Goal: Task Accomplishment & Management: Use online tool/utility

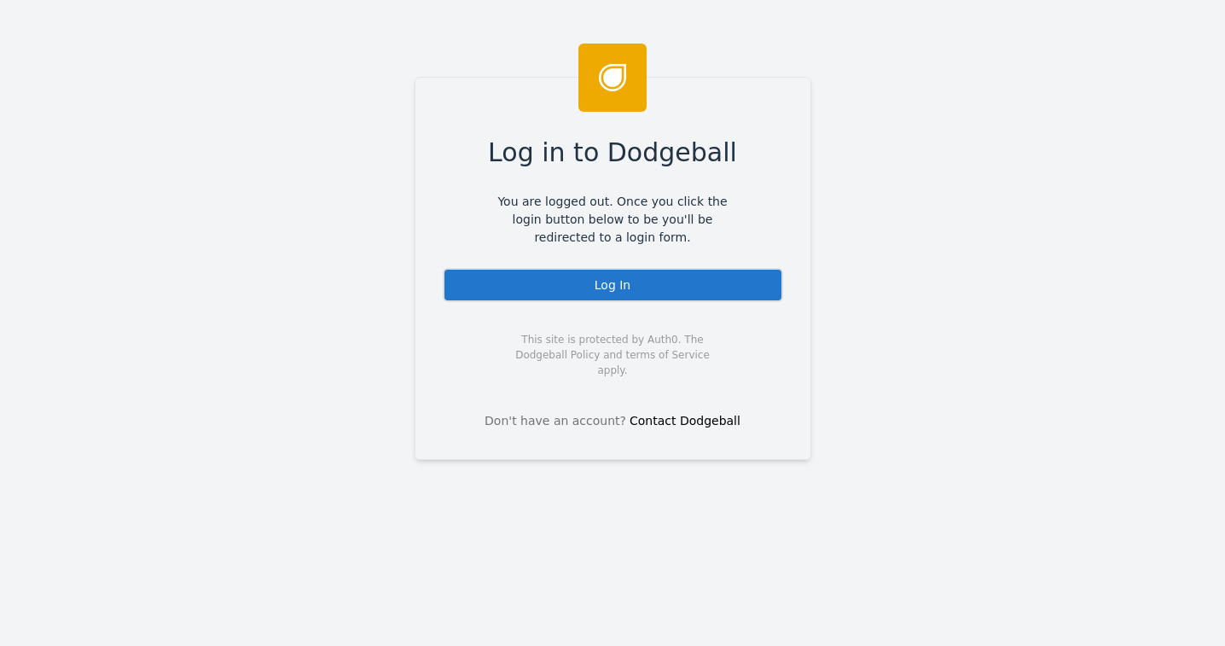
click at [535, 287] on div "Log In" at bounding box center [613, 285] width 340 height 34
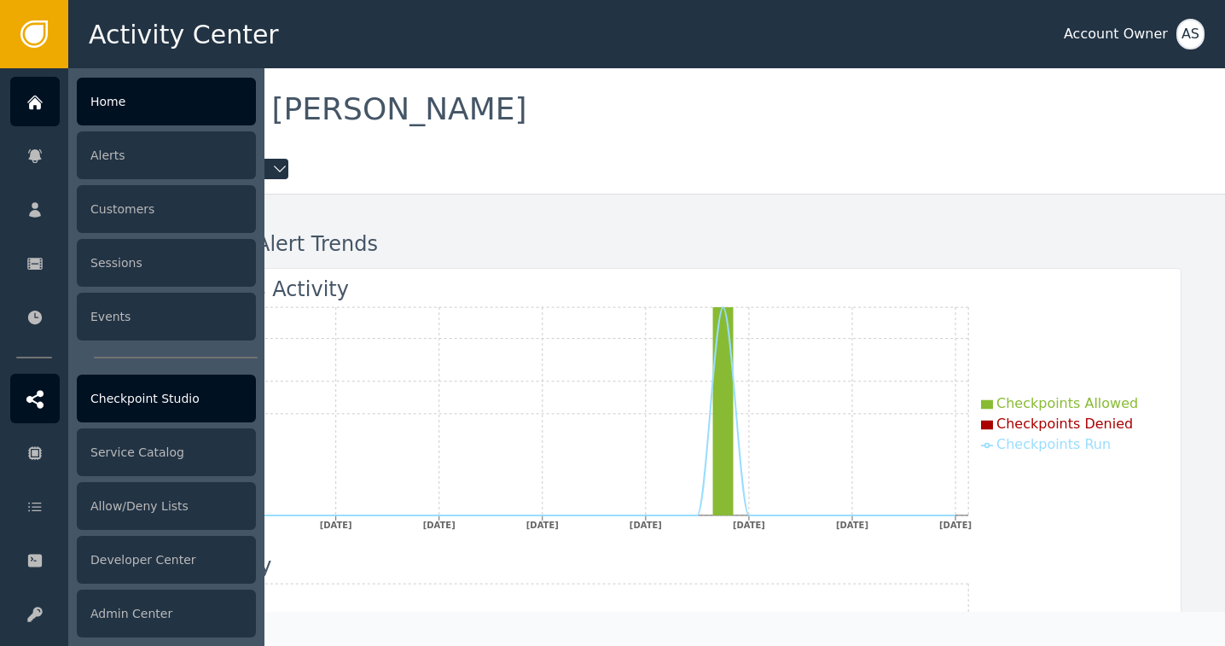
click at [116, 391] on div "Checkpoint Studio" at bounding box center [166, 398] width 179 height 48
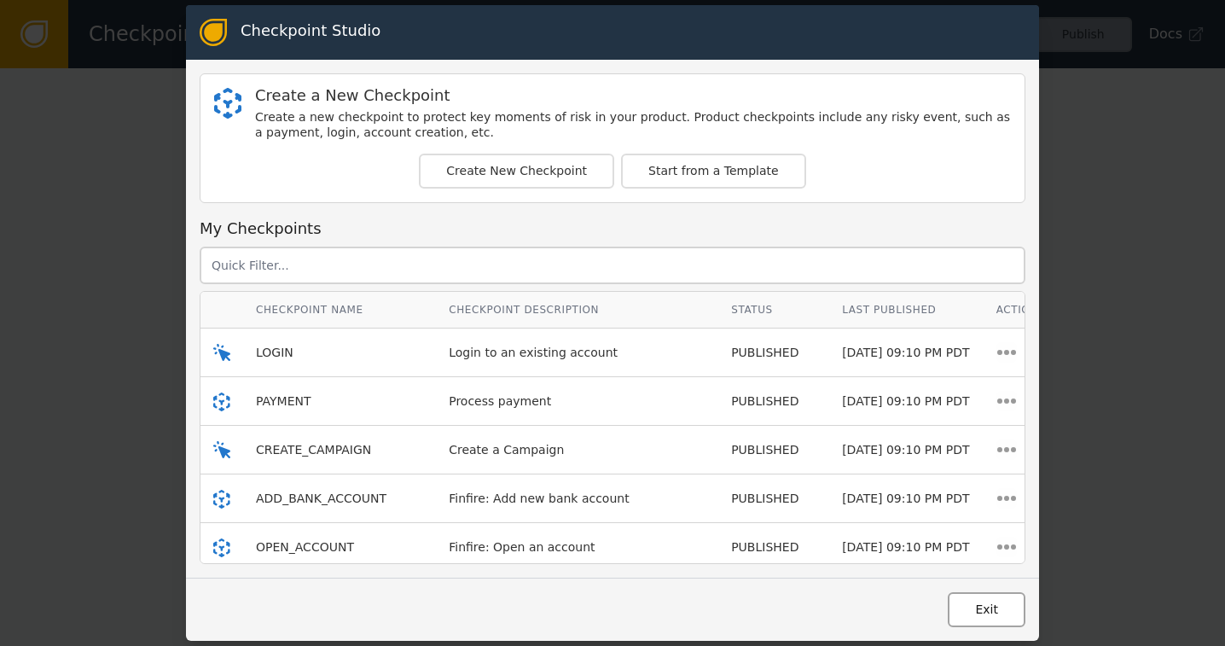
click at [982, 611] on button "Exit" at bounding box center [986, 609] width 78 height 35
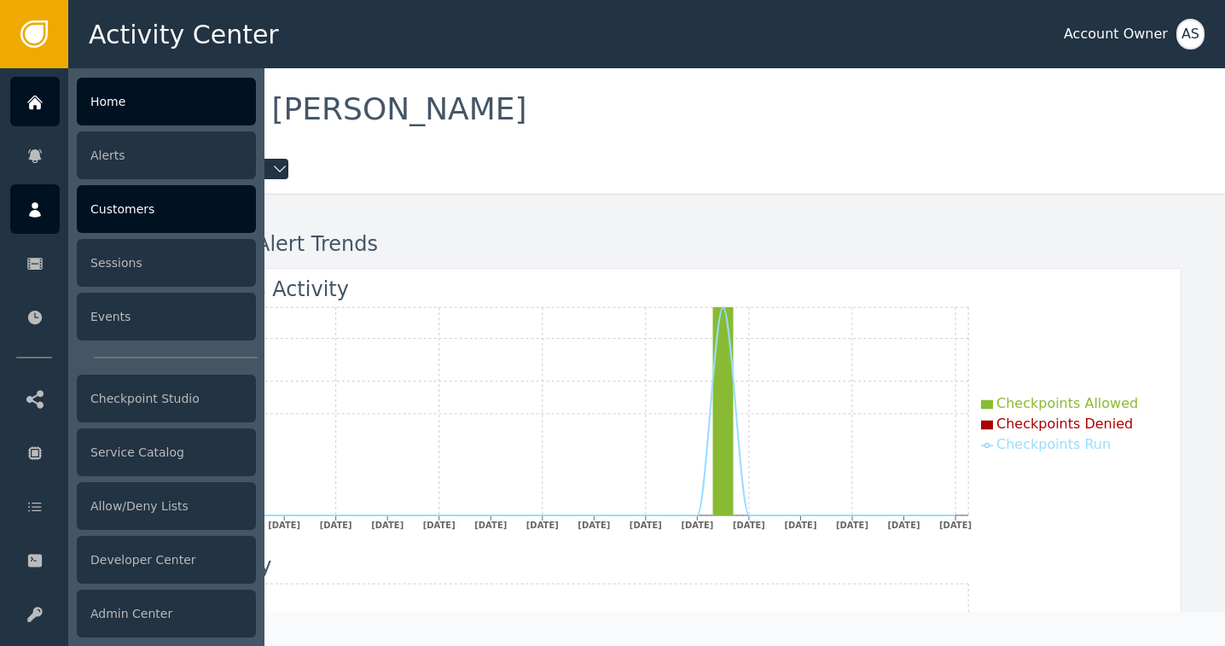
click at [122, 212] on div "Customers" at bounding box center [166, 209] width 179 height 48
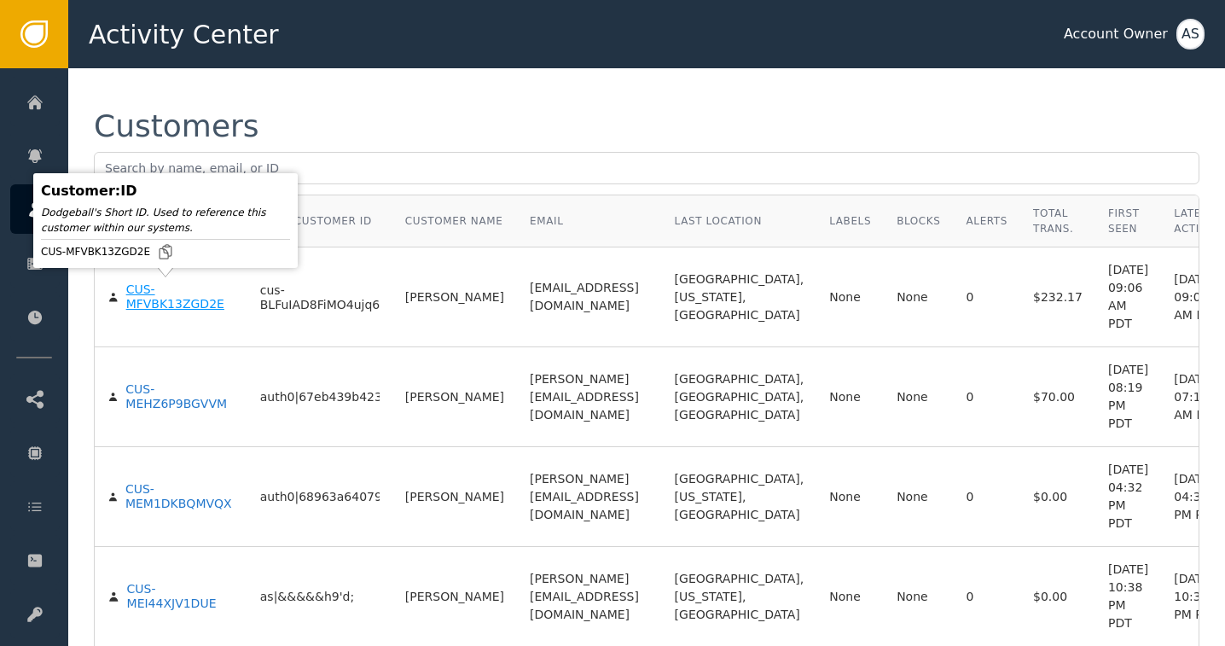
click at [132, 302] on div "CUS-MFVBK13ZGD2E" at bounding box center [180, 297] width 108 height 30
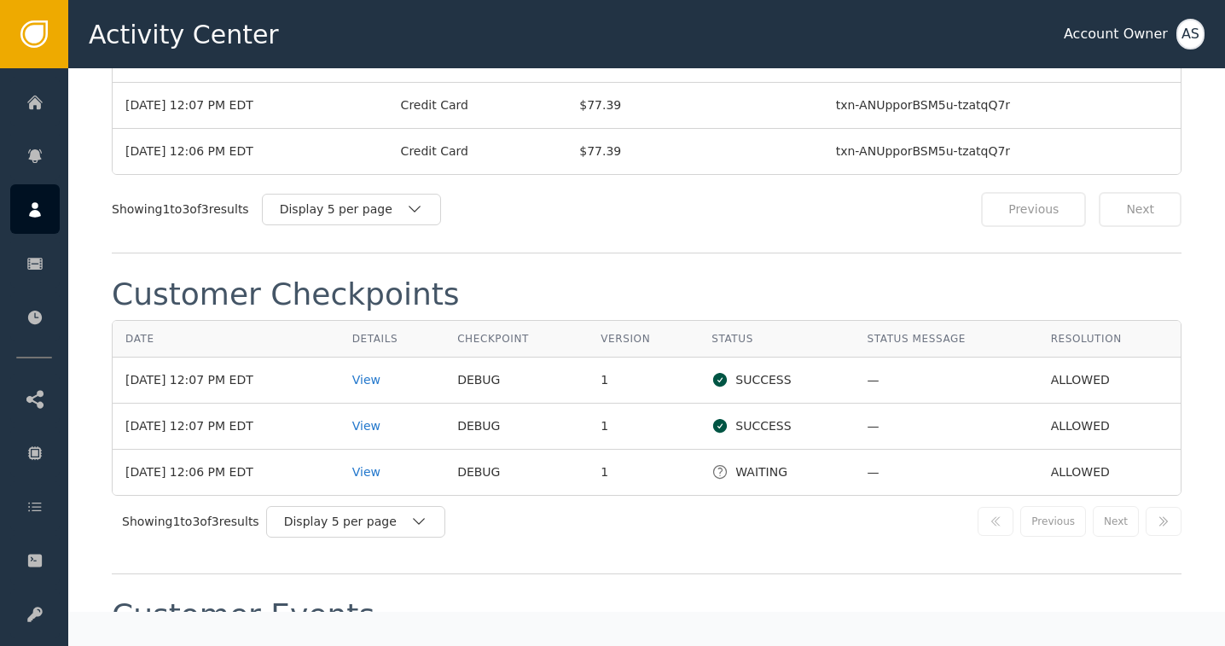
scroll to position [1760, 0]
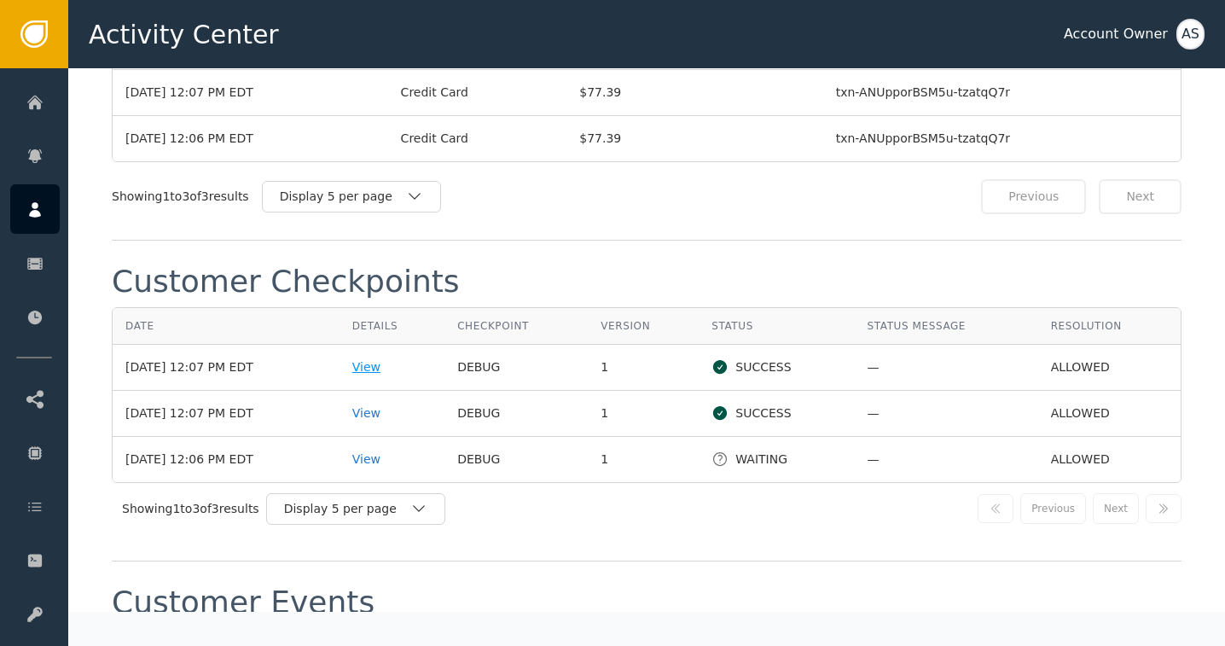
click at [378, 358] on div "View" at bounding box center [391, 367] width 79 height 18
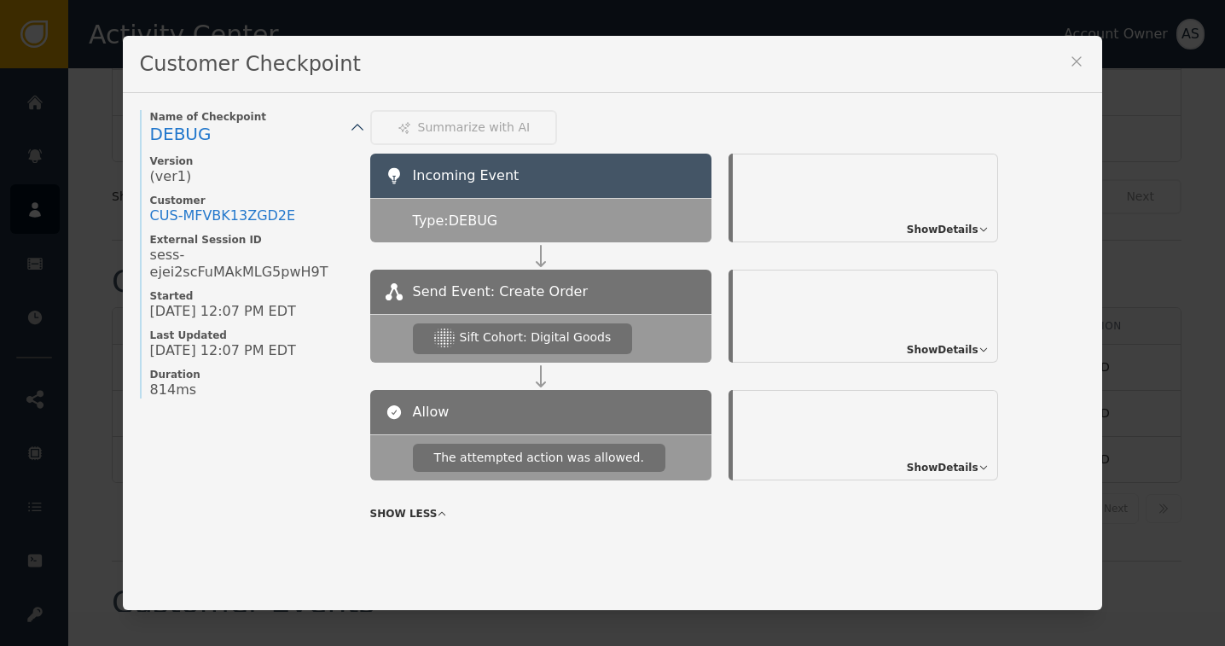
click at [935, 345] on span "Show Details" at bounding box center [942, 349] width 72 height 15
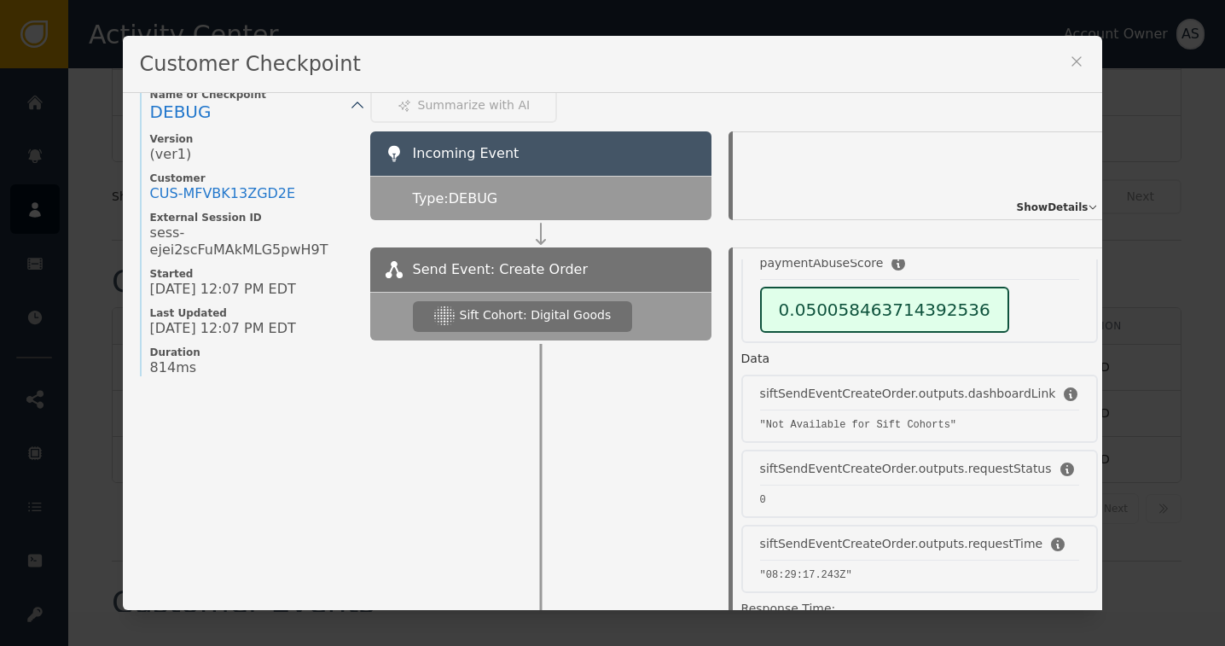
scroll to position [0, 0]
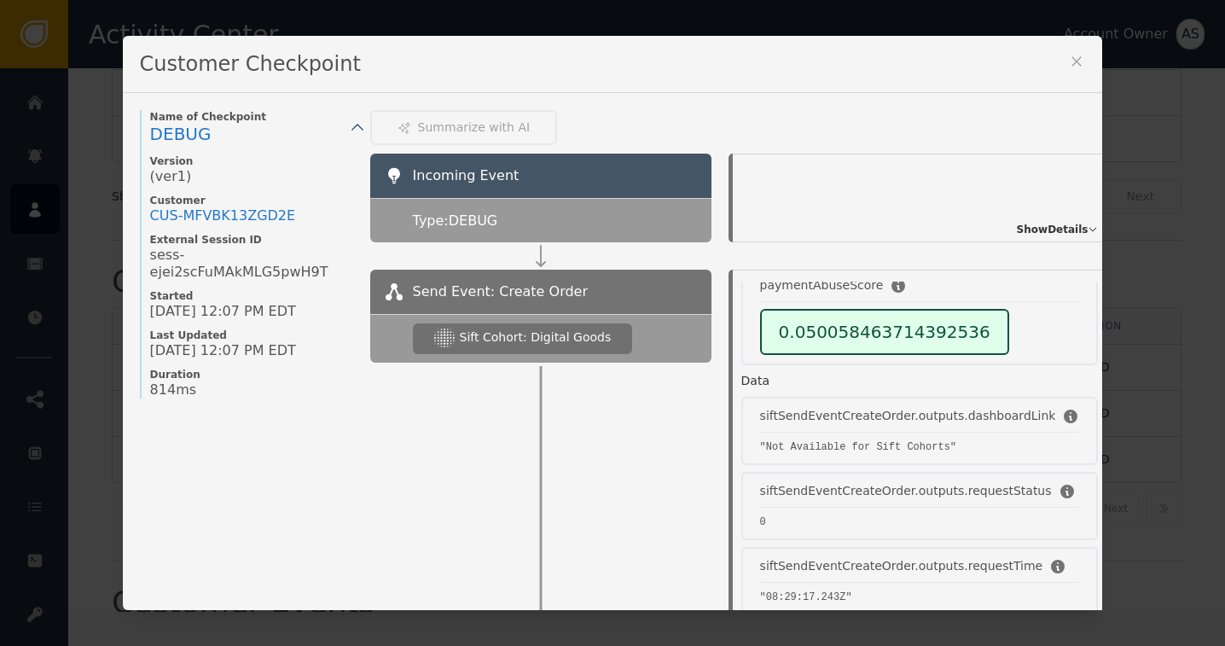
click at [1072, 58] on icon at bounding box center [1076, 61] width 17 height 17
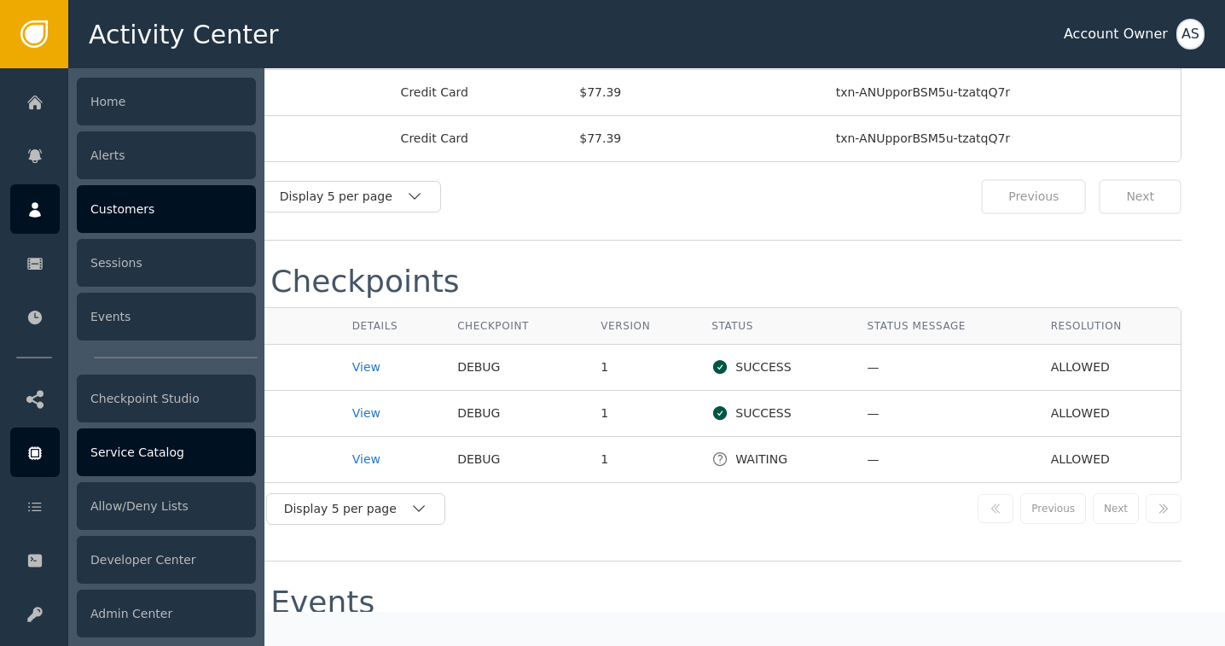
click at [117, 455] on div "Service Catalog" at bounding box center [166, 452] width 179 height 48
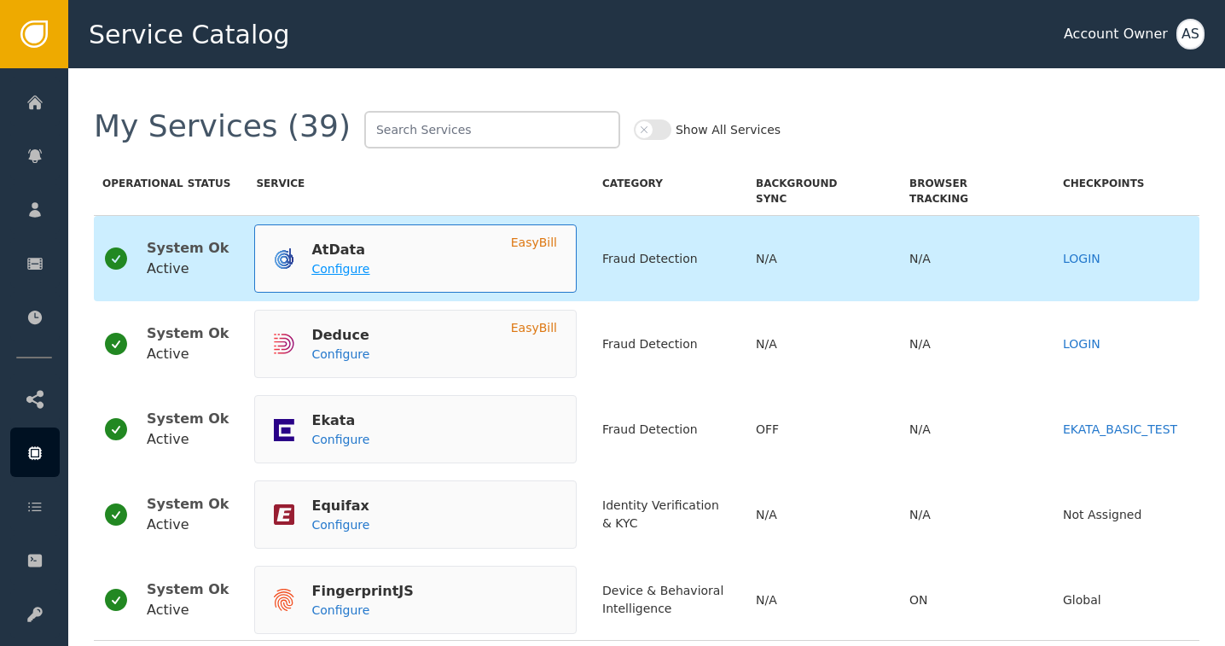
click at [328, 271] on span "Configure" at bounding box center [340, 269] width 58 height 14
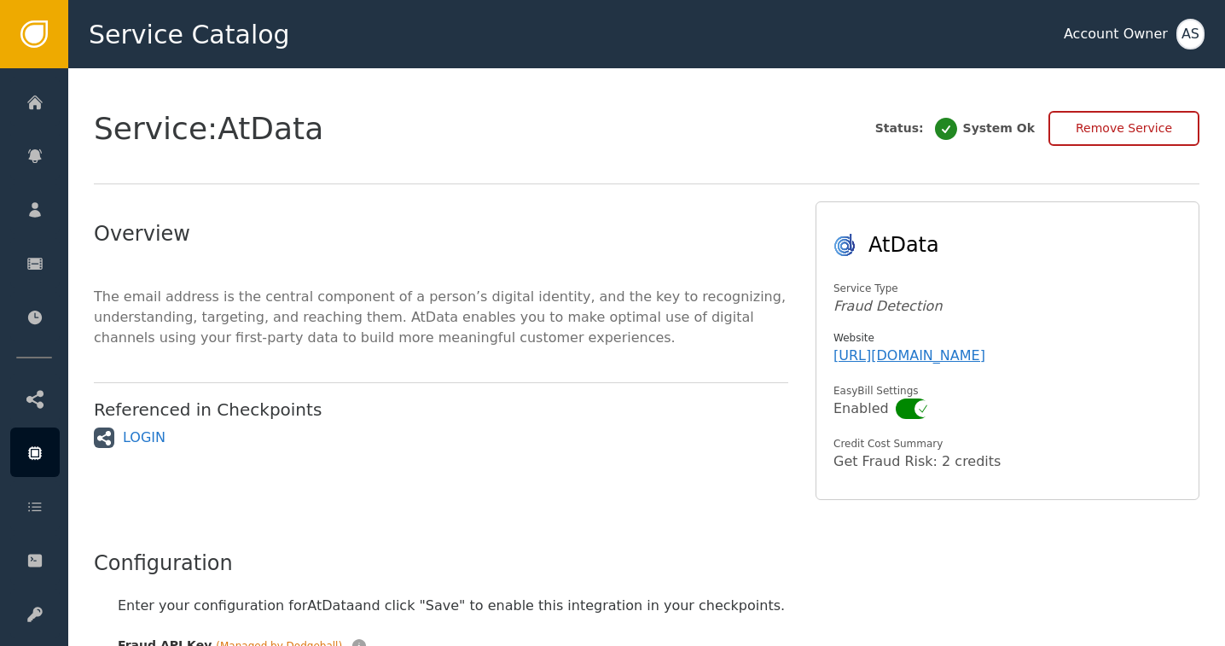
click at [1216, 176] on div "**********" at bounding box center [646, 501] width 1156 height 867
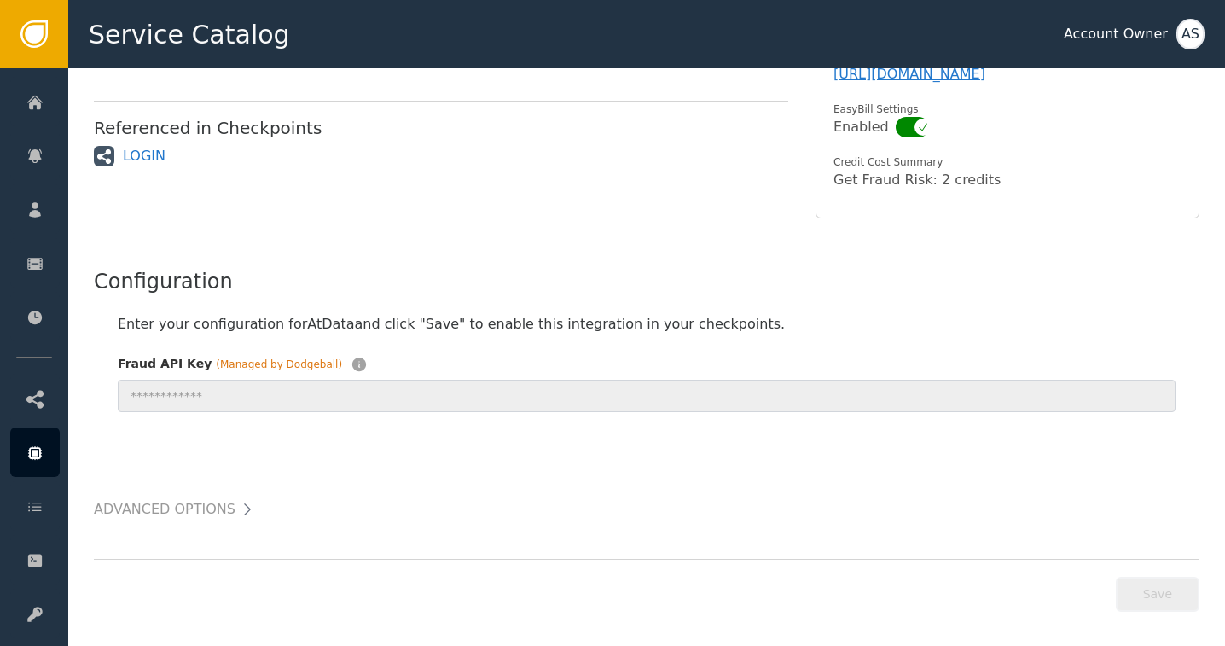
scroll to position [287, 0]
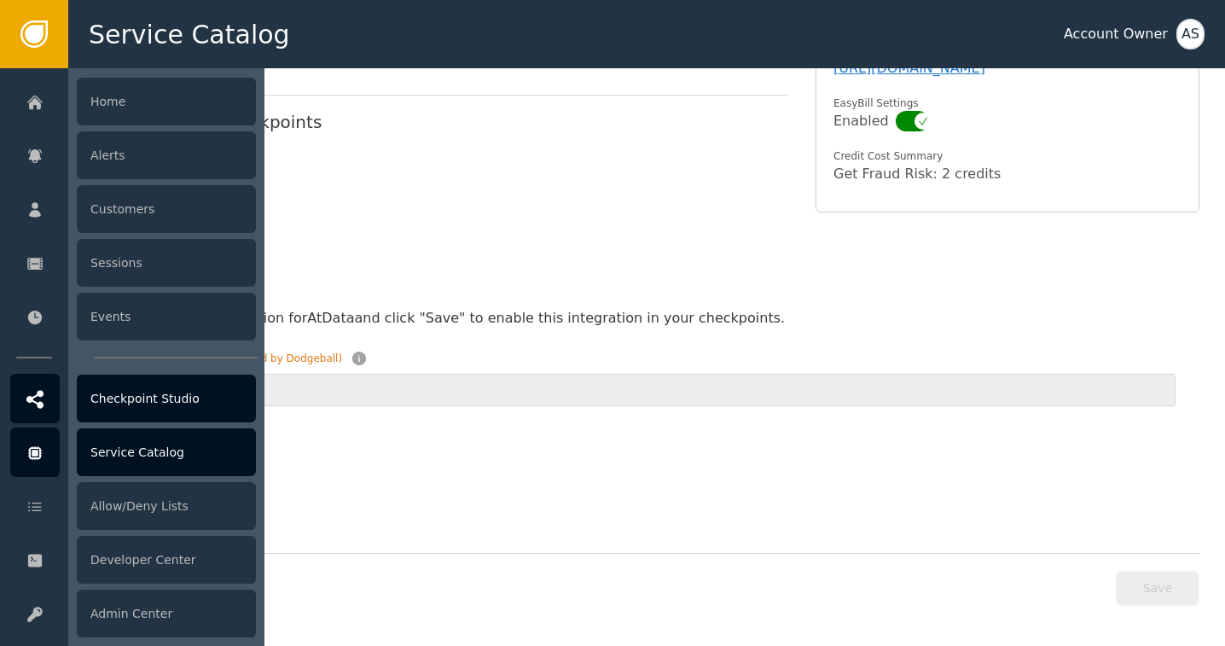
click at [163, 397] on div "Checkpoint Studio" at bounding box center [166, 398] width 179 height 48
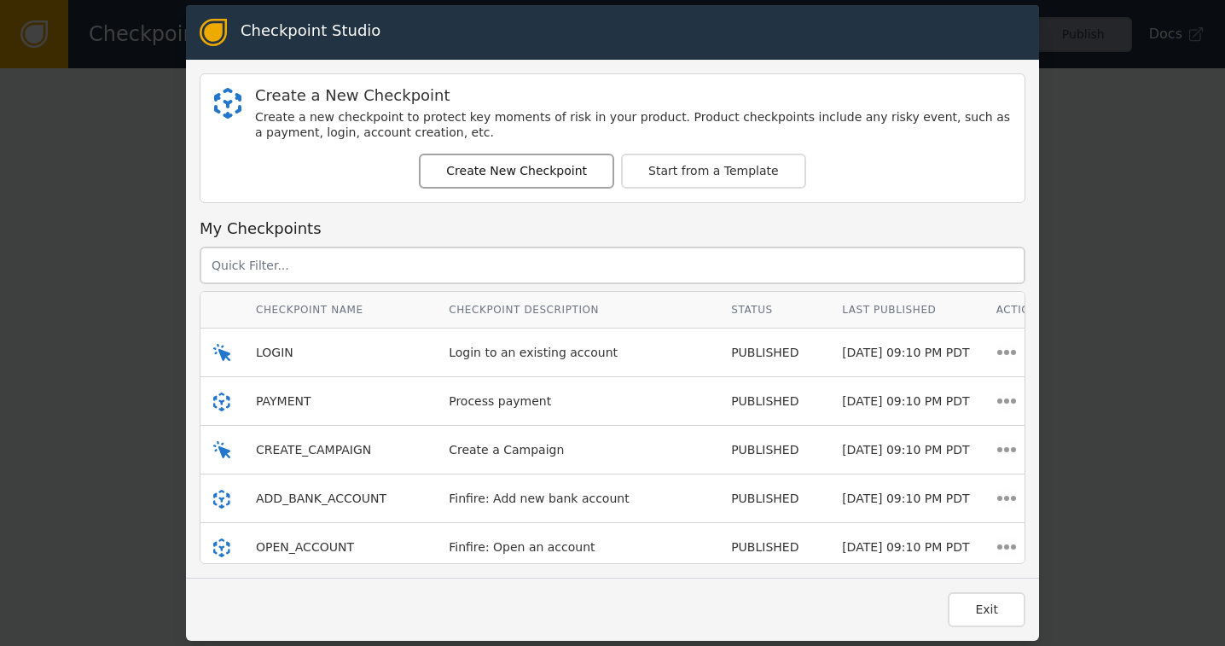
click at [511, 170] on button "Create New Checkpoint" at bounding box center [516, 170] width 195 height 35
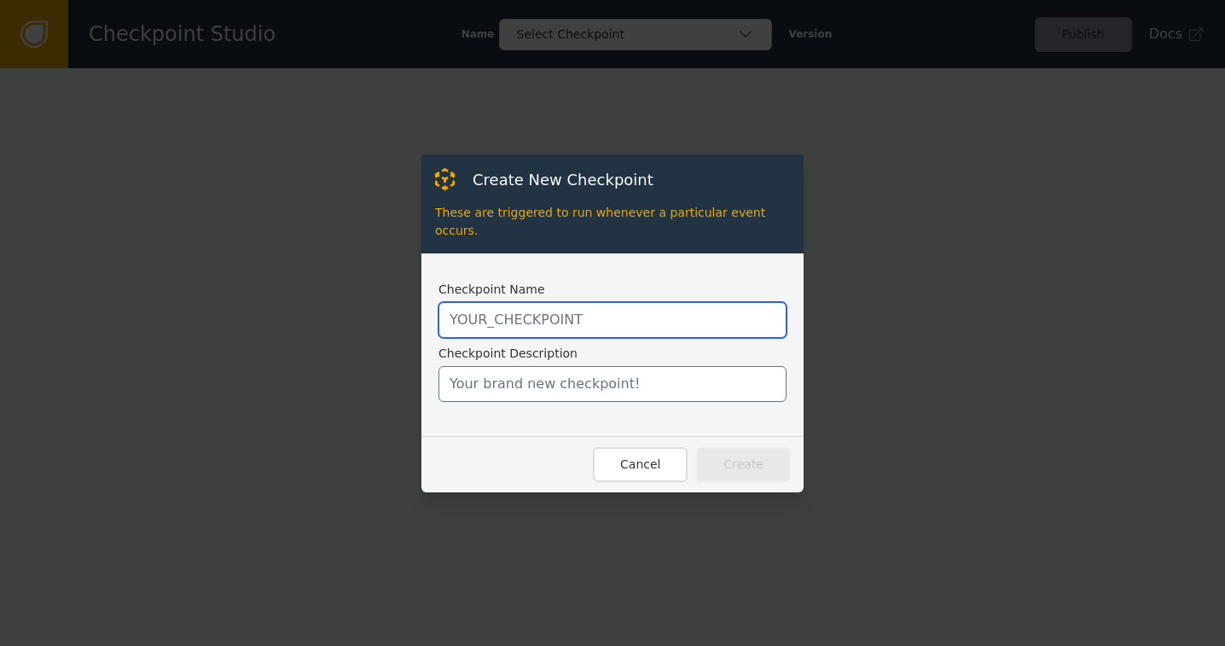
click at [516, 315] on input "text" at bounding box center [612, 320] width 348 height 36
type input "ATLANTICUS_RISK_ASSESSMENT"
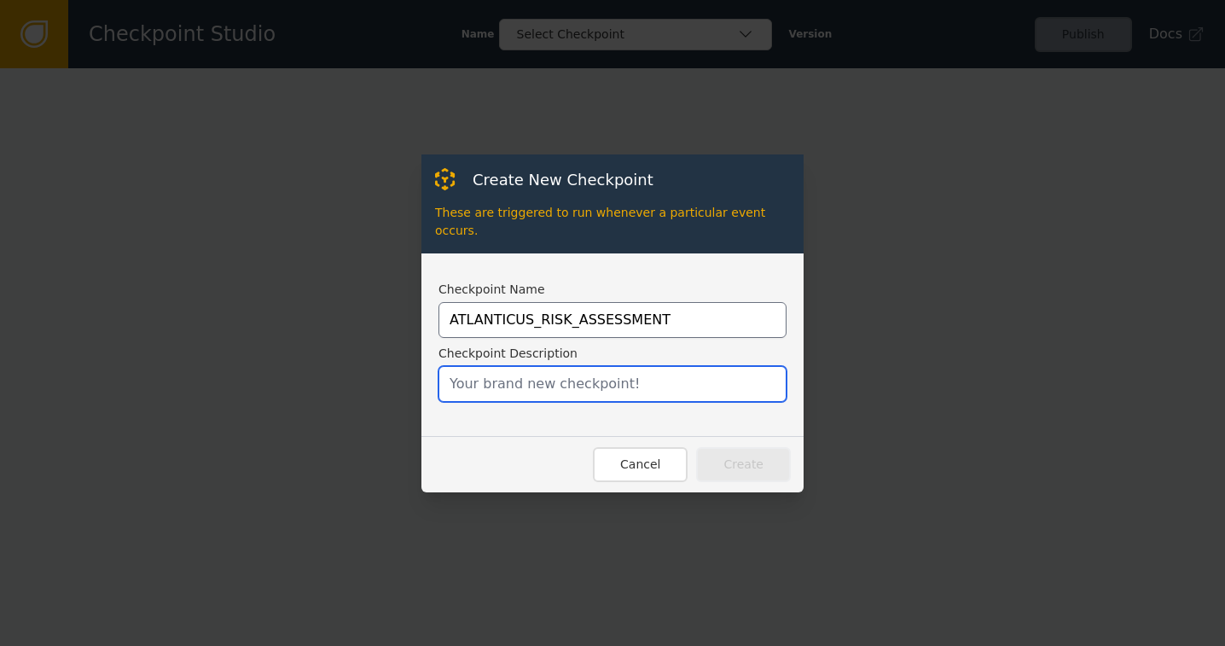
click at [552, 378] on input "text" at bounding box center [612, 384] width 348 height 36
type input "atlanticus"
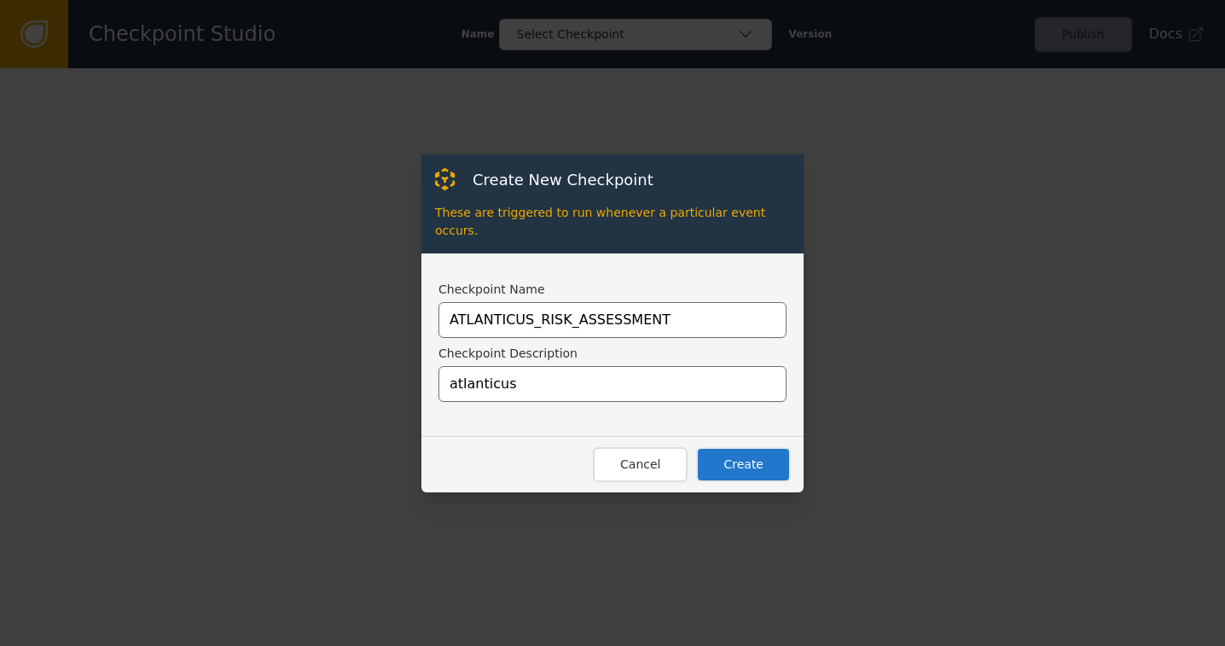
click at [735, 452] on button "Create" at bounding box center [743, 464] width 95 height 35
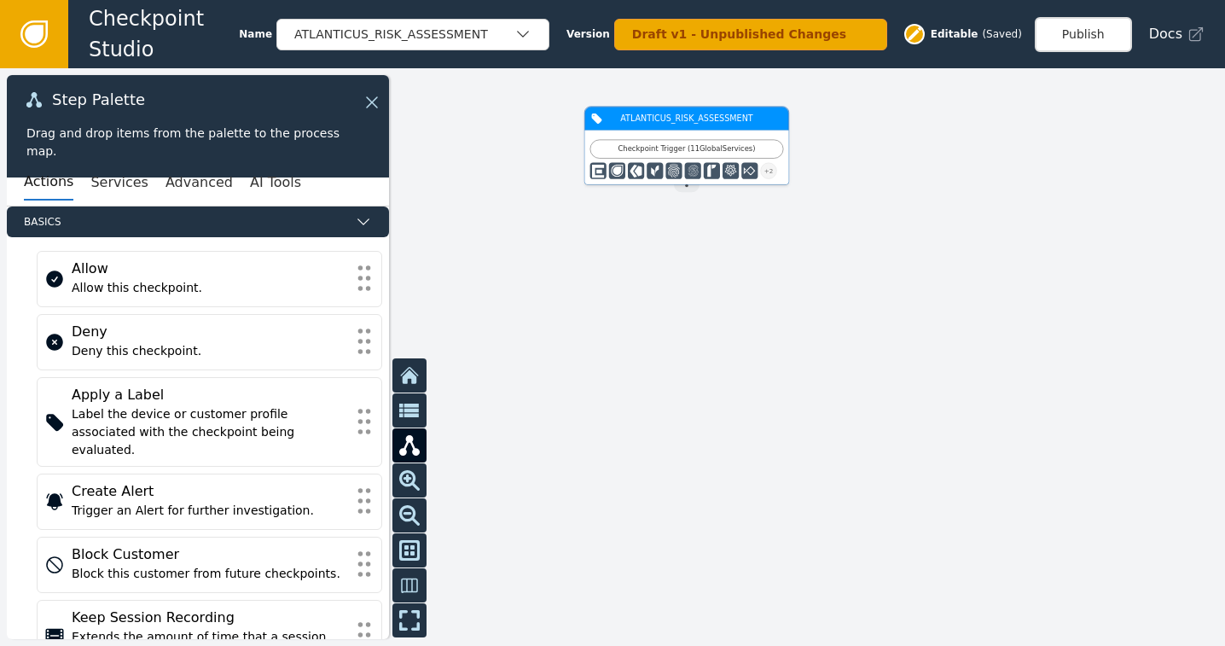
drag, startPoint x: 590, startPoint y: 120, endPoint x: 663, endPoint y: 125, distance: 73.5
click at [663, 125] on div "ATLANTICUS_RISK_ASSESSMENT" at bounding box center [687, 119] width 204 height 24
click at [96, 181] on button "Services" at bounding box center [118, 183] width 57 height 36
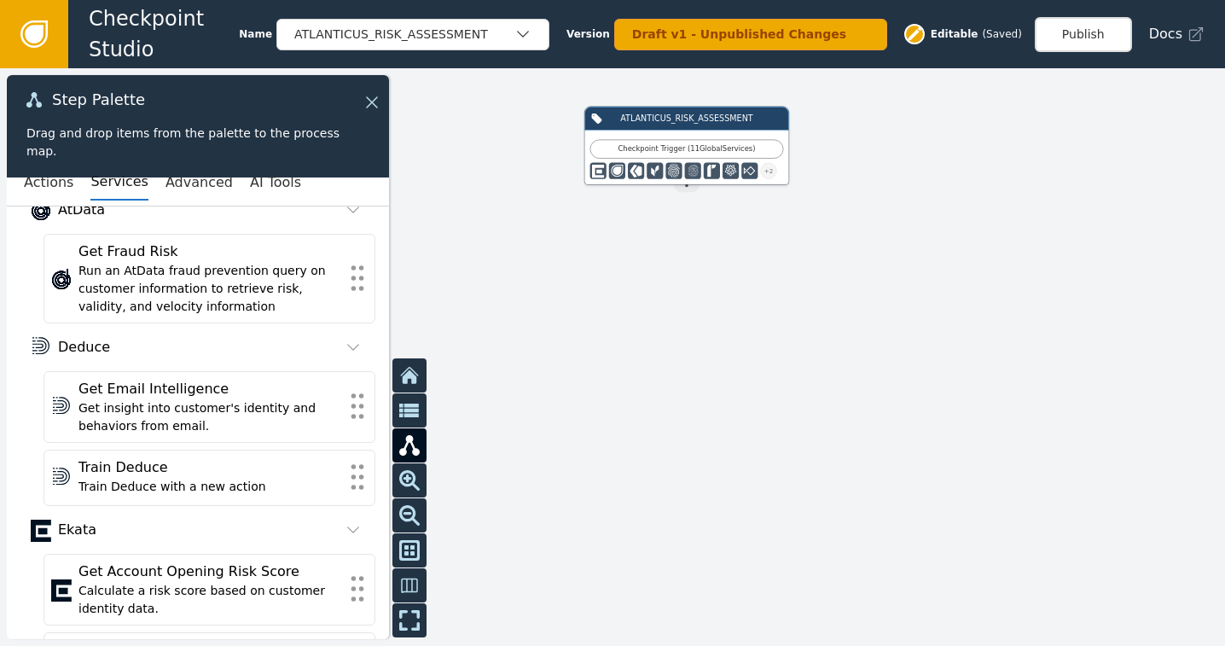
scroll to position [101, 0]
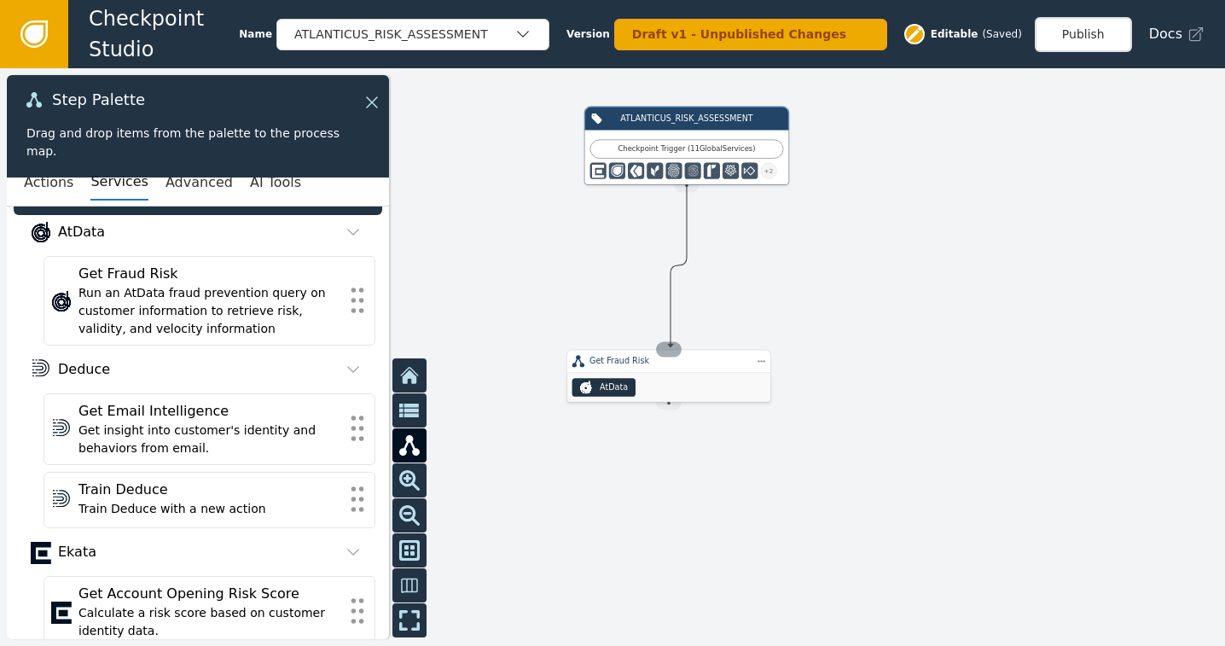
drag, startPoint x: 690, startPoint y: 186, endPoint x: 670, endPoint y: 347, distance: 162.4
click at [670, 347] on div "ATLANTICUS_RISK_ASSESSMENT Checkpoint Trigger ( 11 Global Services ) + 2 Source…" at bounding box center [979, 274] width 735 height 346
drag, startPoint x: 616, startPoint y: 232, endPoint x: 685, endPoint y: 322, distance: 113.8
click at [685, 322] on div "AtData" at bounding box center [682, 330] width 204 height 29
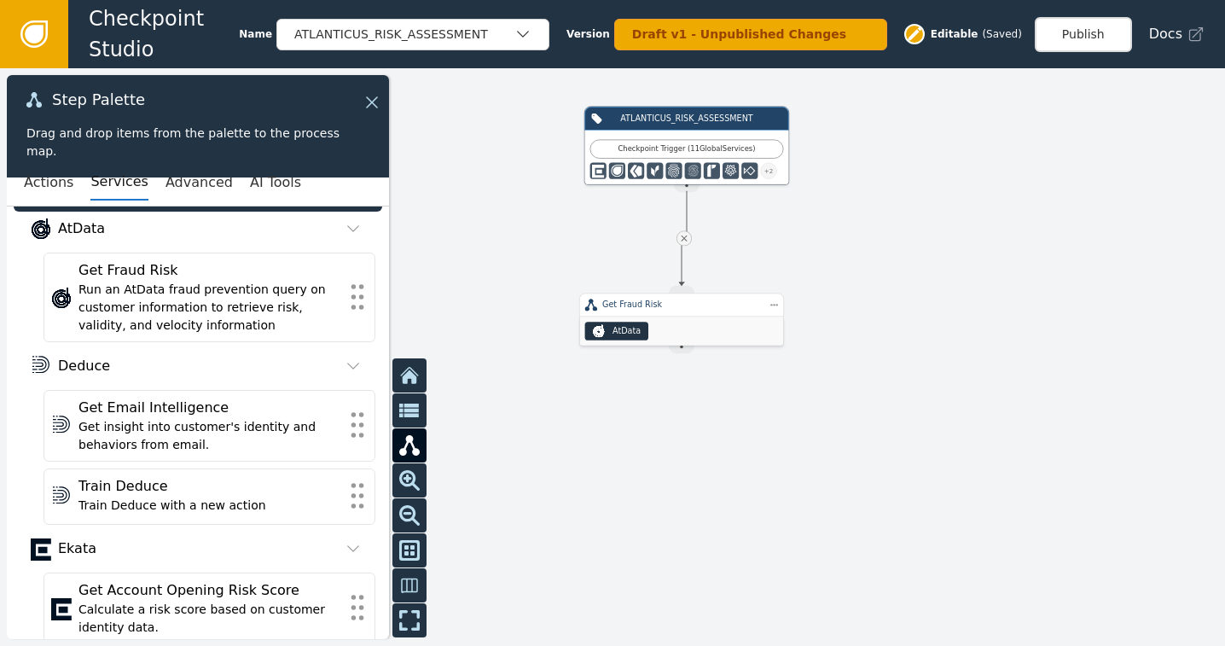
scroll to position [93, 0]
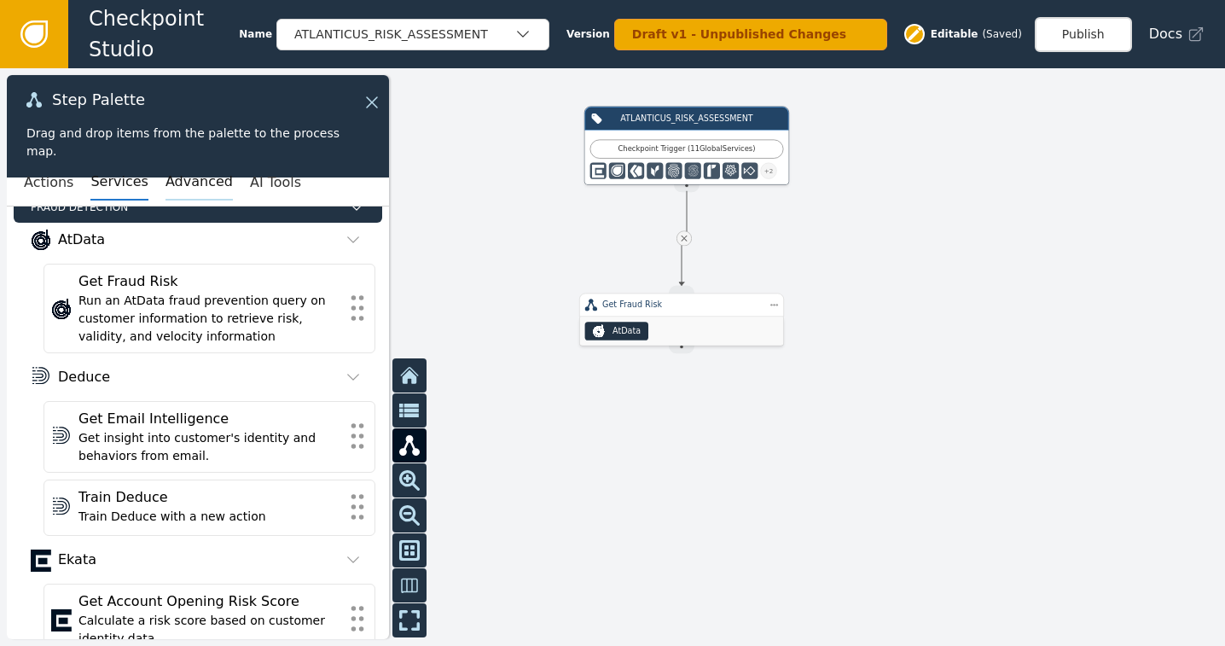
click at [187, 177] on button "Advanced" at bounding box center [198, 183] width 67 height 36
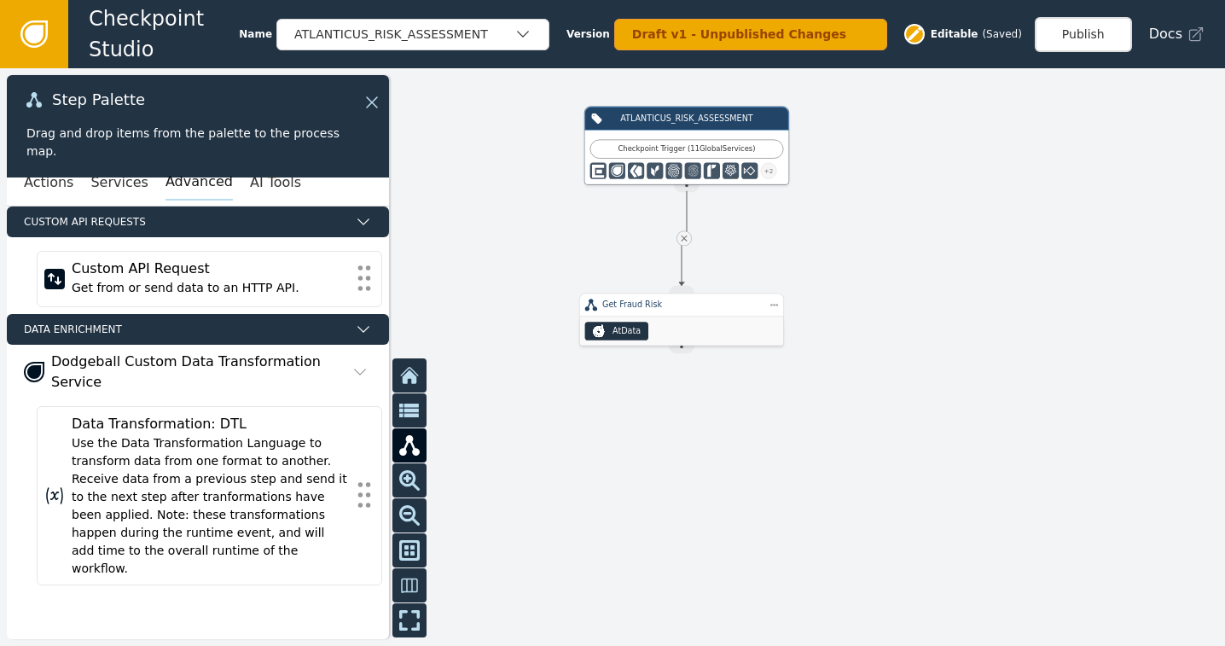
scroll to position [0, 0]
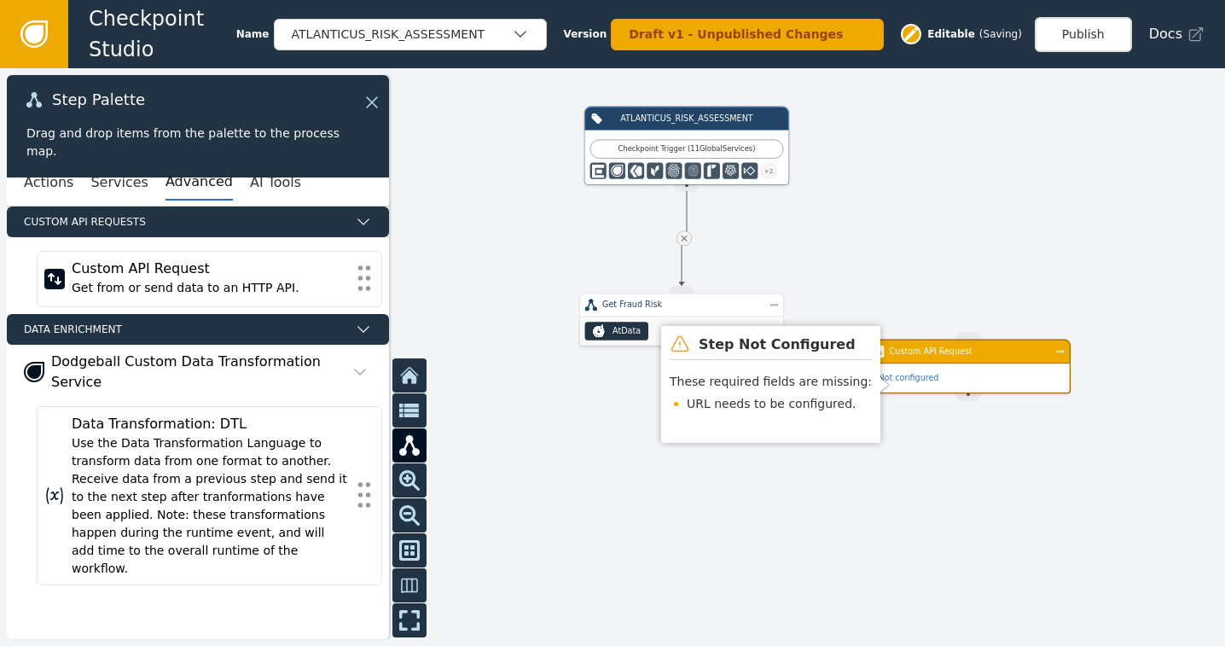
click at [954, 370] on div "Not configured" at bounding box center [967, 377] width 203 height 29
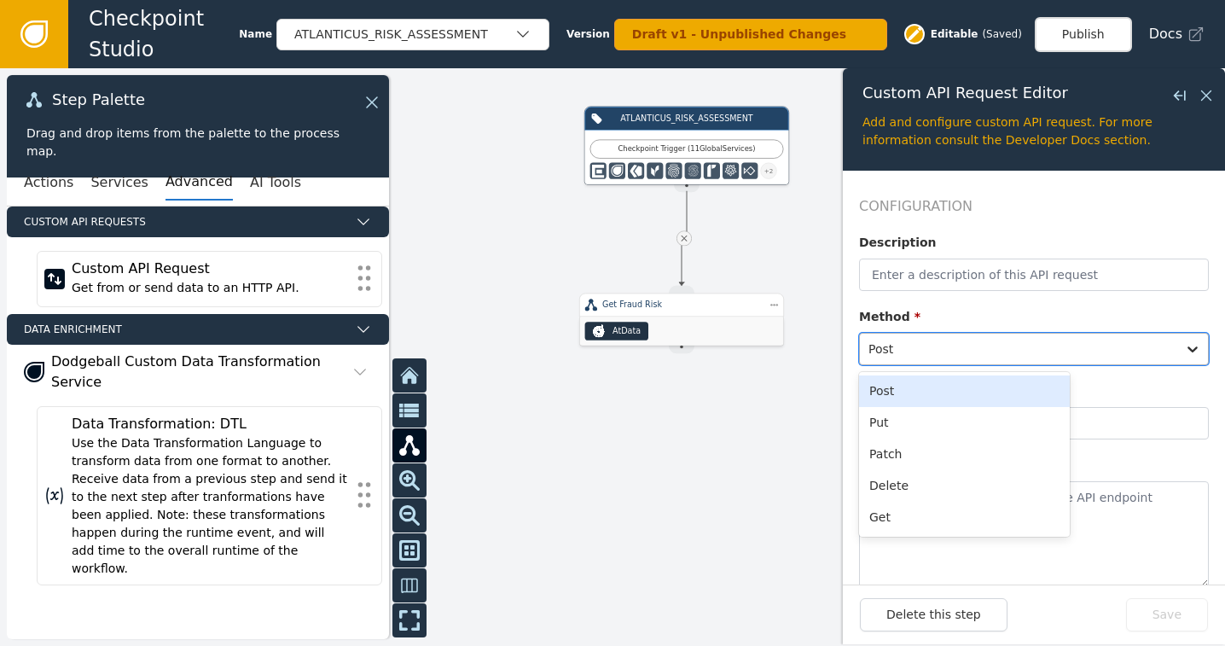
click at [936, 350] on div at bounding box center [1017, 349] width 299 height 24
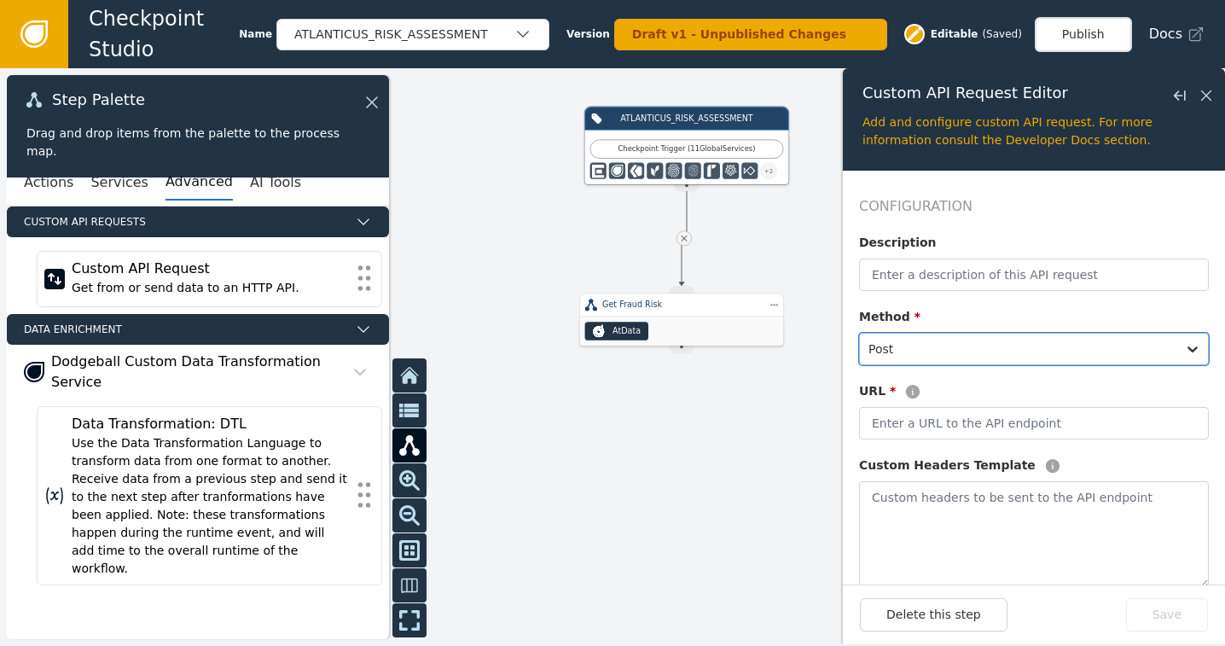
click at [936, 350] on div at bounding box center [1017, 349] width 299 height 24
click at [1204, 96] on icon at bounding box center [1206, 95] width 10 height 10
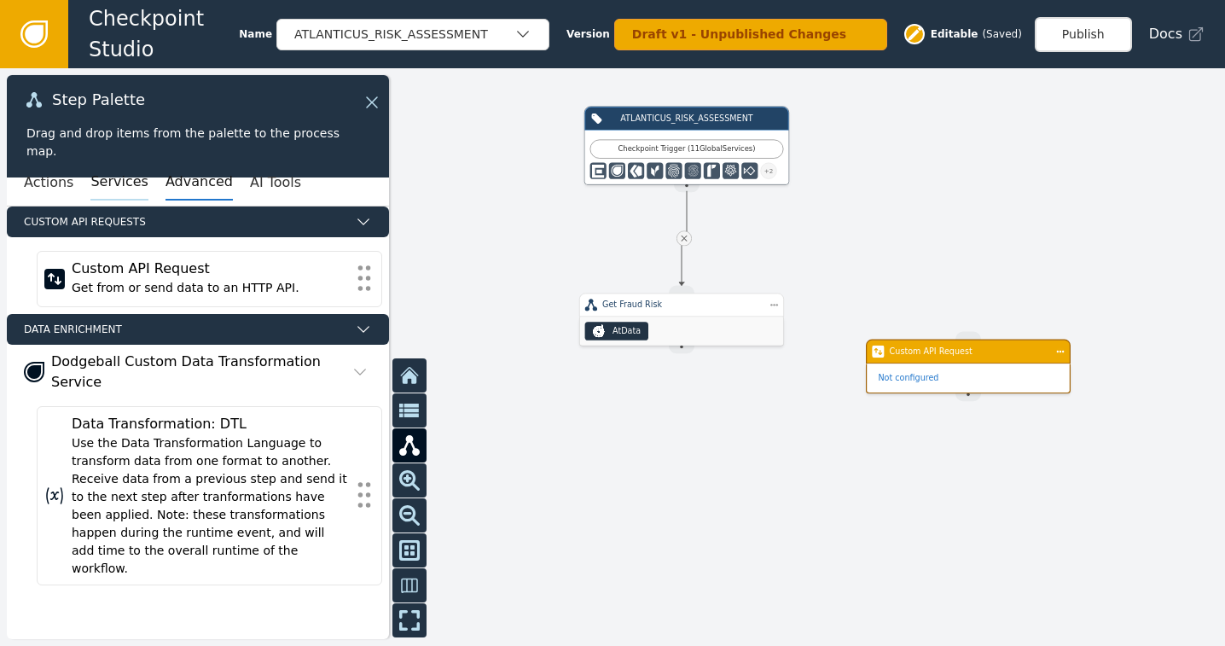
click at [110, 186] on button "Services" at bounding box center [118, 183] width 57 height 36
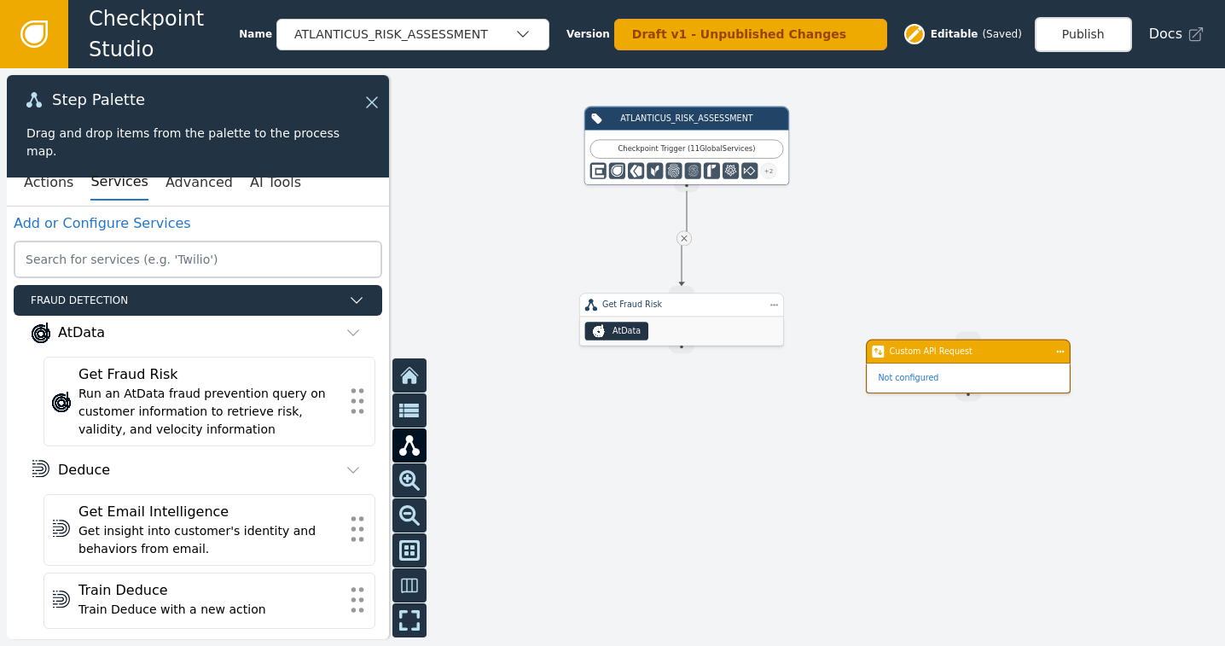
click at [645, 314] on div "Get Fraud Risk" at bounding box center [681, 305] width 205 height 24
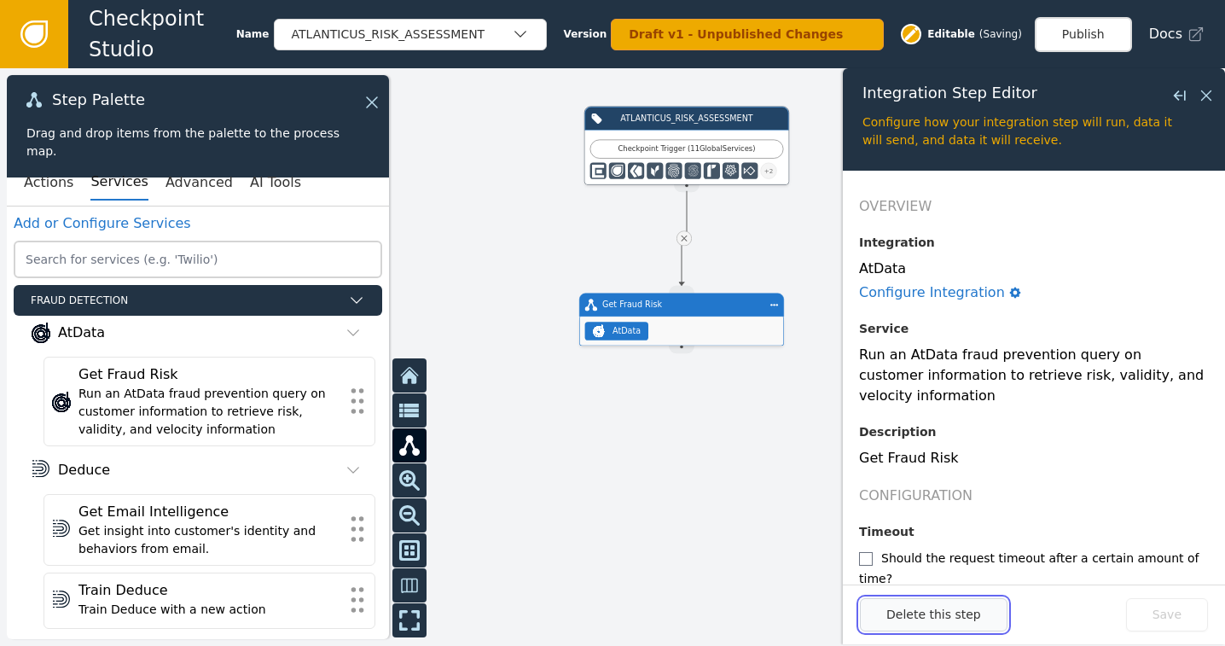
click at [901, 614] on button "Delete this step" at bounding box center [934, 614] width 148 height 33
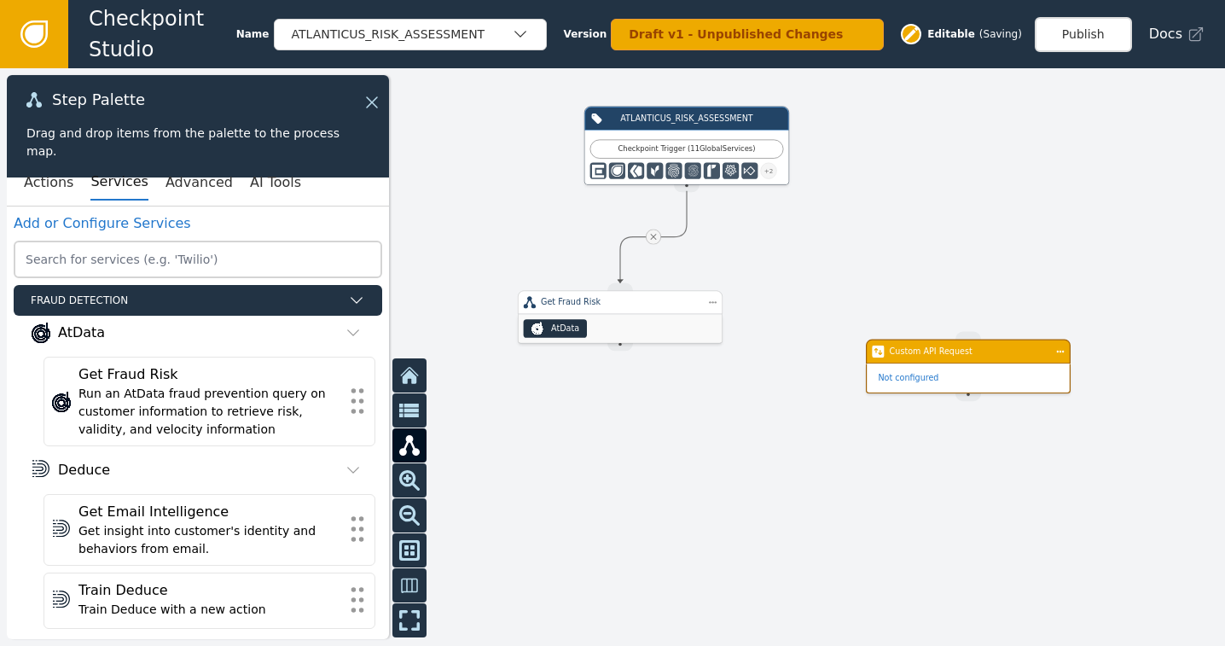
drag, startPoint x: 699, startPoint y: 318, endPoint x: 640, endPoint y: 314, distance: 59.8
click at [640, 314] on div "AtData" at bounding box center [620, 328] width 204 height 29
click at [607, 312] on div "AtData" at bounding box center [623, 325] width 204 height 29
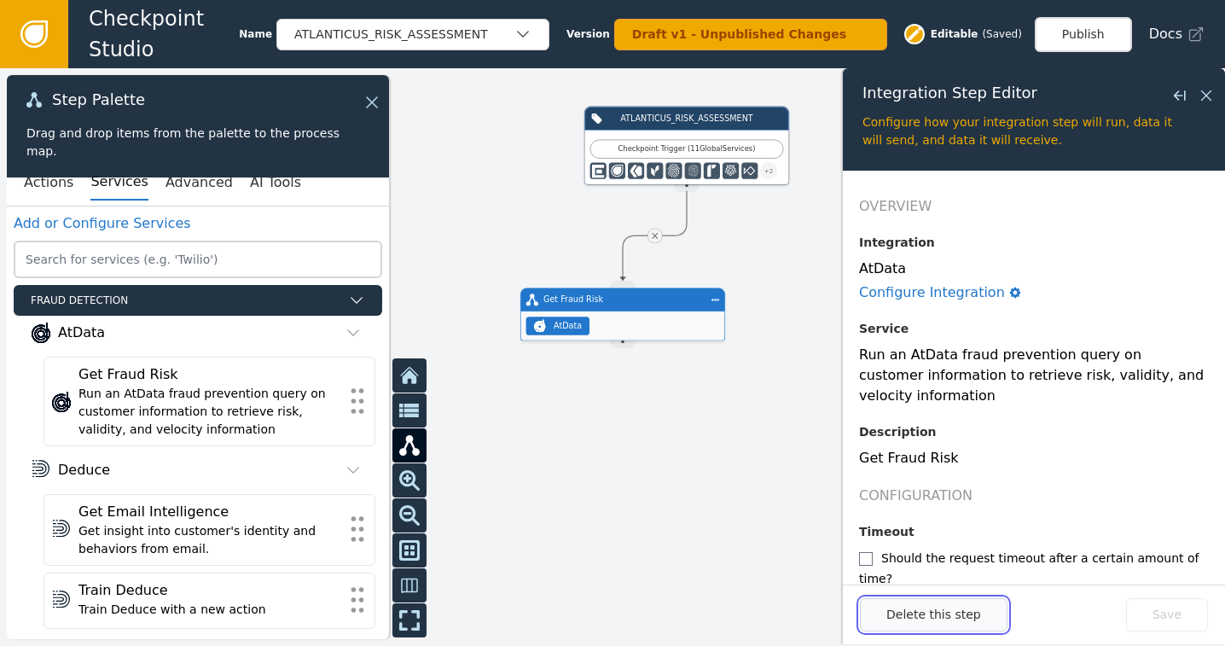
click at [898, 611] on button "Delete this step" at bounding box center [934, 614] width 148 height 33
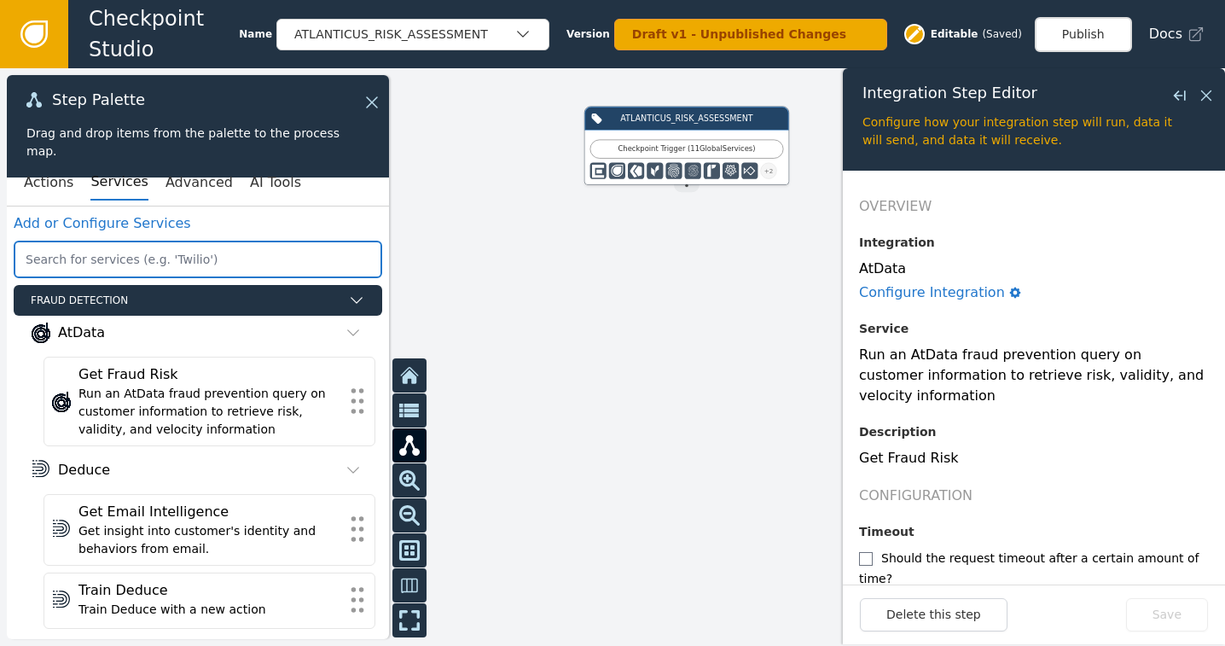
click at [136, 258] on input "text" at bounding box center [198, 259] width 368 height 38
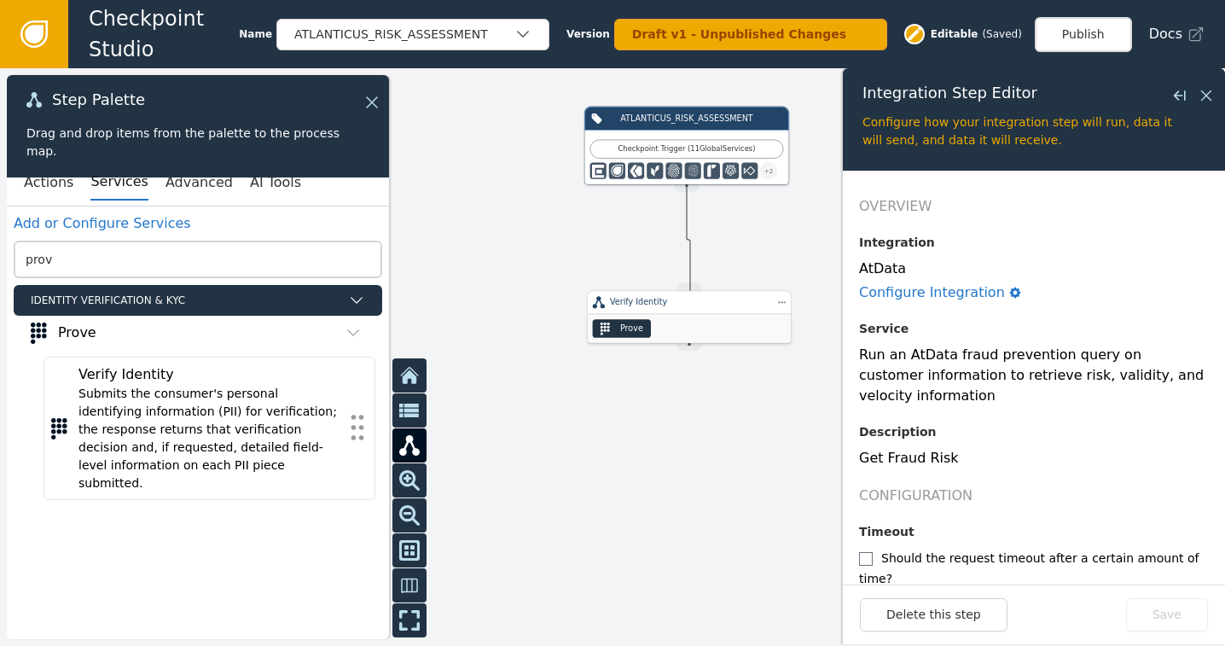
drag, startPoint x: 686, startPoint y: 187, endPoint x: 687, endPoint y: 294, distance: 107.5
click at [687, 294] on div "ATLANTICUS_RISK_ASSESSMENT Checkpoint Trigger ( 11 Global Services ) + 2 Source…" at bounding box center [979, 274] width 735 height 346
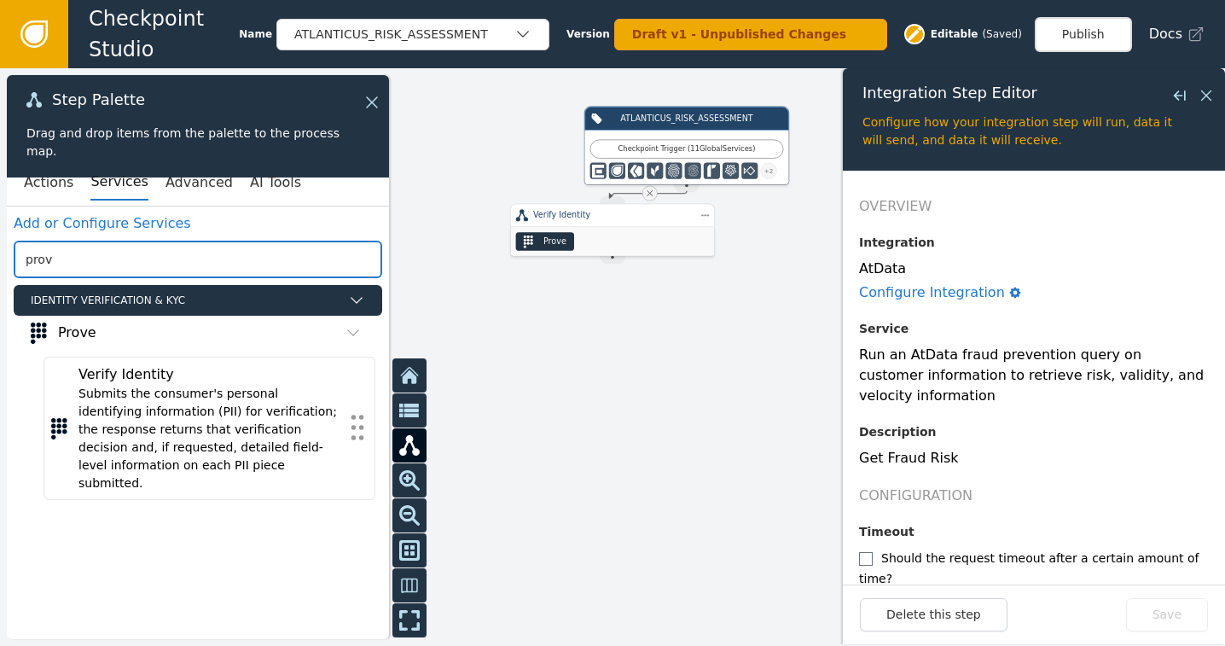
drag, startPoint x: 67, startPoint y: 268, endPoint x: 17, endPoint y: 265, distance: 49.5
click at [14, 265] on input "prov" at bounding box center [198, 259] width 368 height 38
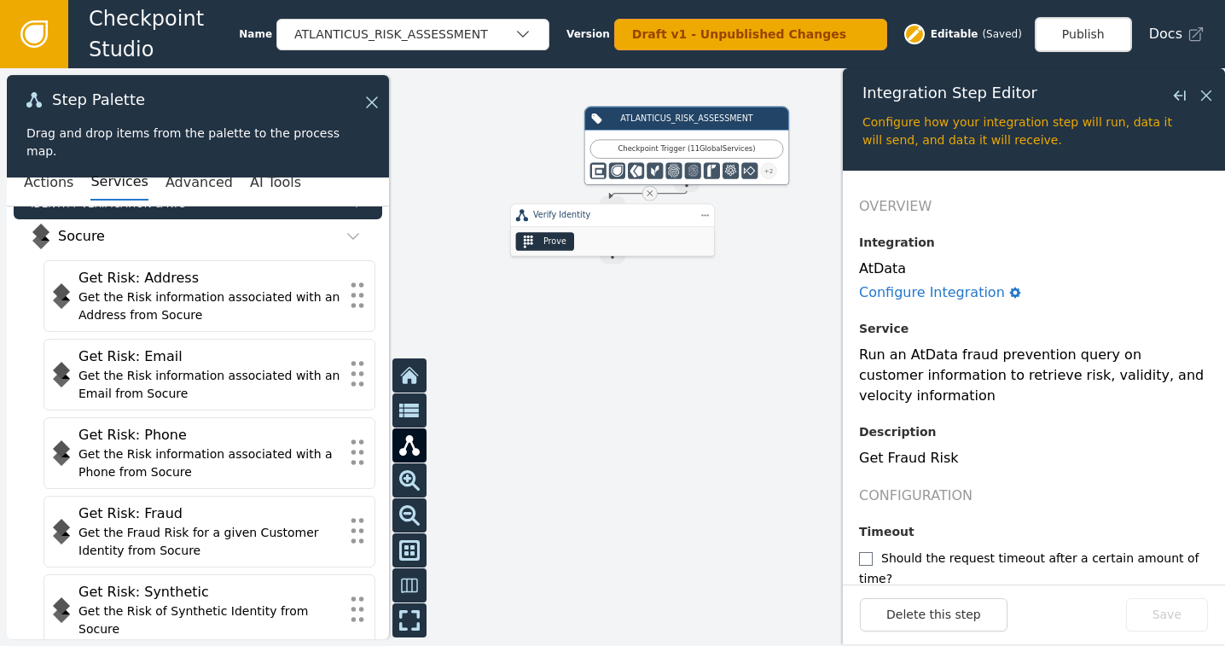
scroll to position [96, 0]
drag, startPoint x: 611, startPoint y: 257, endPoint x: 614, endPoint y: 273, distance: 16.6
click at [604, 329] on div "ATLANTICUS_RISK_ASSESSMENT Checkpoint Trigger ( 11 Global Services ) + 2 Source…" at bounding box center [612, 356] width 1225 height 577
drag, startPoint x: 614, startPoint y: 252, endPoint x: 611, endPoint y: 371, distance: 119.4
click at [612, 371] on div "ATLANTICUS_RISK_ASSESSMENT Checkpoint Trigger ( 11 Global Services ) + 2 Source…" at bounding box center [979, 274] width 735 height 346
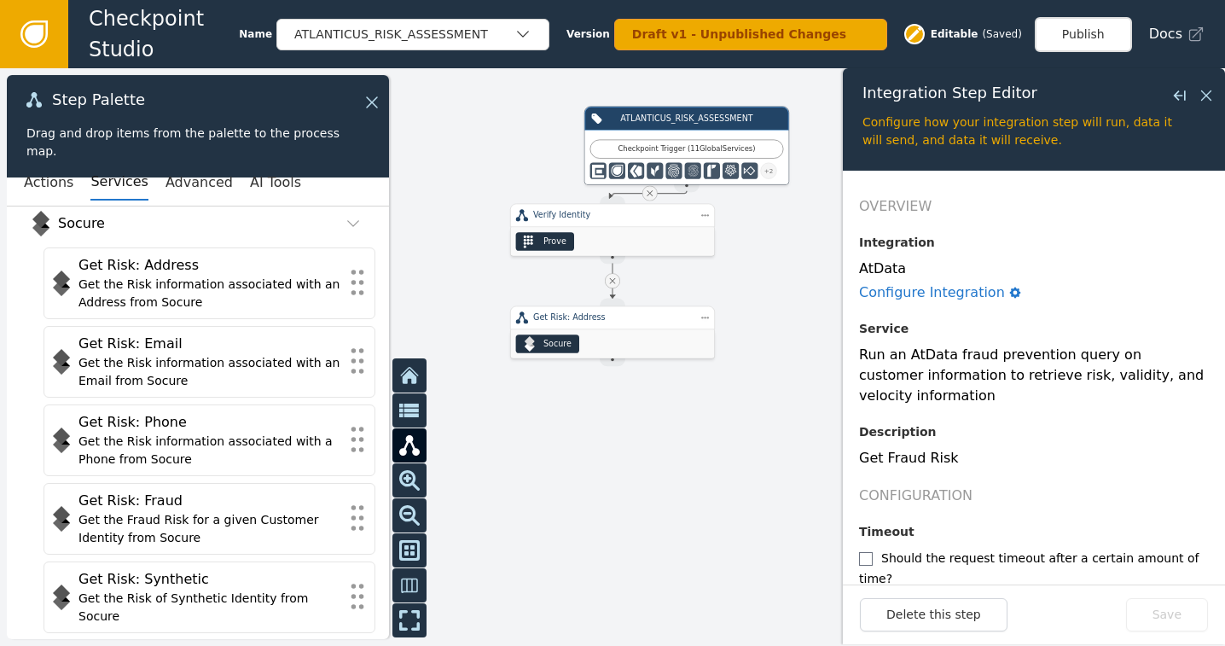
scroll to position [0, 0]
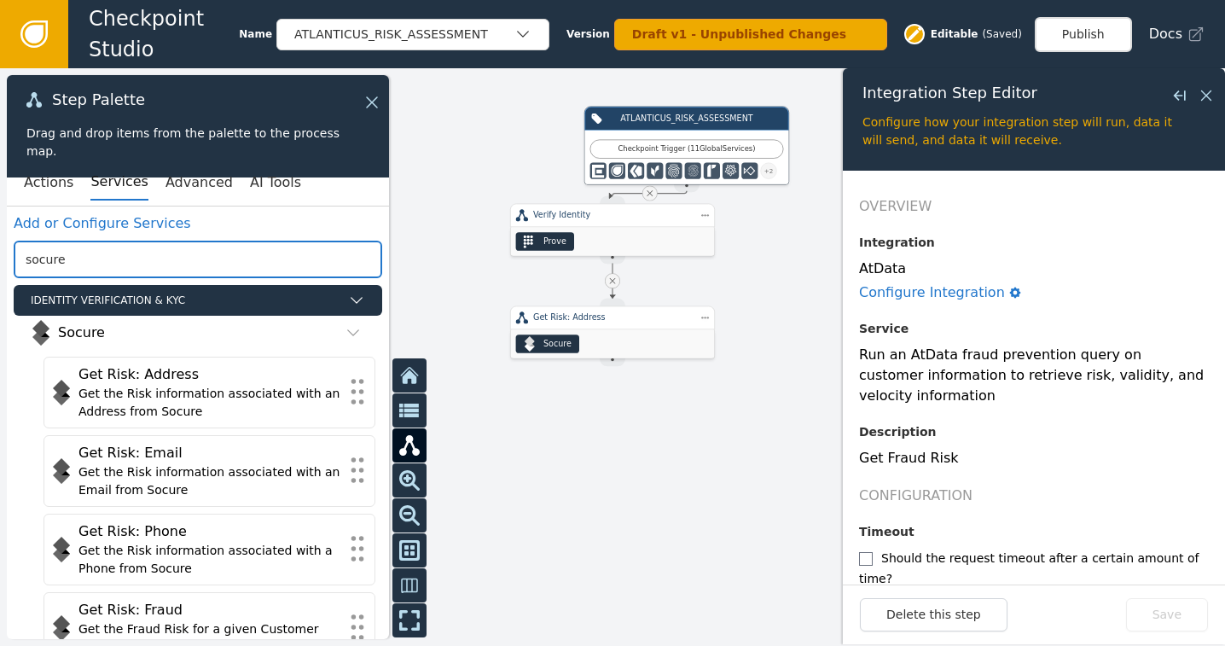
drag, startPoint x: 76, startPoint y: 250, endPoint x: 11, endPoint y: 244, distance: 65.1
click at [11, 244] on div "Add or Configure Services socure Identity Verification & KYC Socure Get Risk: A…" at bounding box center [198, 555] width 382 height 699
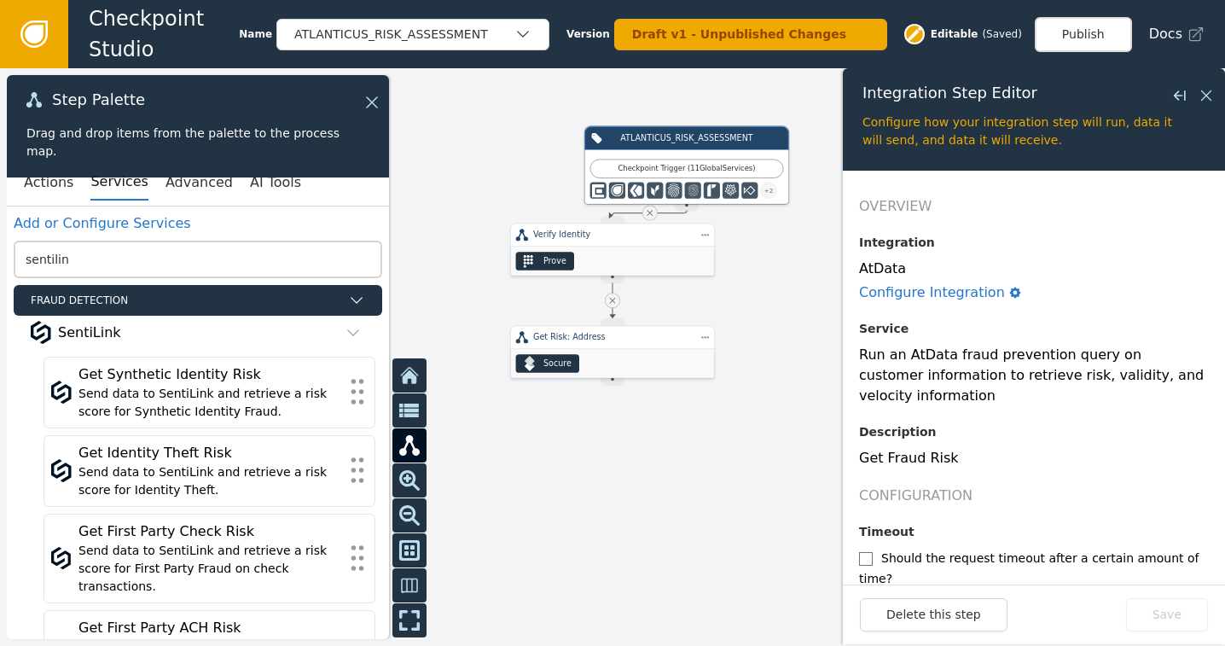
click at [391, 299] on div at bounding box center [612, 356] width 1225 height 577
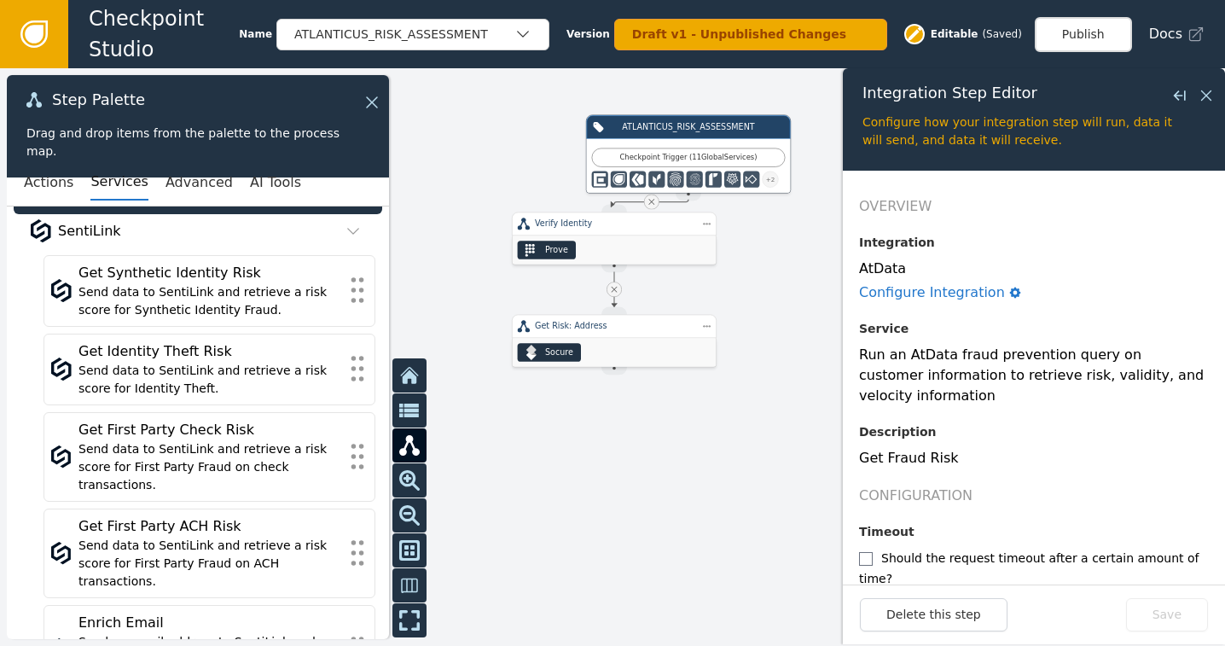
scroll to position [99, 0]
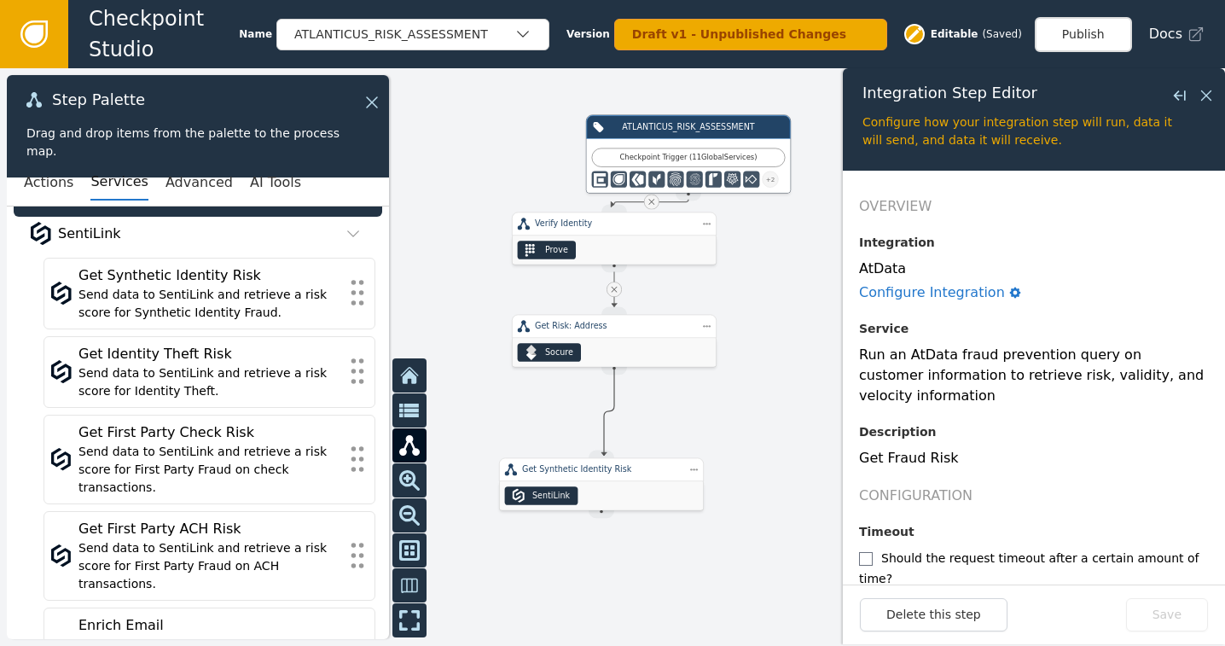
drag, startPoint x: 613, startPoint y: 365, endPoint x: 592, endPoint y: 445, distance: 82.9
click at [595, 448] on div "ATLANTICUS_RISK_ASSESSMENT Checkpoint Trigger ( 11 Global Services ) + 2 Source…" at bounding box center [612, 356] width 1225 height 577
drag, startPoint x: 605, startPoint y: 478, endPoint x: 620, endPoint y: 474, distance: 15.9
click at [620, 474] on div "Get Synthetic Identity Risk" at bounding box center [616, 465] width 205 height 24
drag, startPoint x: 611, startPoint y: 369, endPoint x: 621, endPoint y: 445, distance: 76.5
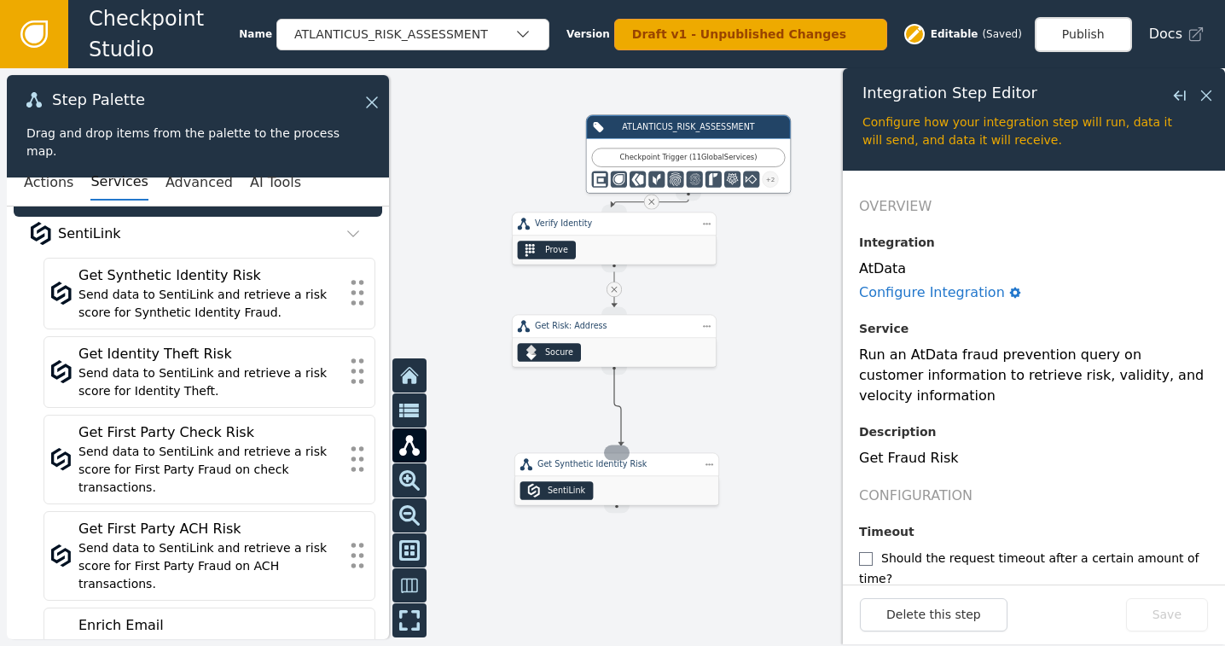
click at [621, 445] on div "ATLANTICUS_RISK_ASSESSMENT Checkpoint Trigger ( 11 Global Services ) + 2 Source…" at bounding box center [981, 283] width 735 height 346
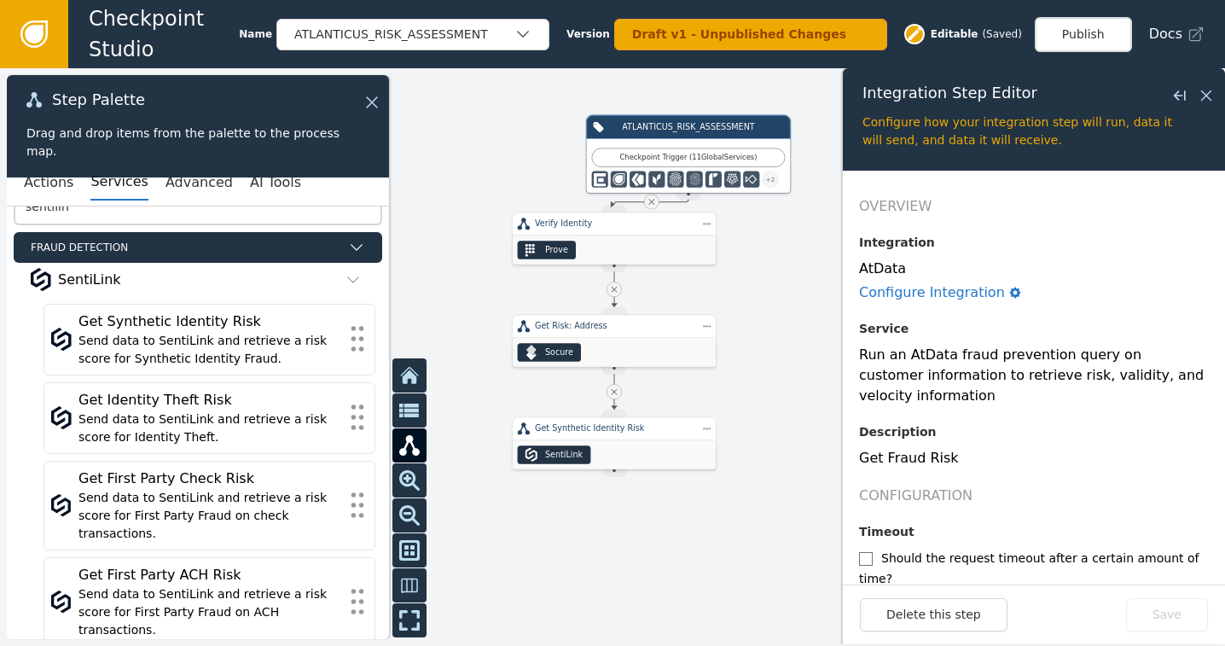
scroll to position [0, 0]
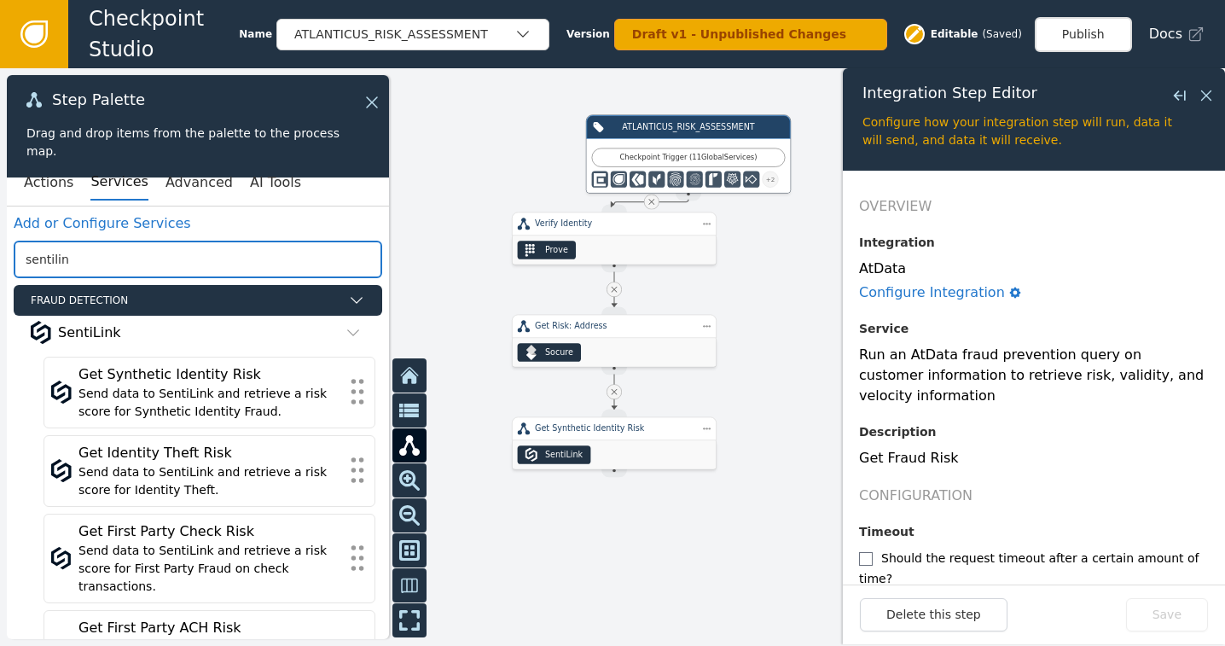
drag, startPoint x: 85, startPoint y: 264, endPoint x: 38, endPoint y: 258, distance: 48.1
click at [34, 259] on input "sentilin" at bounding box center [198, 259] width 368 height 38
type input "s"
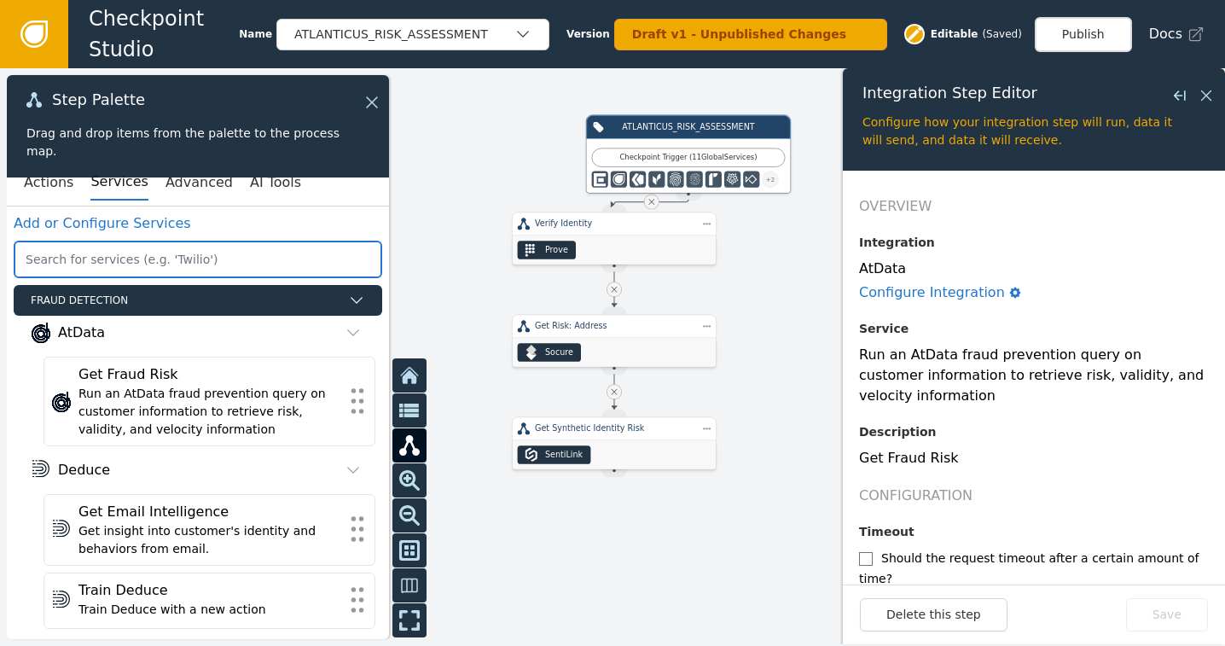
click at [216, 257] on input "text" at bounding box center [198, 259] width 368 height 38
click at [182, 185] on button "Advanced" at bounding box center [198, 183] width 67 height 36
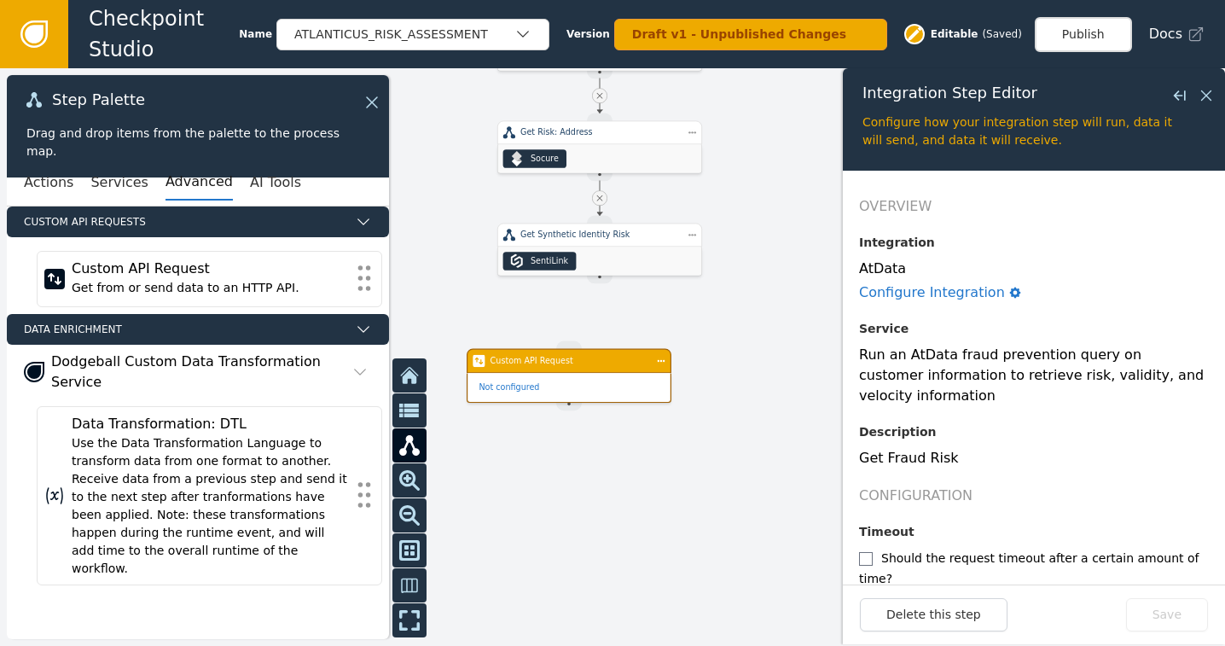
drag, startPoint x: 735, startPoint y: 509, endPoint x: 721, endPoint y: 316, distance: 194.1
click at [721, 316] on div at bounding box center [612, 356] width 1225 height 577
drag, startPoint x: 597, startPoint y: 277, endPoint x: 566, endPoint y: 347, distance: 76.4
click at [599, 263] on div "ATLANTICUS_RISK_ASSESSMENT Checkpoint Trigger ( 11 Global Services ) + 2 Source…" at bounding box center [966, 89] width 735 height 346
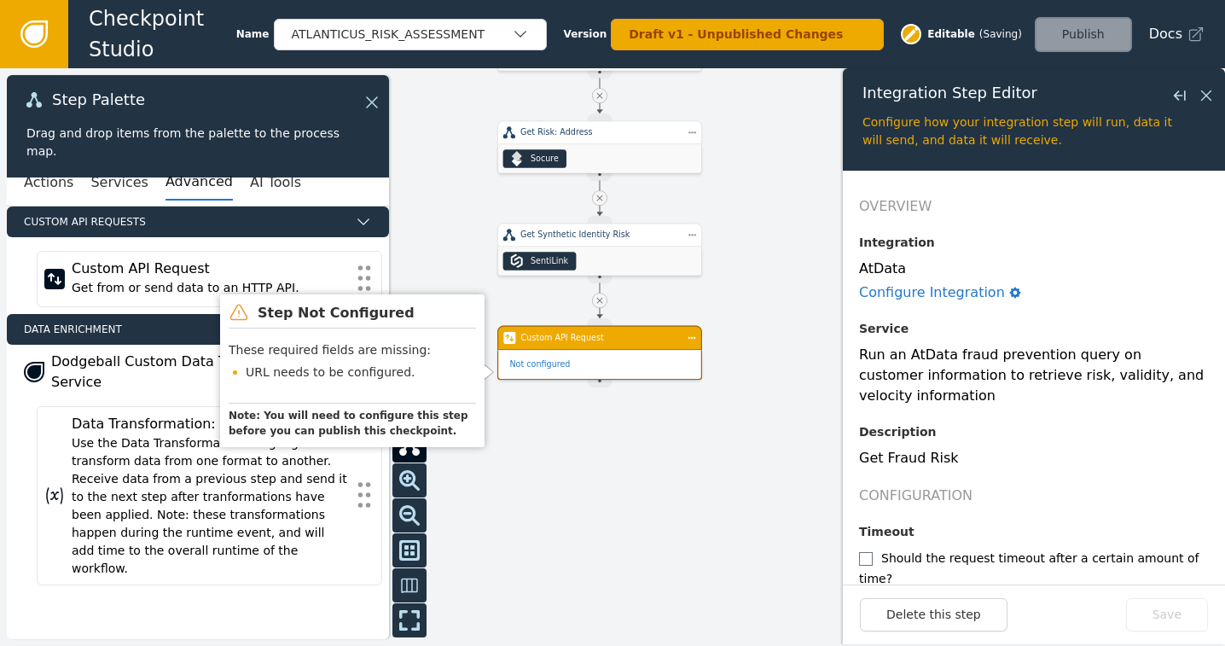
click at [554, 364] on span "Not configured" at bounding box center [539, 364] width 61 height 12
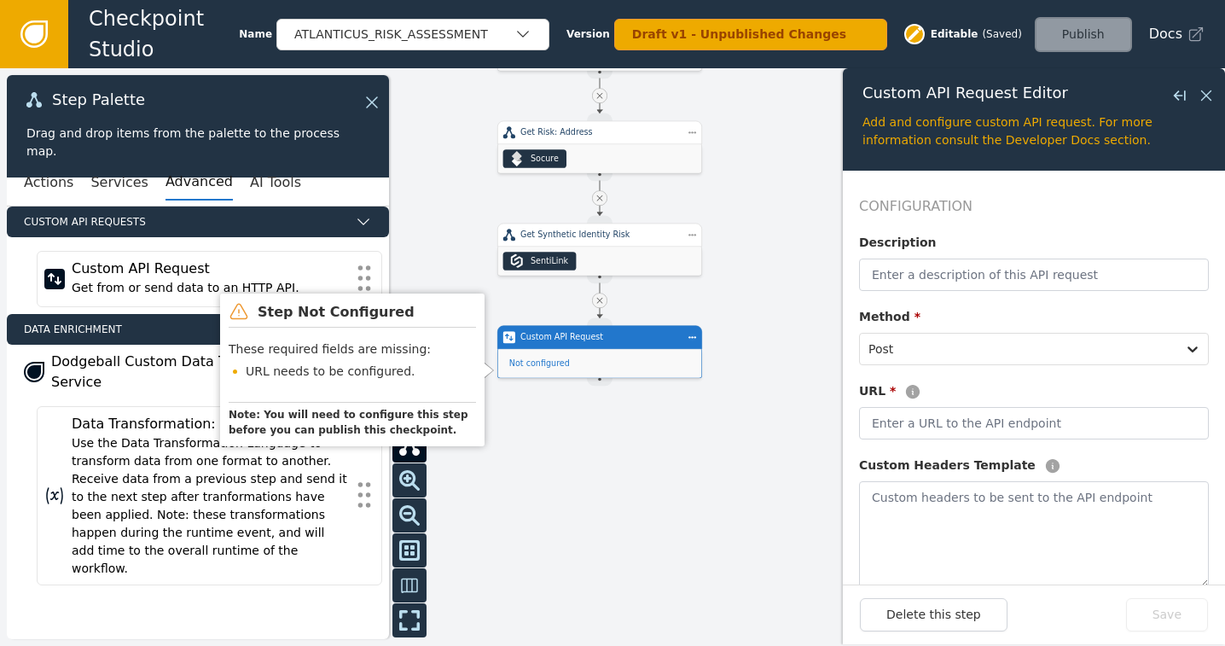
click at [546, 368] on span "Not configured" at bounding box center [539, 363] width 61 height 12
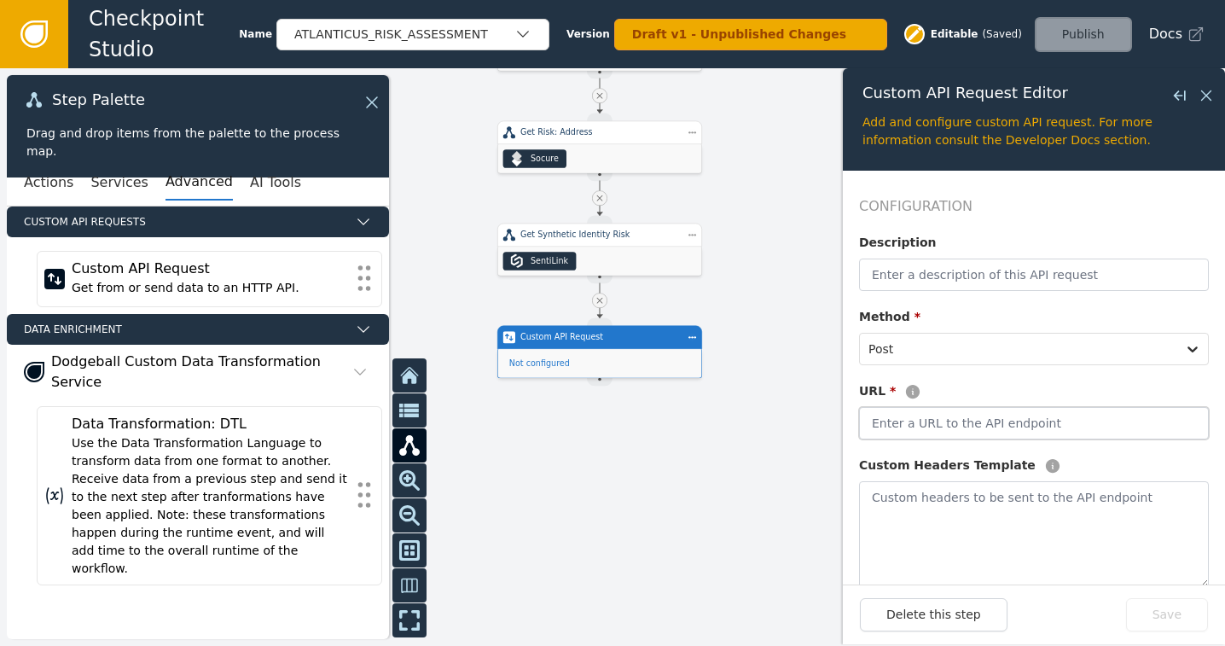
click at [924, 411] on input "text" at bounding box center [1034, 423] width 350 height 32
type input "[URL][DOMAIN_NAME]"
click at [1167, 609] on button "Save" at bounding box center [1167, 614] width 82 height 33
click at [1205, 90] on icon at bounding box center [1205, 95] width 19 height 19
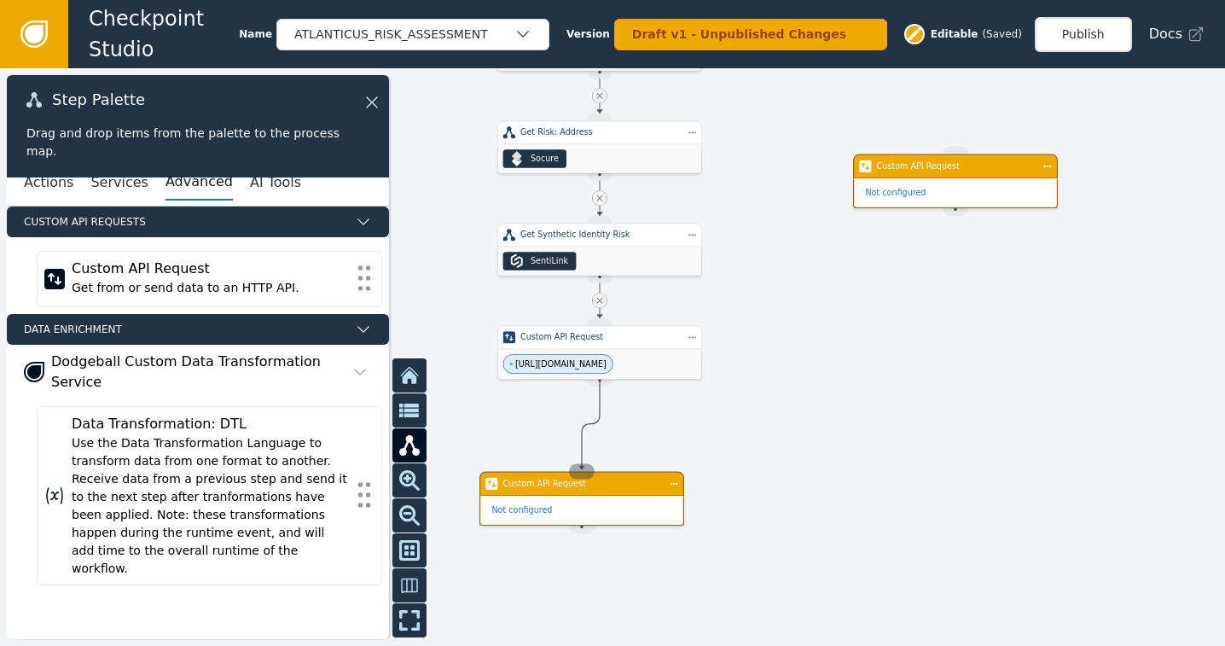
drag, startPoint x: 603, startPoint y: 377, endPoint x: 582, endPoint y: 469, distance: 94.5
click at [599, 263] on div "ATLANTICUS_RISK_ASSESSMENT Checkpoint Trigger ( 11 Global Services ) + 2 Source…" at bounding box center [966, 89] width 735 height 346
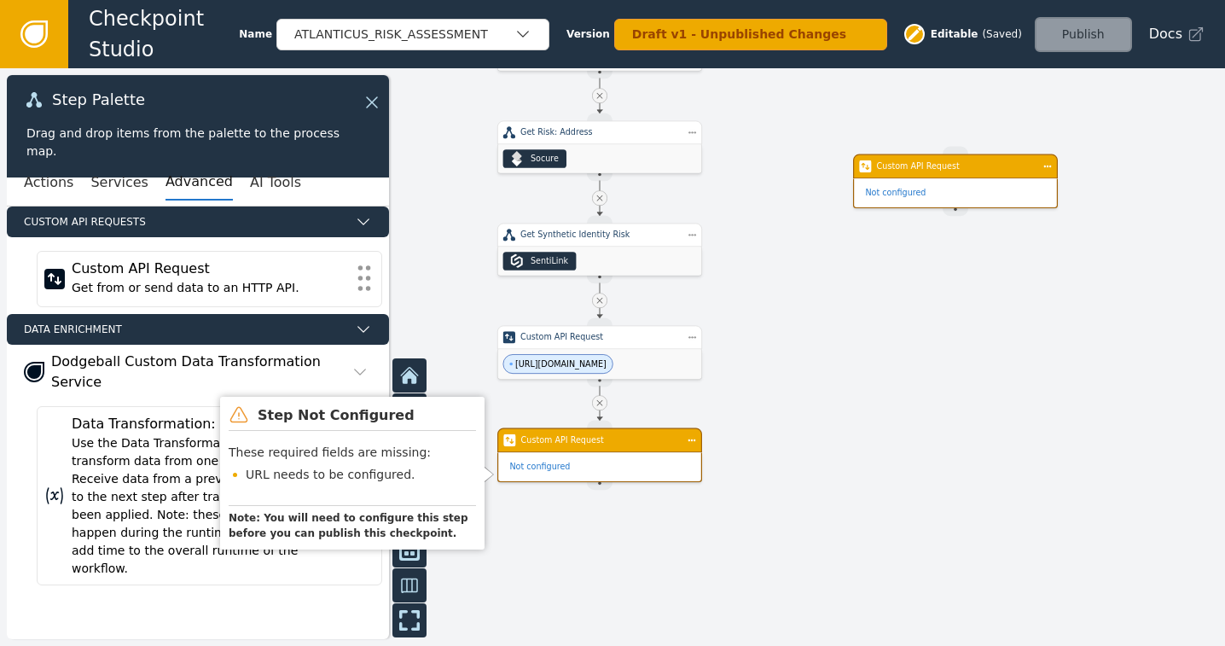
click at [588, 446] on div "Custom API Request" at bounding box center [599, 440] width 205 height 25
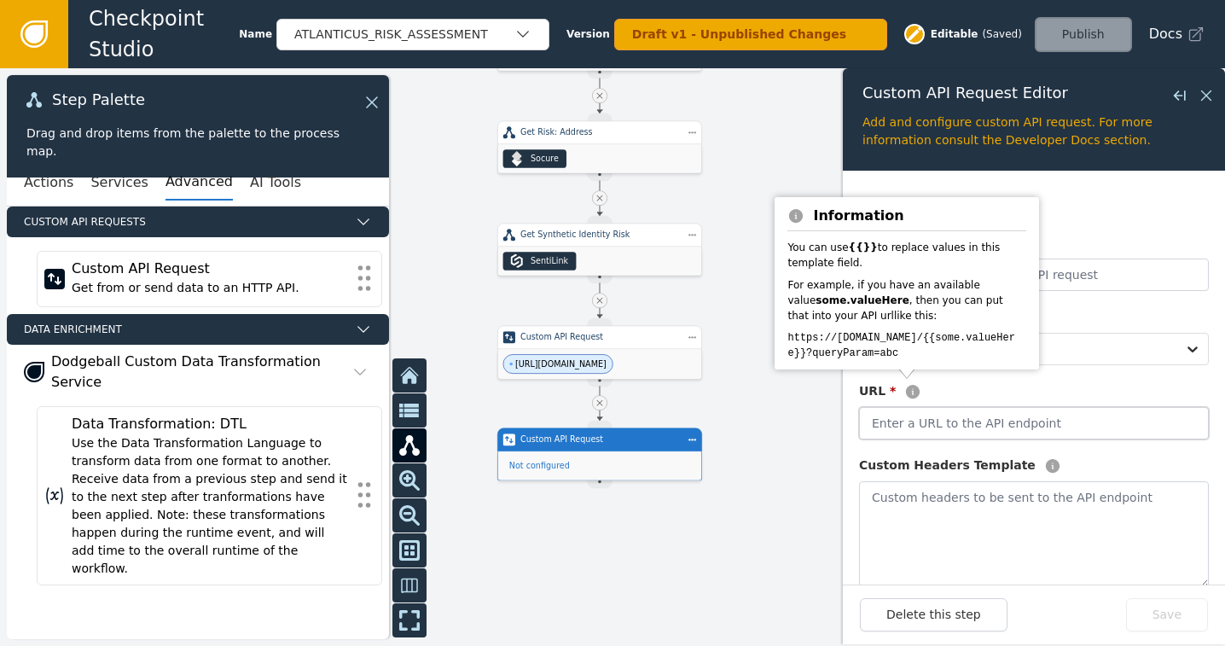
click at [902, 422] on input "text" at bounding box center [1034, 423] width 350 height 32
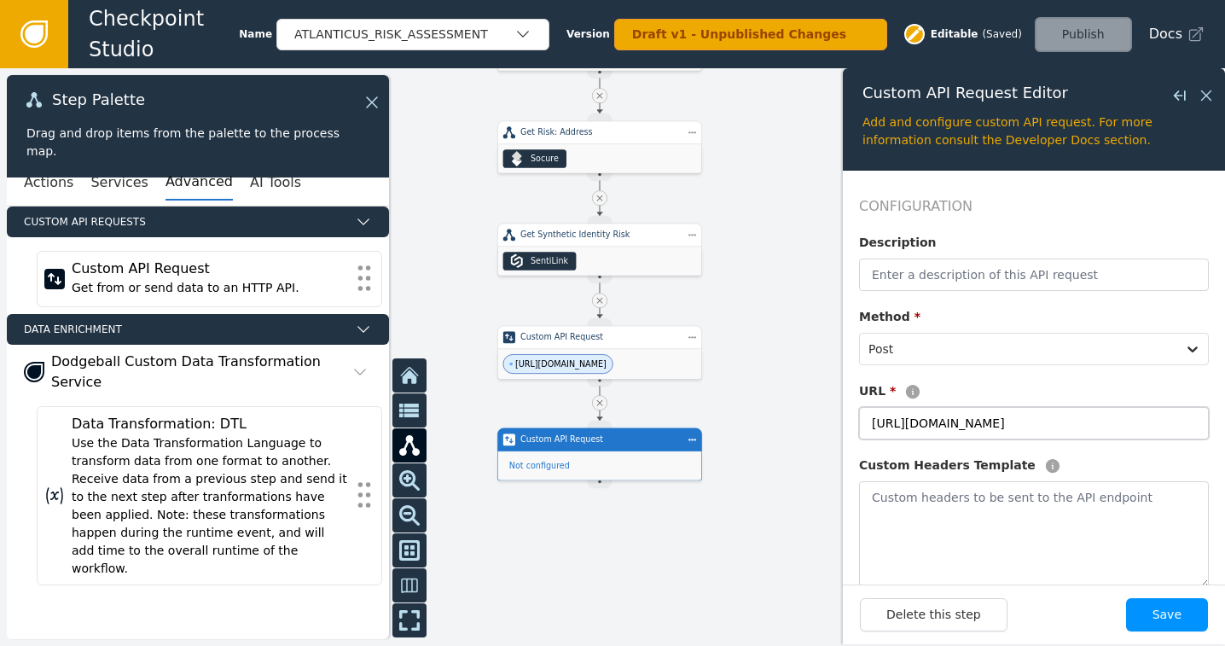
type input "[URL][DOMAIN_NAME]"
click at [1171, 622] on button "Save" at bounding box center [1167, 614] width 82 height 33
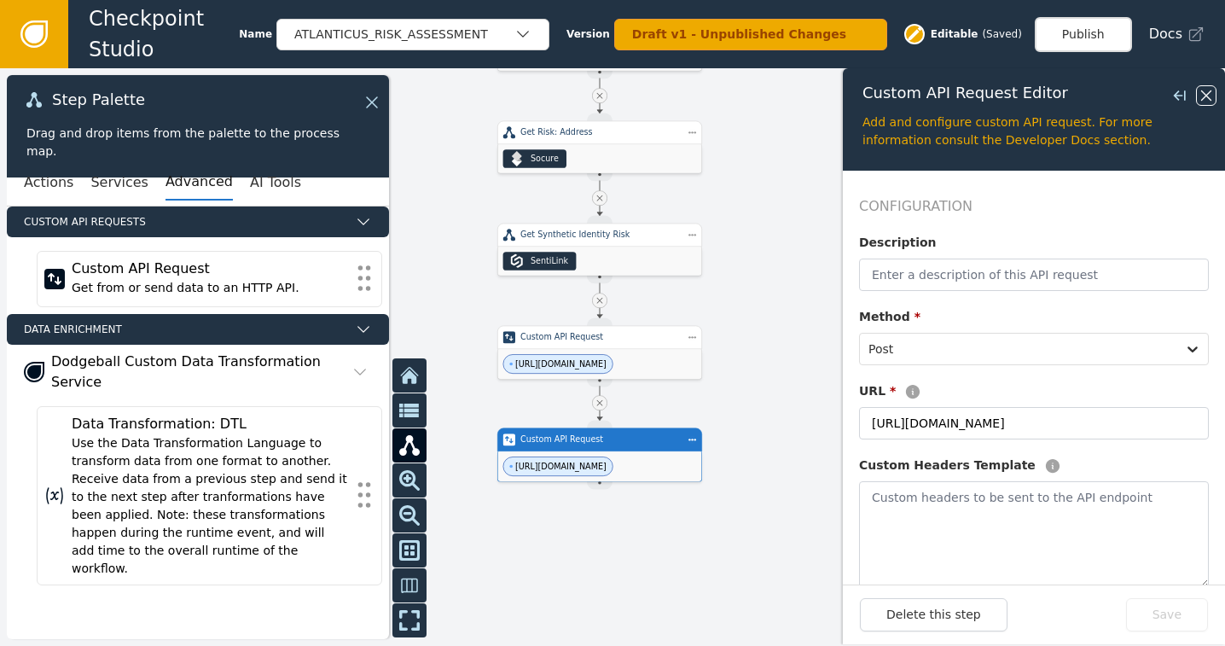
click at [1205, 95] on icon at bounding box center [1206, 95] width 10 height 10
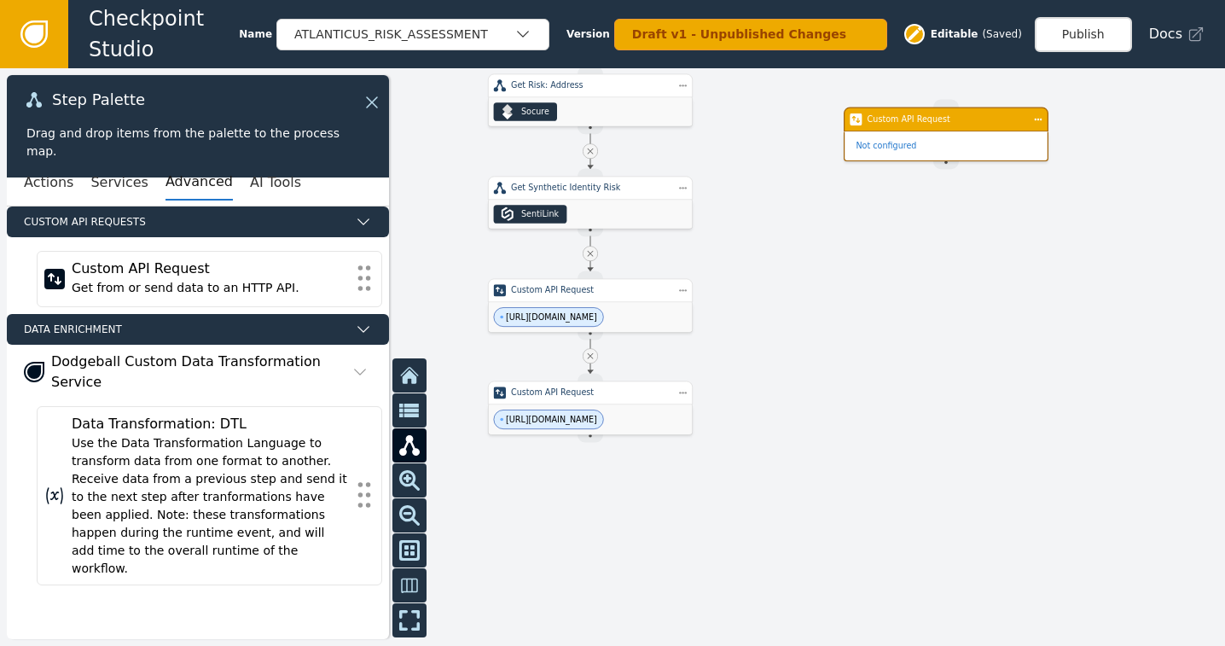
drag, startPoint x: 1048, startPoint y: 414, endPoint x: 1039, endPoint y: 367, distance: 47.8
click at [1039, 367] on div at bounding box center [612, 356] width 1225 height 577
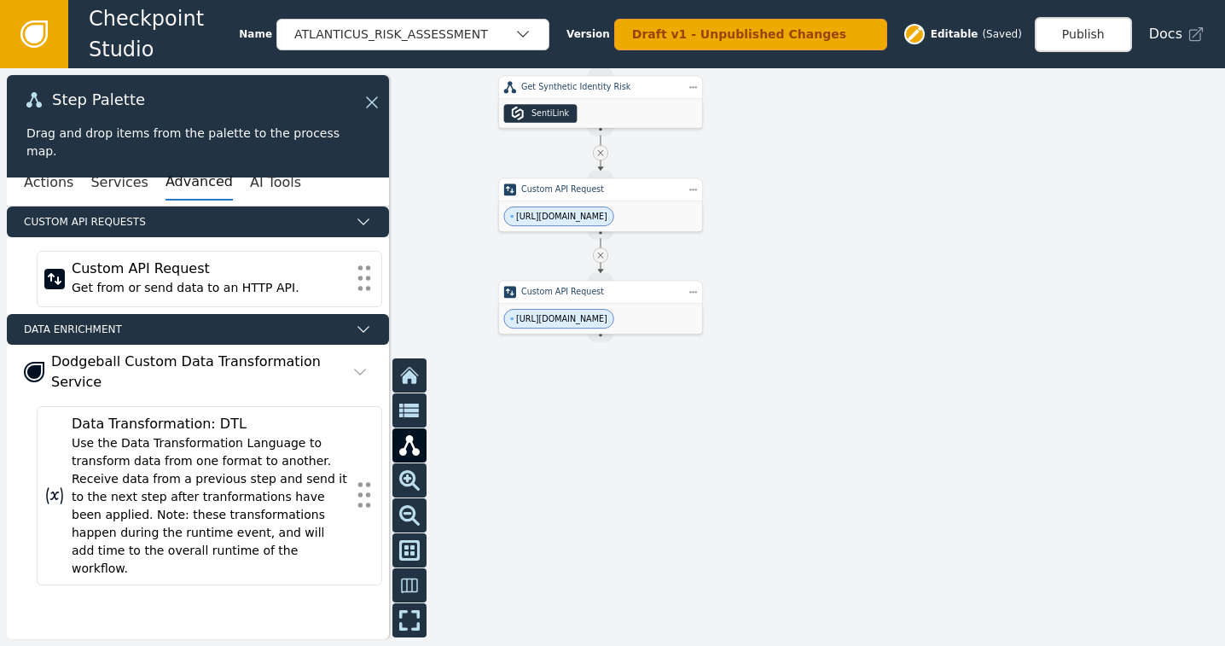
drag, startPoint x: 726, startPoint y: 466, endPoint x: 739, endPoint y: 369, distance: 98.2
click at [739, 369] on div at bounding box center [612, 356] width 1225 height 577
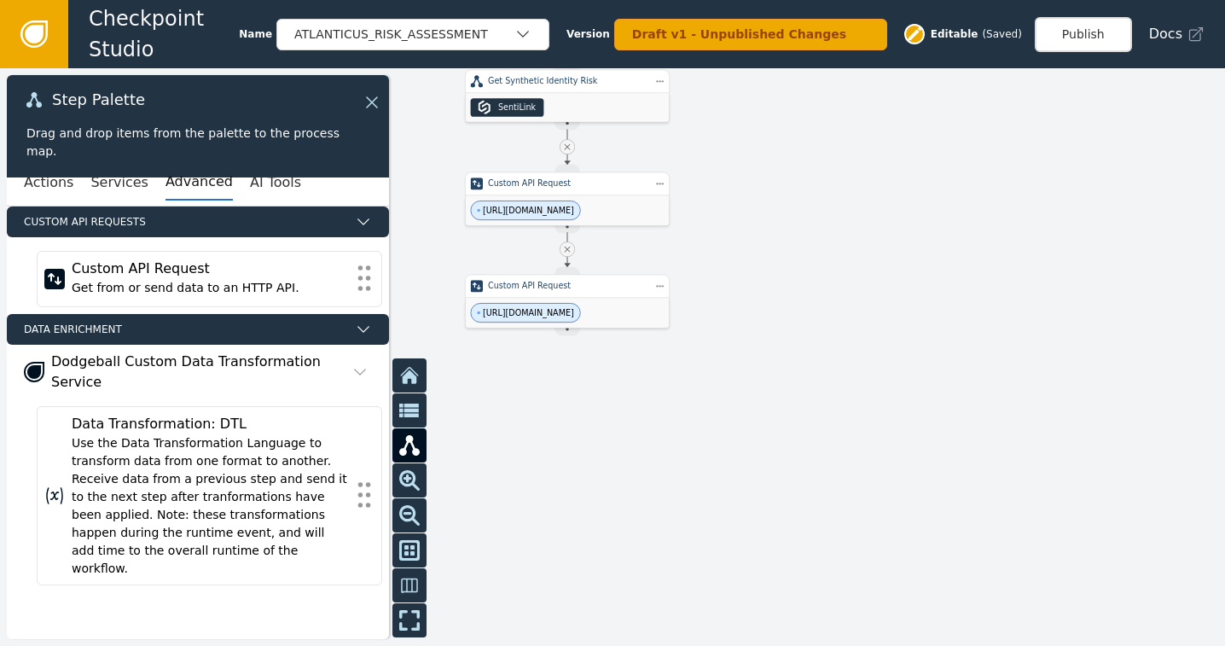
drag, startPoint x: 785, startPoint y: 275, endPoint x: 745, endPoint y: 260, distance: 41.8
click at [745, 260] on div at bounding box center [612, 356] width 1225 height 577
click at [42, 181] on button "Actions" at bounding box center [48, 183] width 49 height 36
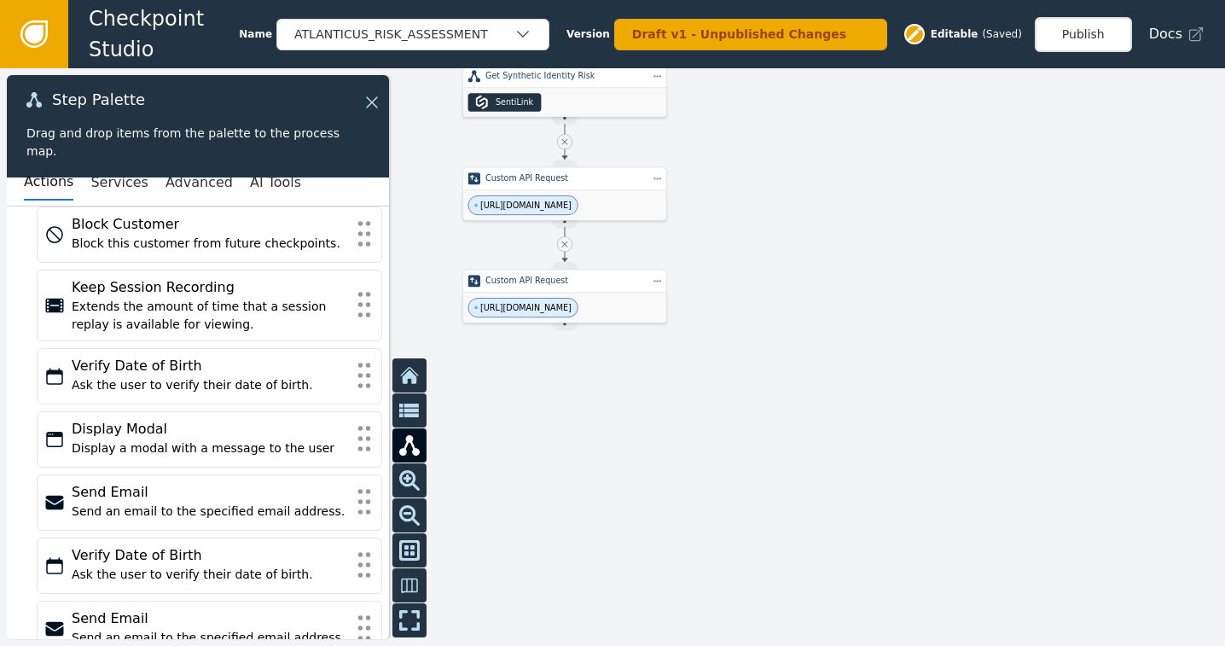
scroll to position [490, 0]
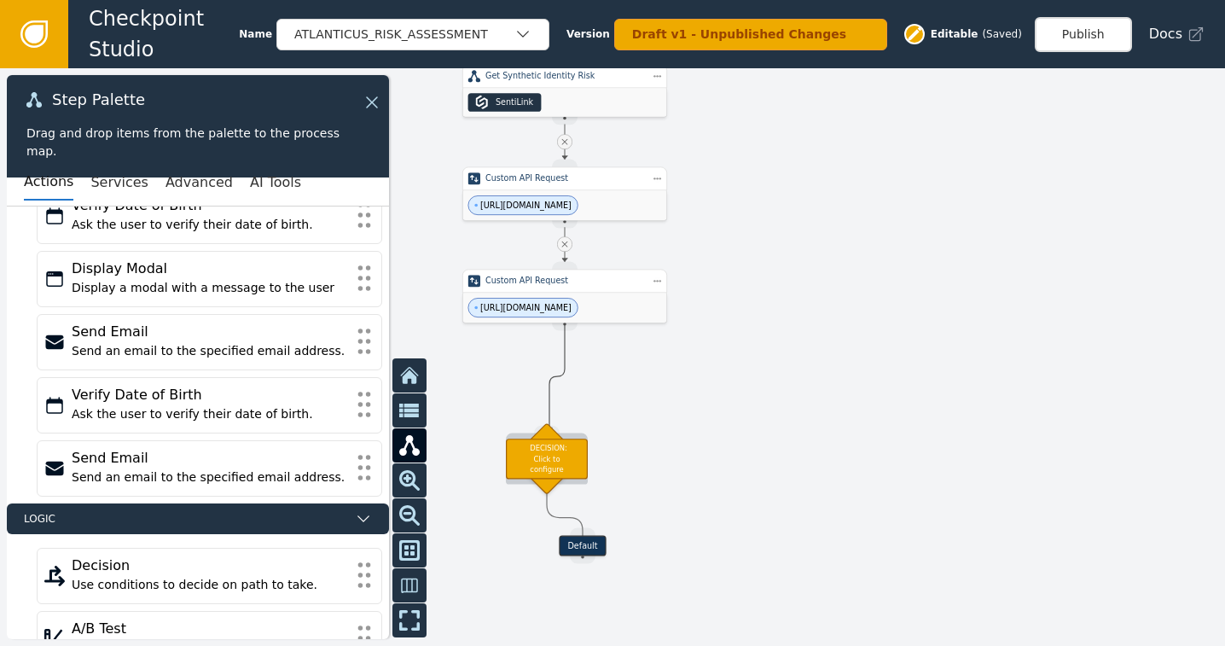
drag, startPoint x: 570, startPoint y: 321, endPoint x: 549, endPoint y: 431, distance: 111.1
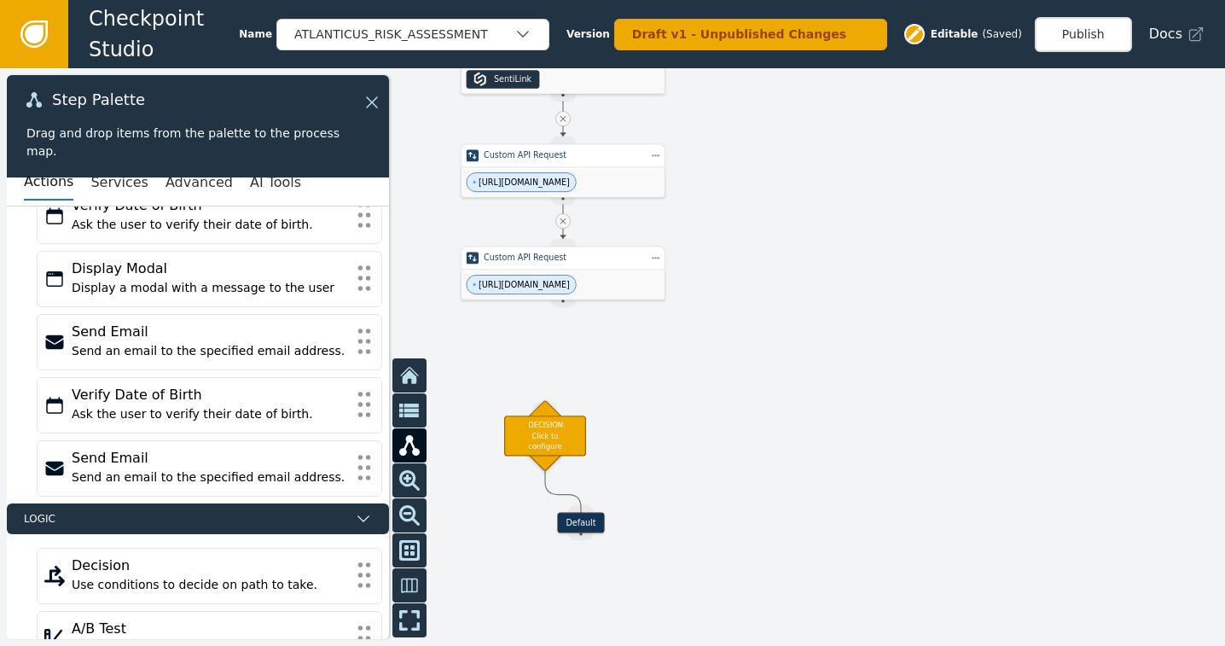
drag, startPoint x: 714, startPoint y: 428, endPoint x: 675, endPoint y: 378, distance: 63.3
click at [713, 404] on div at bounding box center [612, 356] width 1225 height 577
drag, startPoint x: 553, startPoint y: 302, endPoint x: 543, endPoint y: 403, distance: 102.0
drag, startPoint x: 541, startPoint y: 443, endPoint x: 550, endPoint y: 419, distance: 25.7
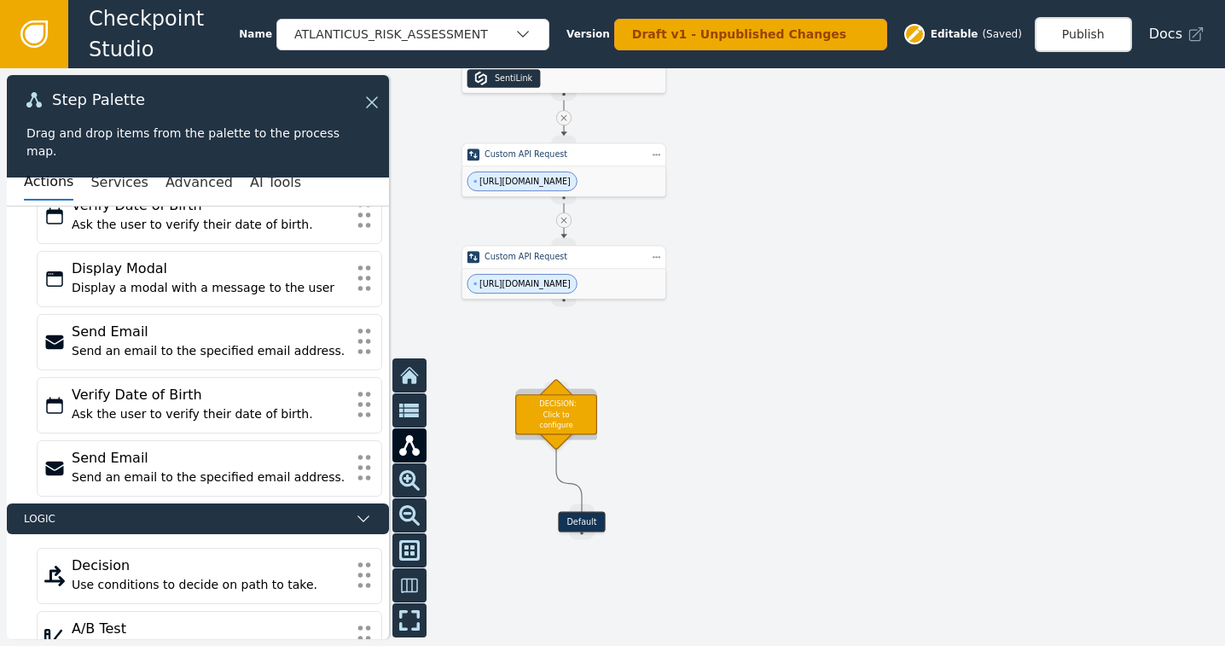
click at [550, 419] on div "DECISION: Click to configure" at bounding box center [556, 414] width 82 height 40
drag, startPoint x: 559, startPoint y: 296, endPoint x: 553, endPoint y: 385, distance: 88.8
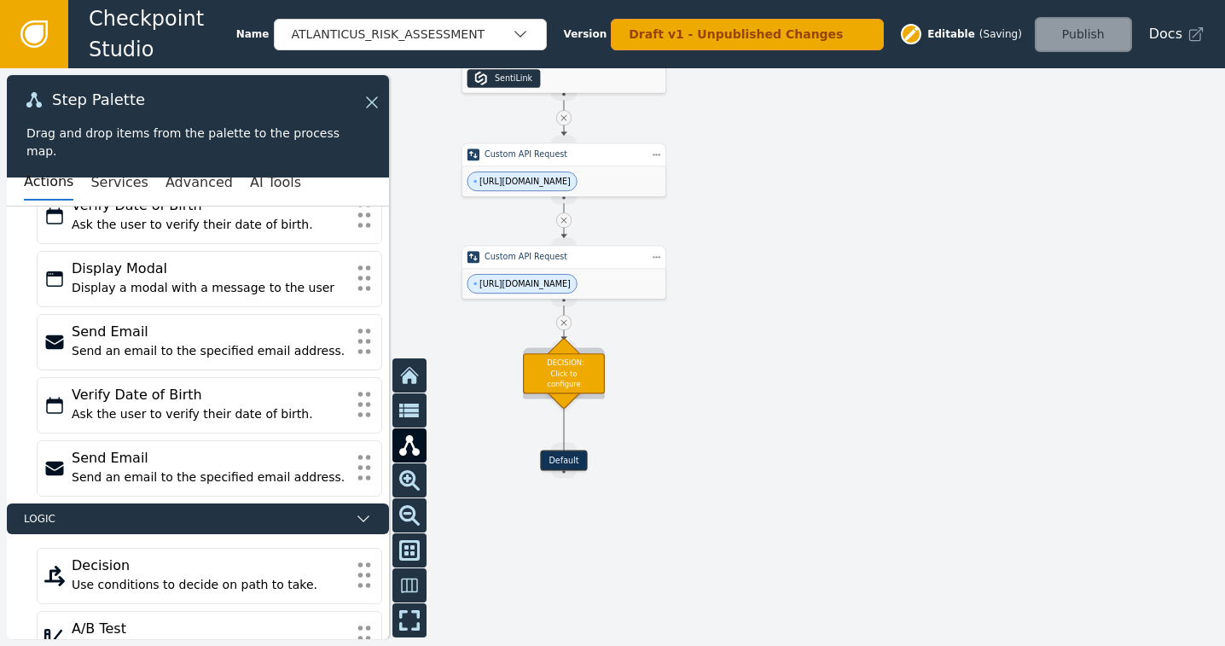
click at [566, 374] on div "DECISION: Click to configure" at bounding box center [564, 373] width 82 height 40
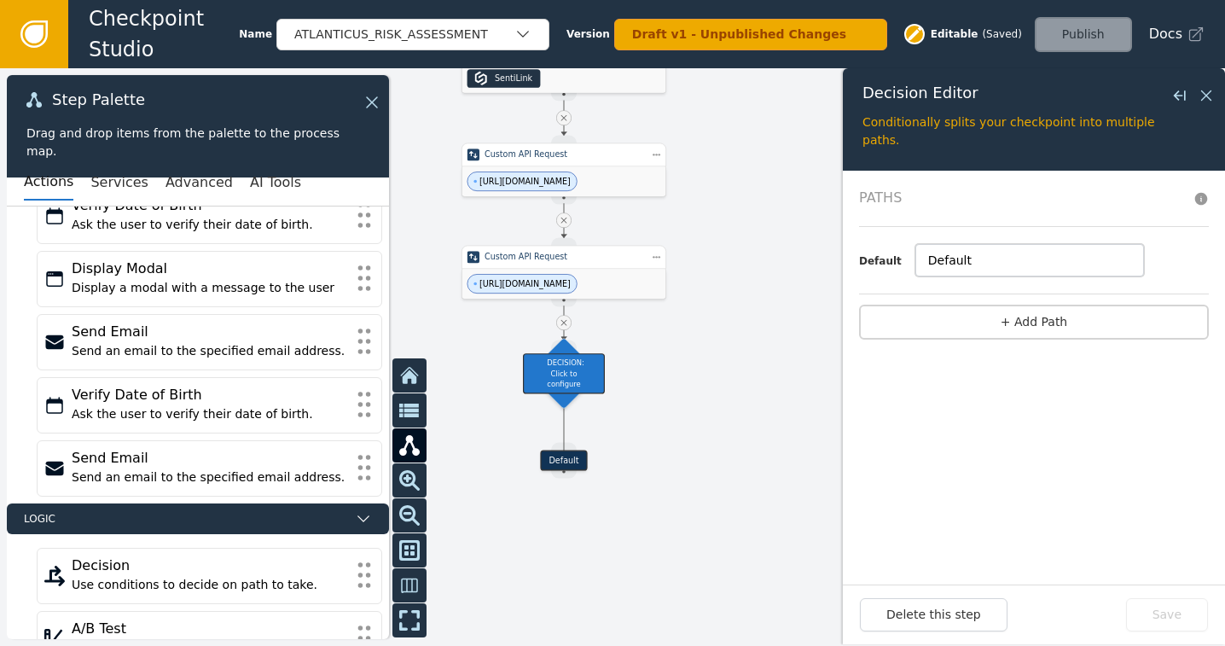
drag, startPoint x: 980, startPoint y: 258, endPoint x: 914, endPoint y: 252, distance: 66.0
click at [915, 260] on input "Default" at bounding box center [1029, 260] width 229 height 32
click at [1031, 325] on button "+ Add Path" at bounding box center [1034, 321] width 350 height 35
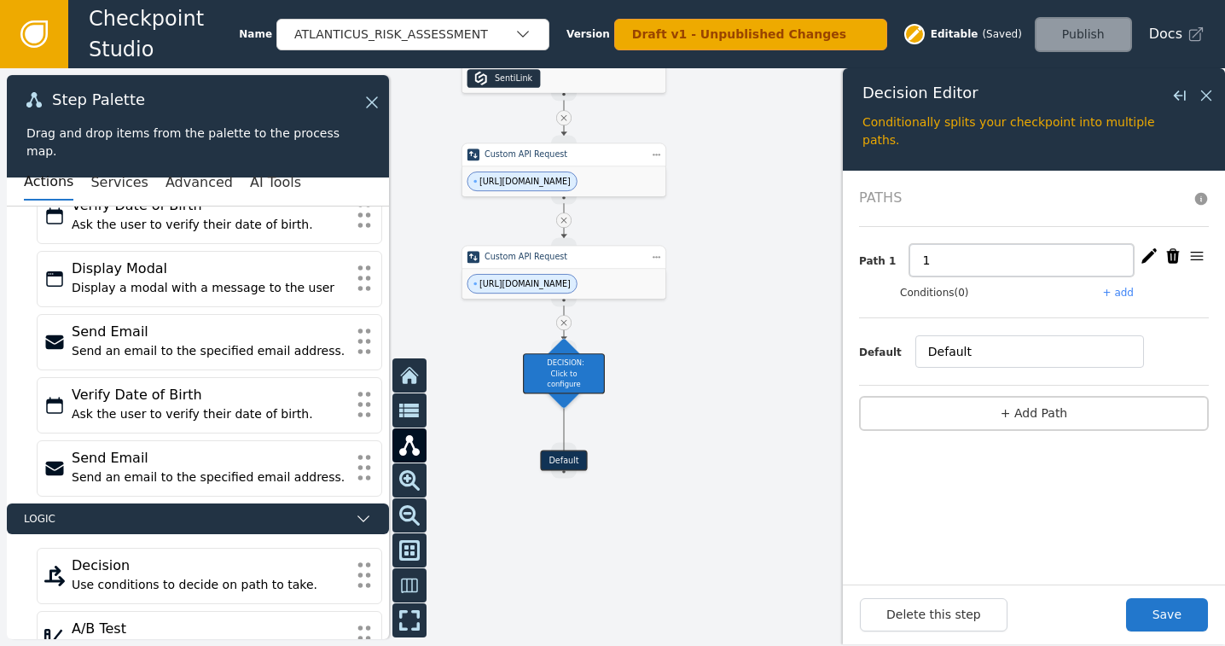
click at [934, 258] on input "1" at bounding box center [1021, 260] width 224 height 32
drag, startPoint x: 1005, startPoint y: 259, endPoint x: 895, endPoint y: 262, distance: 110.0
click at [895, 262] on div "Path 1 High Prove Risk" at bounding box center [1034, 260] width 350 height 32
type input "High Risk"
click at [1119, 295] on button "+ add" at bounding box center [1118, 292] width 31 height 15
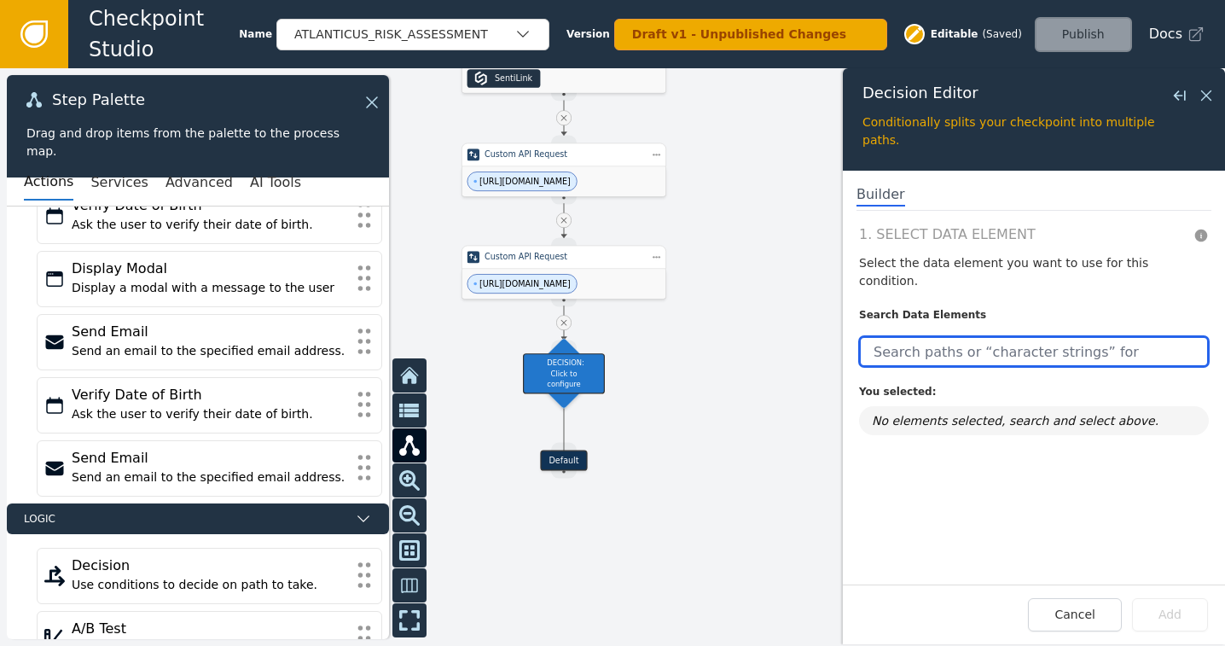
click at [968, 336] on input "text" at bounding box center [1034, 351] width 350 height 31
click at [1005, 336] on input "text" at bounding box center [1034, 351] width 350 height 31
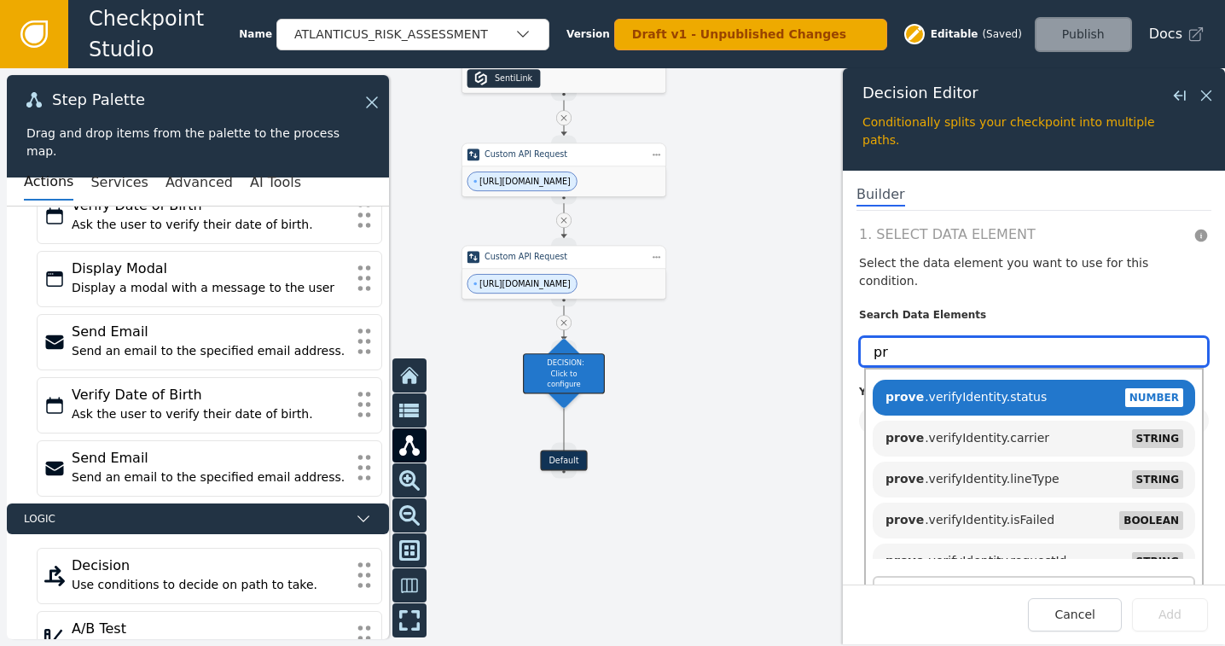
type input "p"
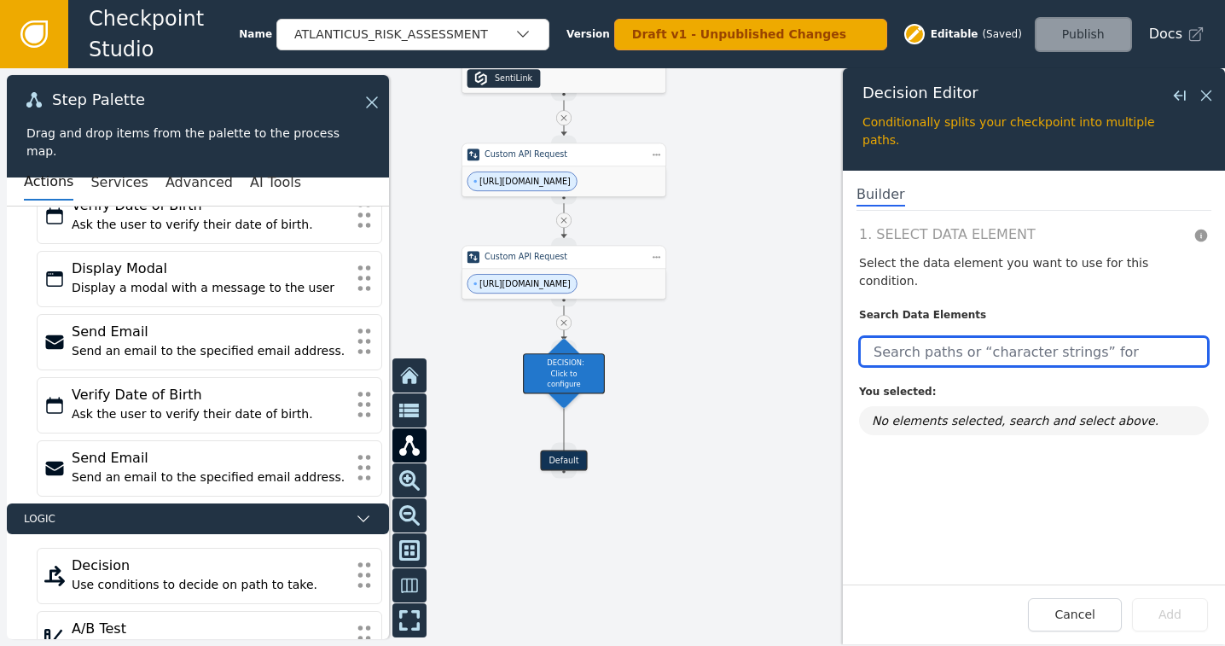
click at [992, 339] on input "text" at bounding box center [1034, 351] width 350 height 31
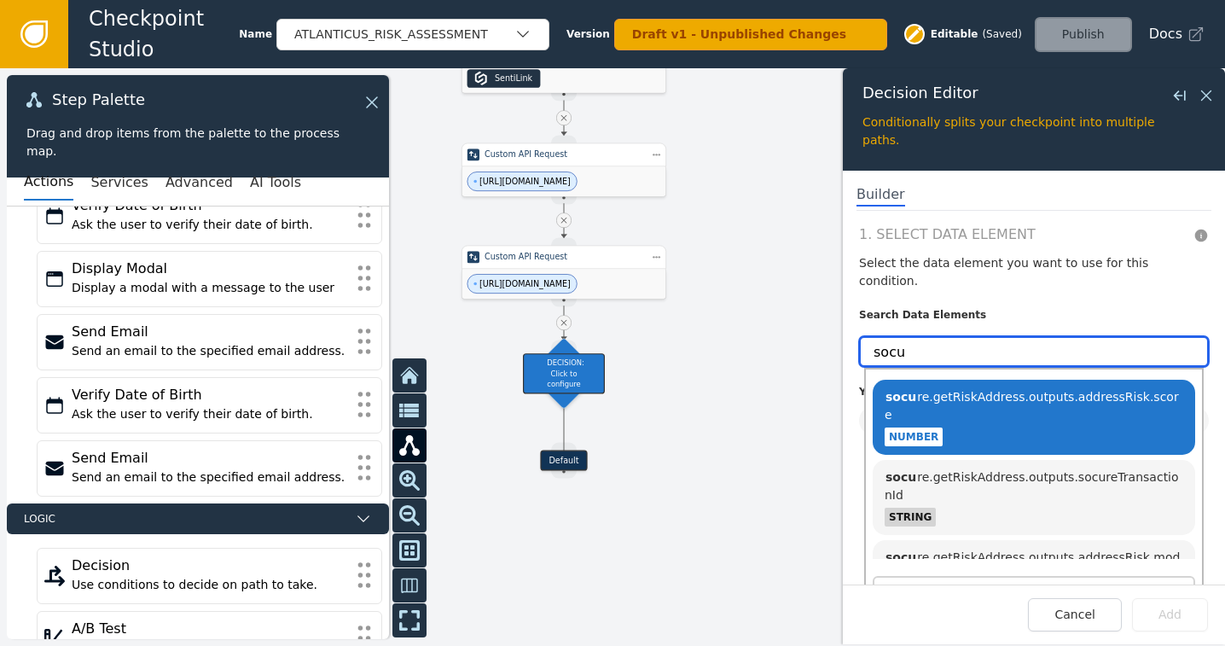
type input "socu"
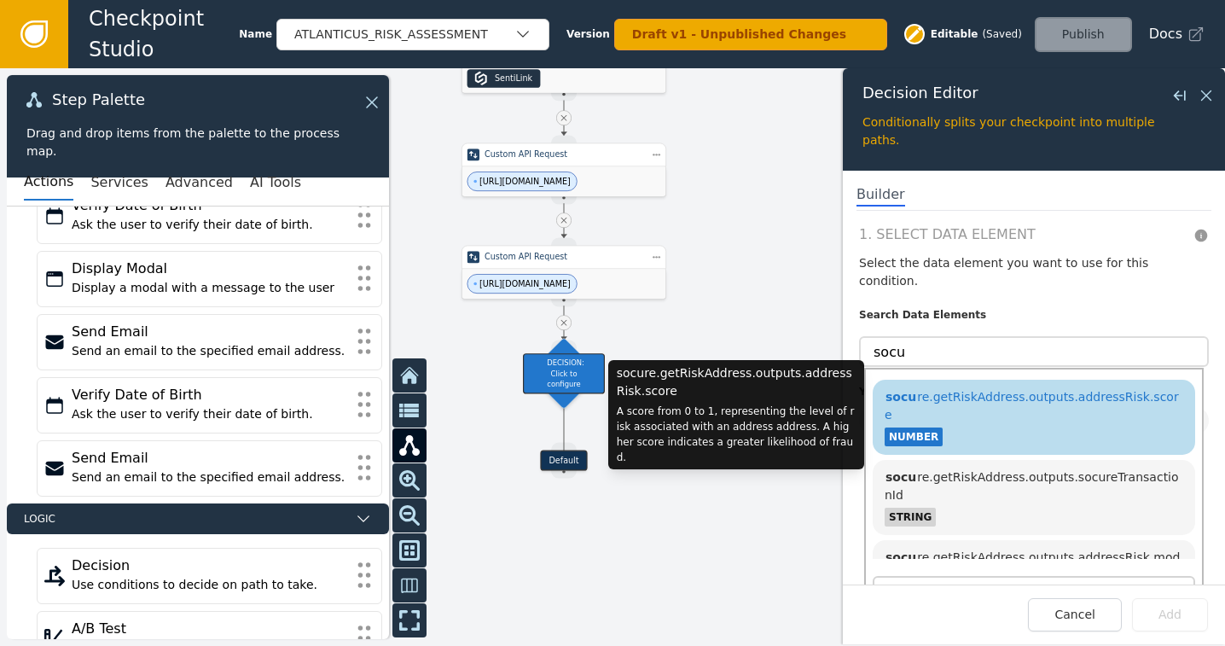
click at [1100, 390] on span "socu re.getRiskAddress.outputs.addressRisk.score" at bounding box center [1031, 406] width 294 height 32
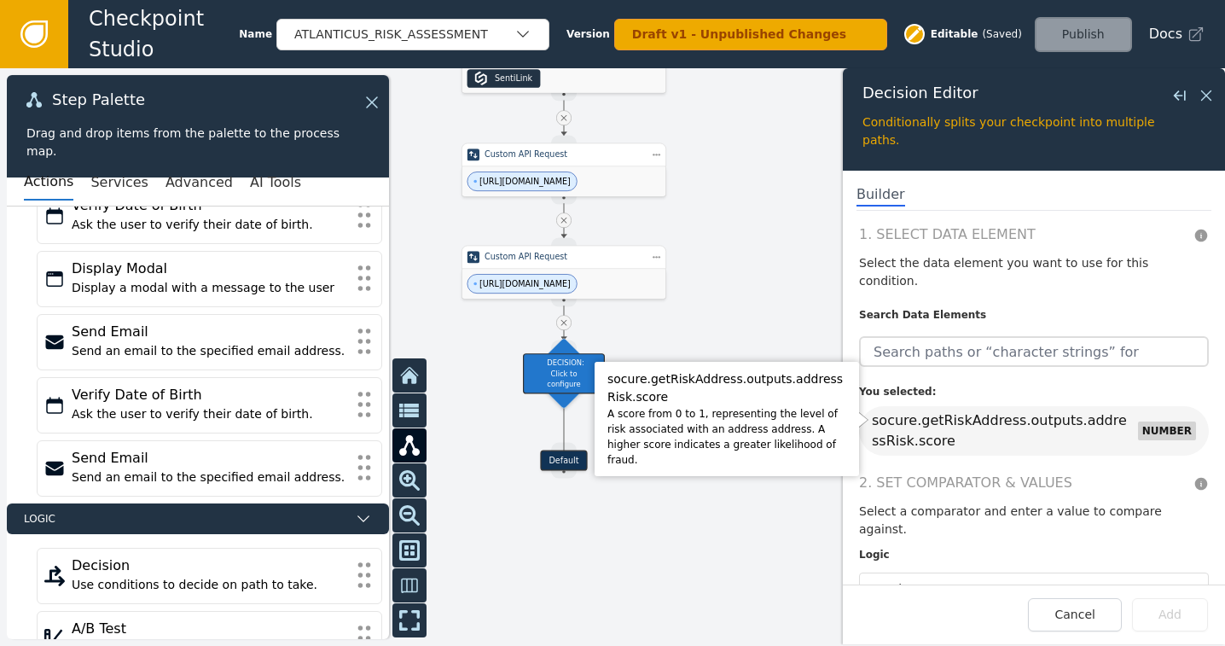
click at [933, 410] on div "socure.getRiskAddress.outputs.addressRisk.score" at bounding box center [1000, 430] width 256 height 41
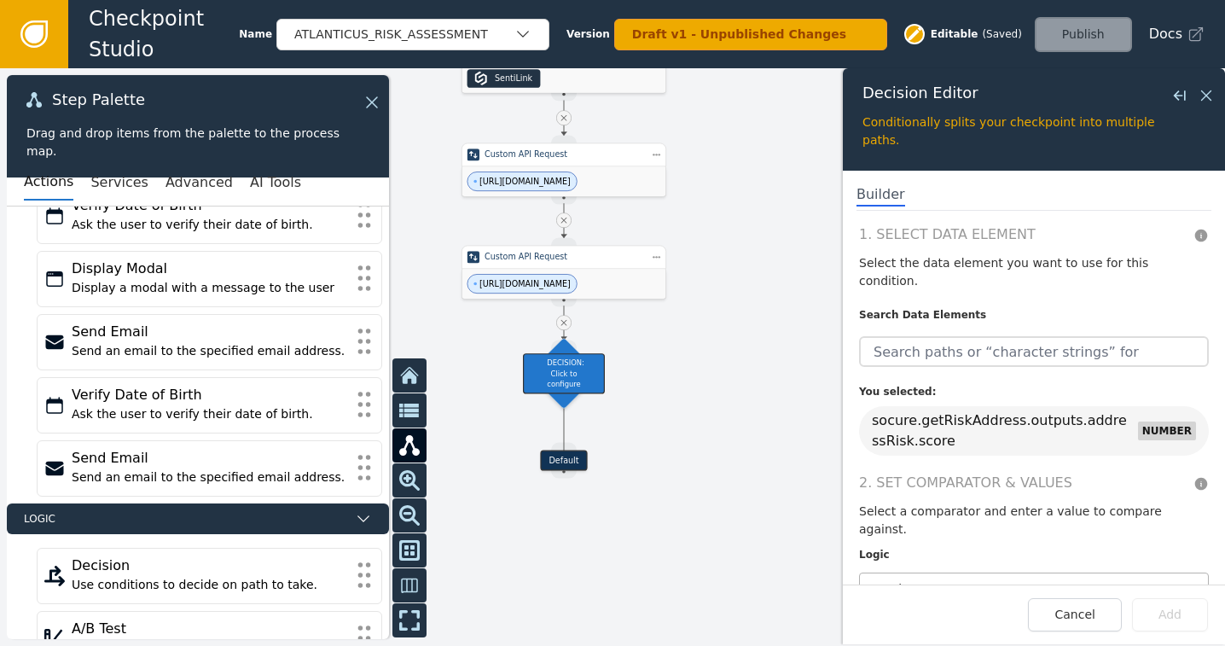
click at [916, 576] on div at bounding box center [1017, 588] width 299 height 24
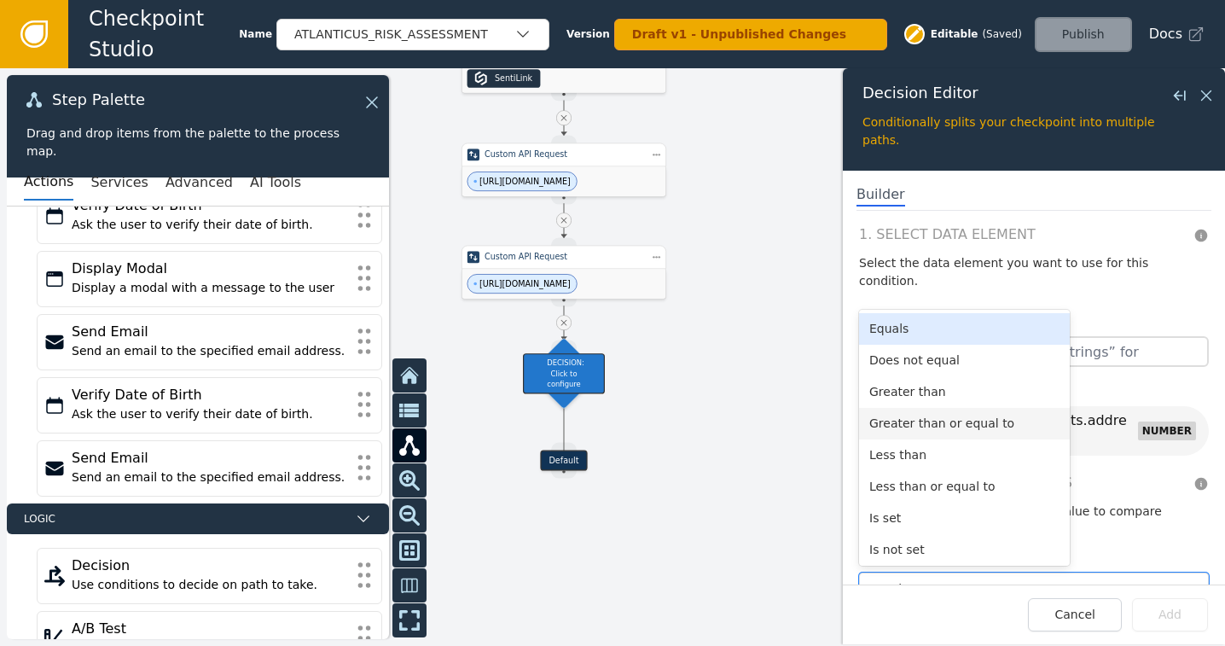
click at [919, 408] on div "Greater than or equal to" at bounding box center [964, 424] width 211 height 32
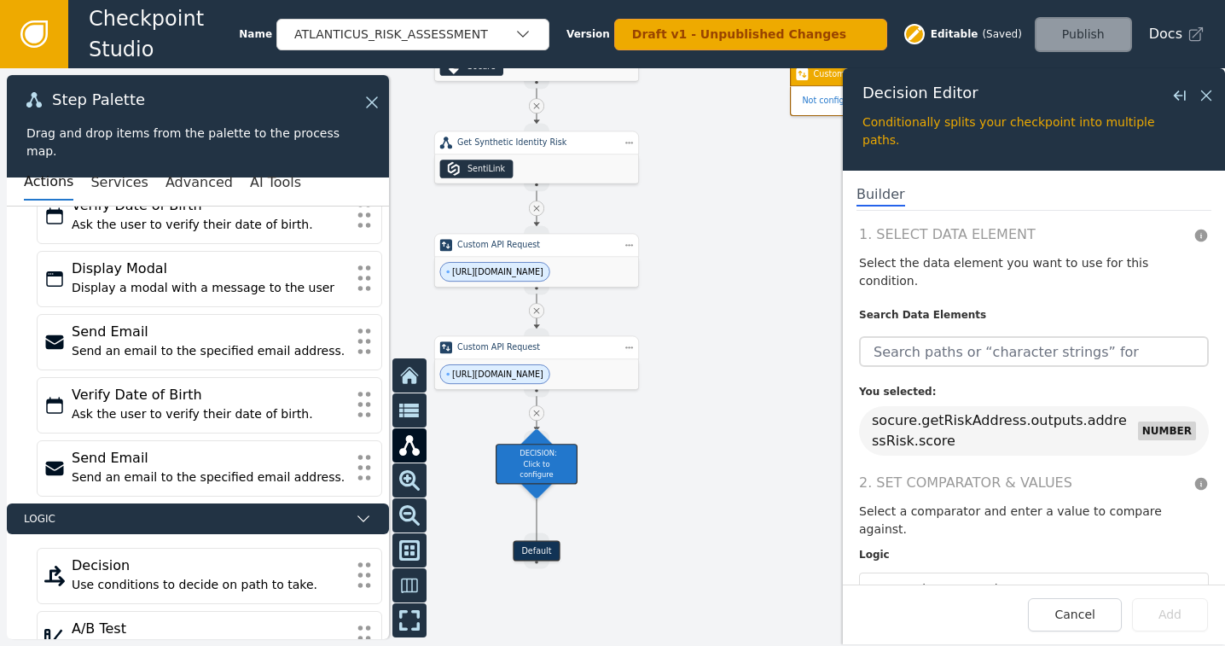
drag, startPoint x: 744, startPoint y: 269, endPoint x: 714, endPoint y: 332, distance: 69.4
click at [714, 332] on div at bounding box center [612, 356] width 1225 height 577
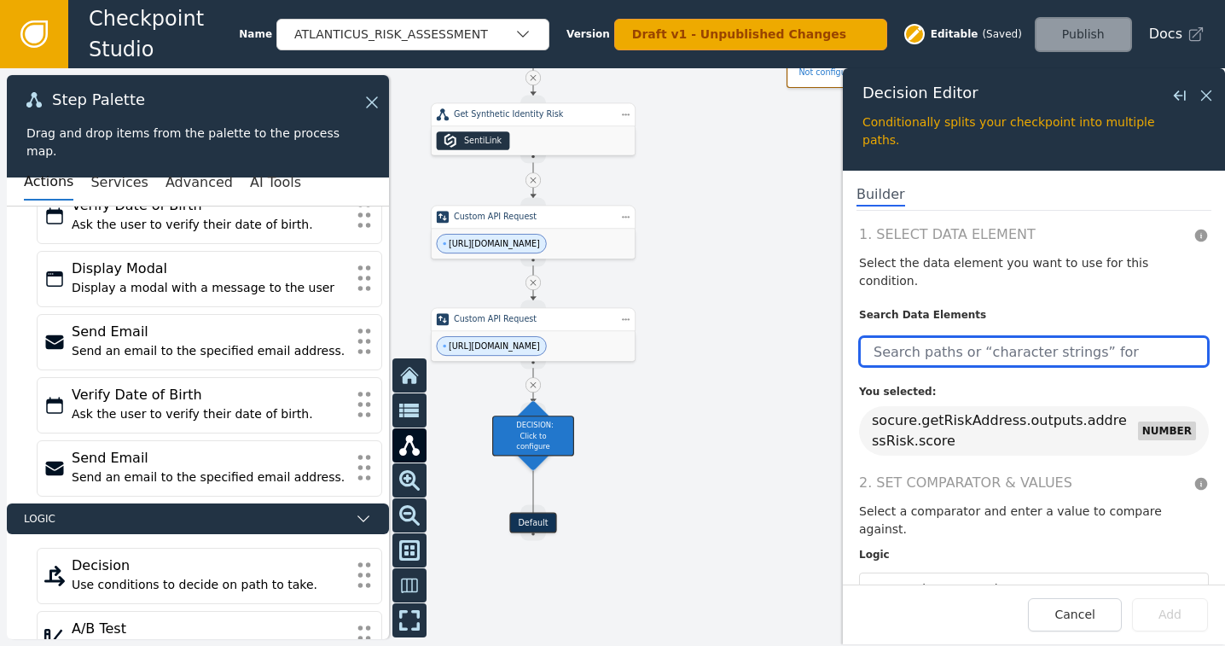
click at [988, 339] on input "text" at bounding box center [1034, 351] width 350 height 31
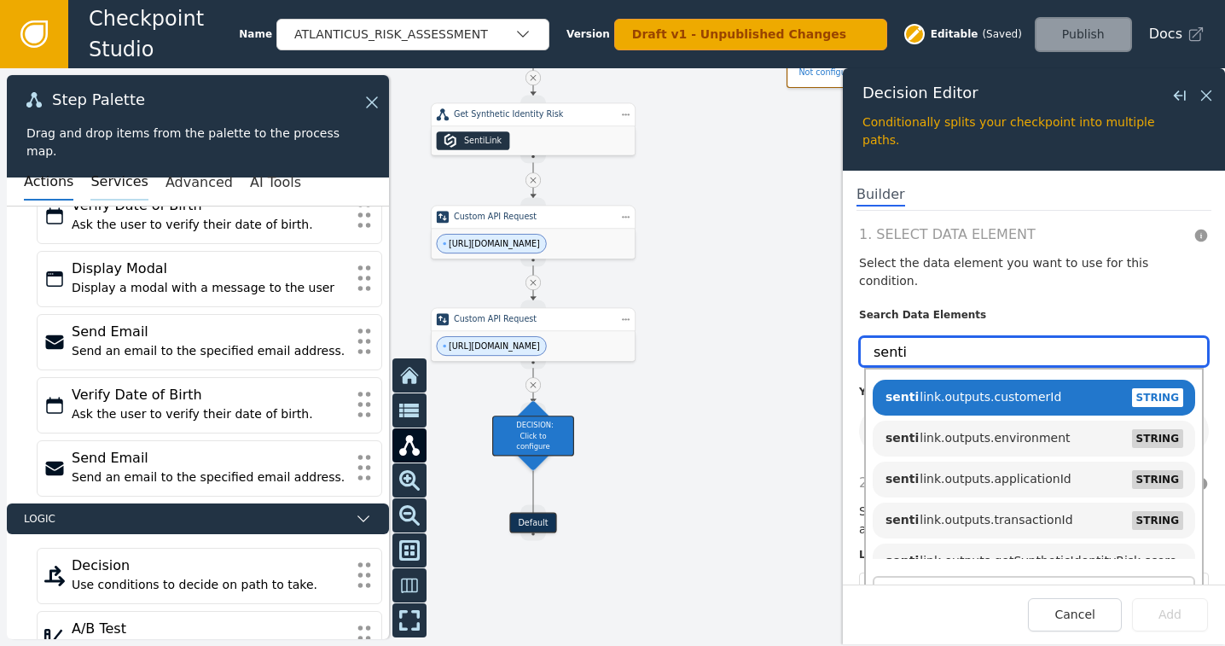
click at [97, 194] on button "Services" at bounding box center [118, 183] width 57 height 36
type input "senti"
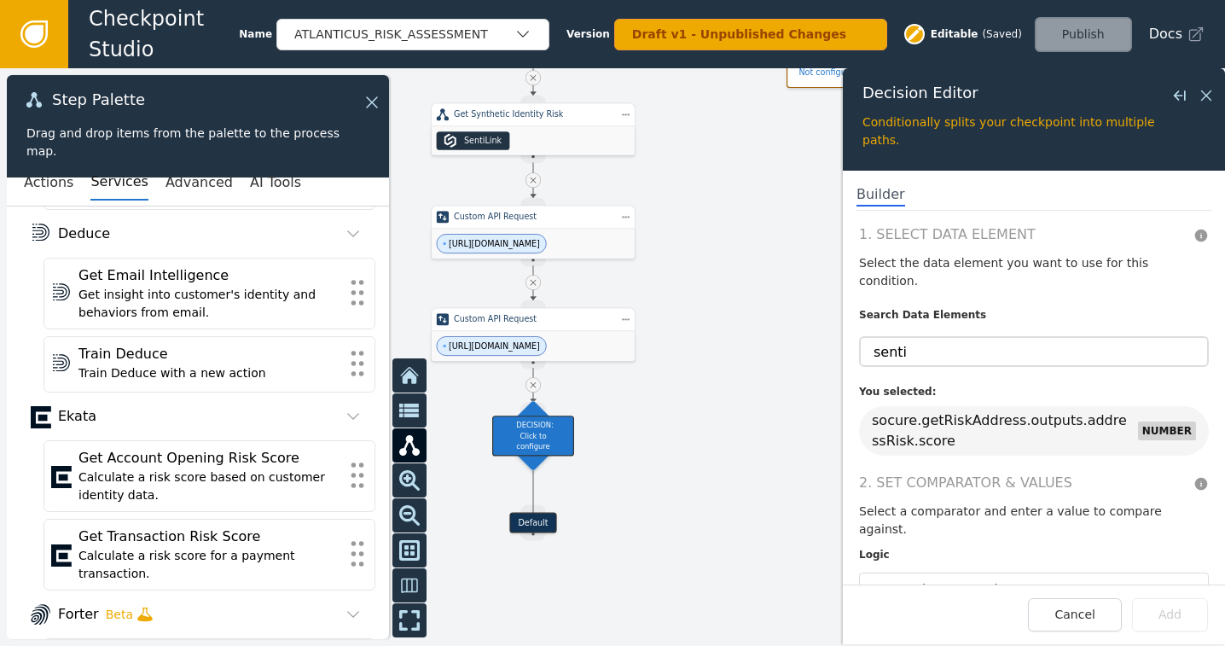
scroll to position [0, 0]
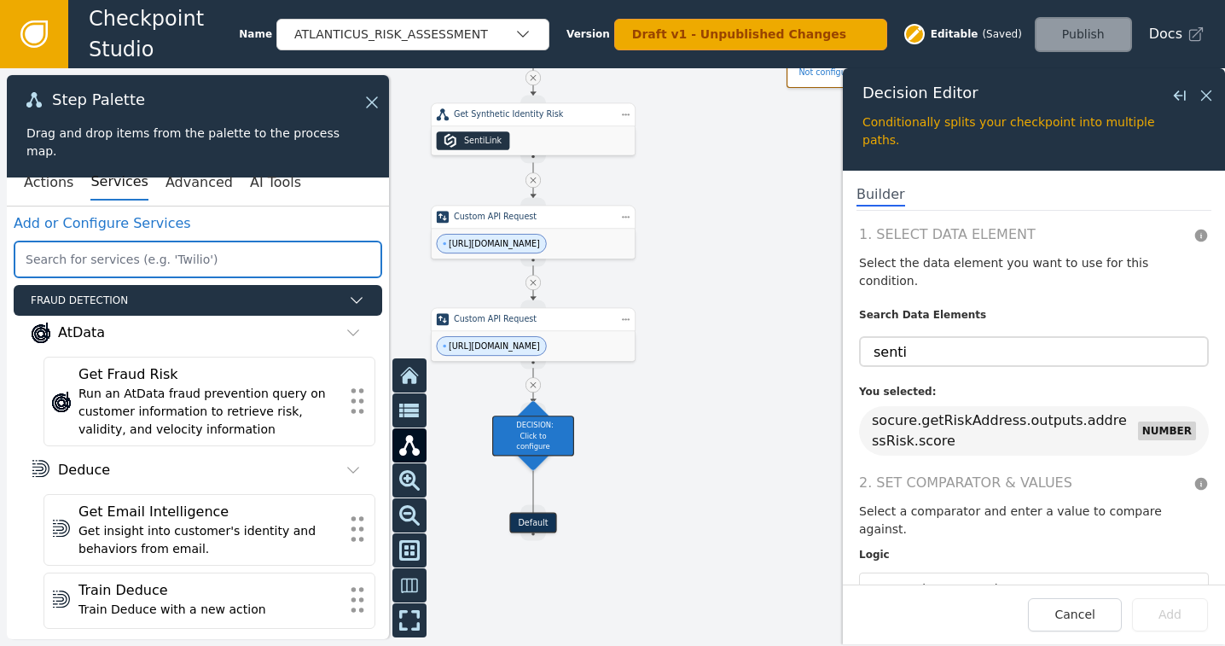
click at [229, 253] on input "text" at bounding box center [198, 259] width 368 height 38
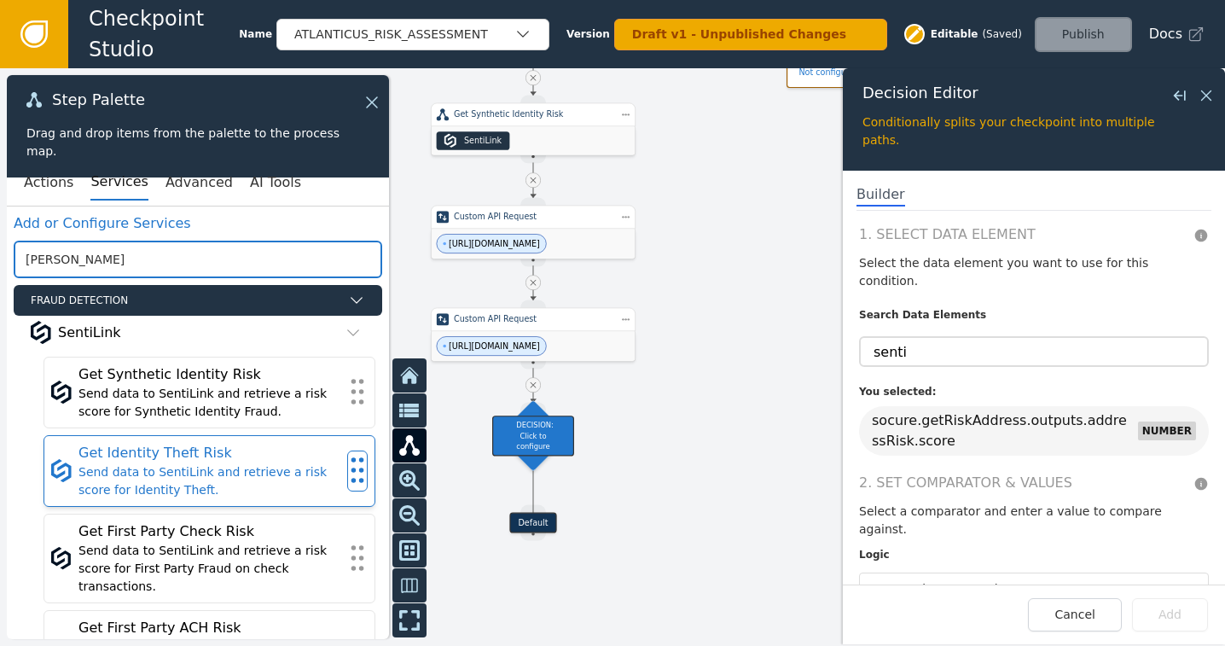
type input "[PERSON_NAME]"
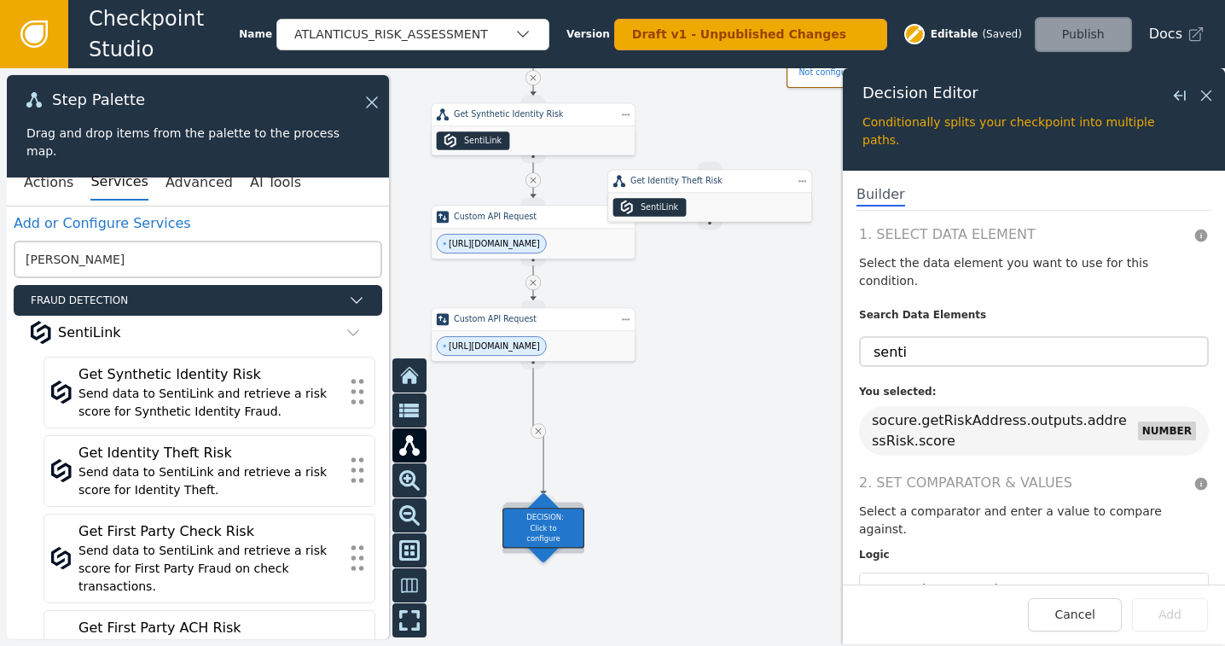
drag, startPoint x: 530, startPoint y: 429, endPoint x: 534, endPoint y: 507, distance: 78.5
click at [544, 526] on div "DECISION: Click to configure" at bounding box center [543, 527] width 82 height 40
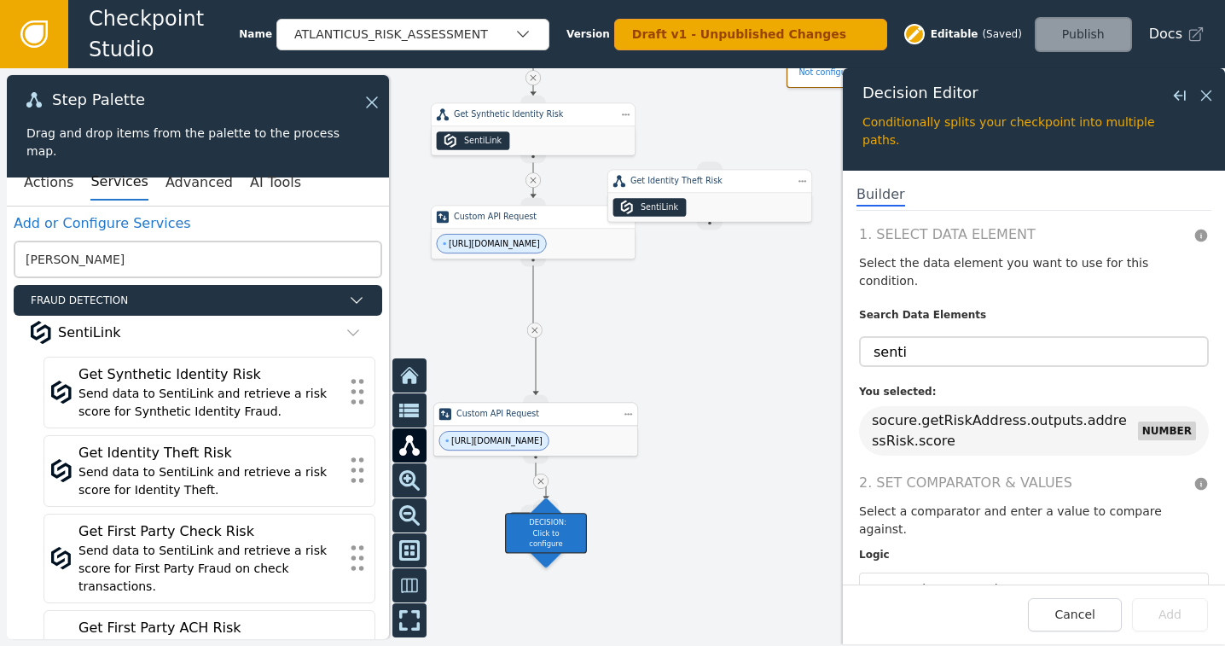
drag, startPoint x: 516, startPoint y: 343, endPoint x: 518, endPoint y: 438, distance: 95.5
click at [518, 438] on span "[URL][DOMAIN_NAME]" at bounding box center [496, 440] width 91 height 12
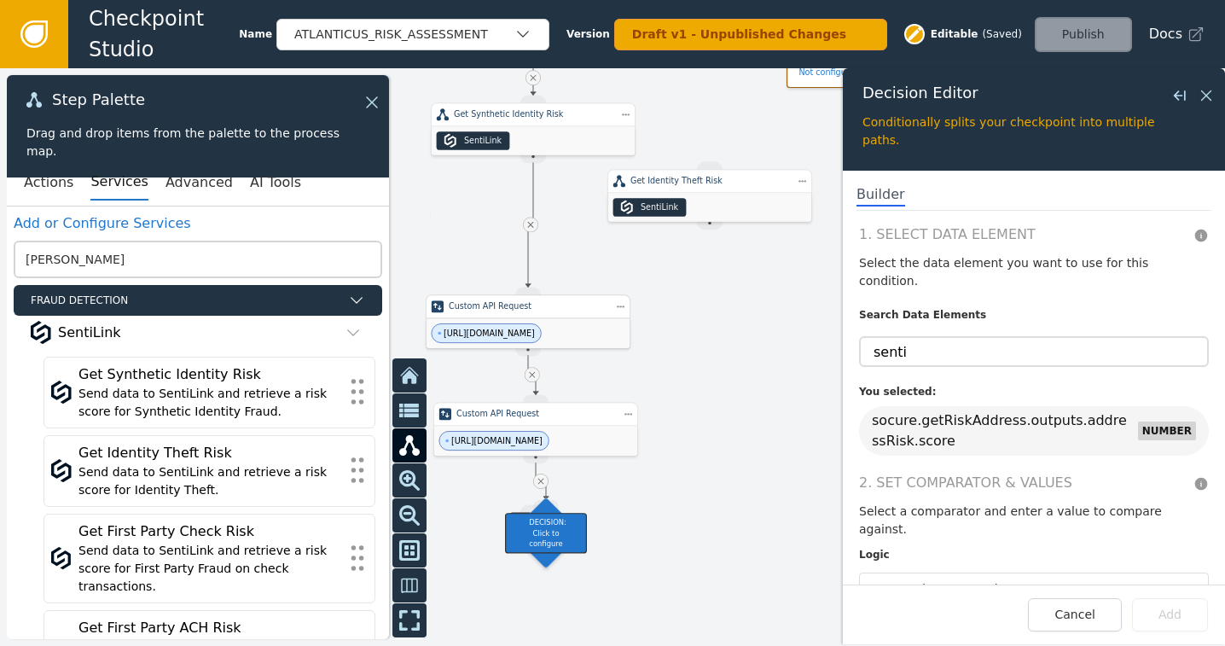
drag, startPoint x: 533, startPoint y: 231, endPoint x: 527, endPoint y: 321, distance: 90.6
click at [527, 321] on div "[URL][DOMAIN_NAME]" at bounding box center [528, 333] width 204 height 30
click at [530, 224] on icon at bounding box center [531, 225] width 6 height 6
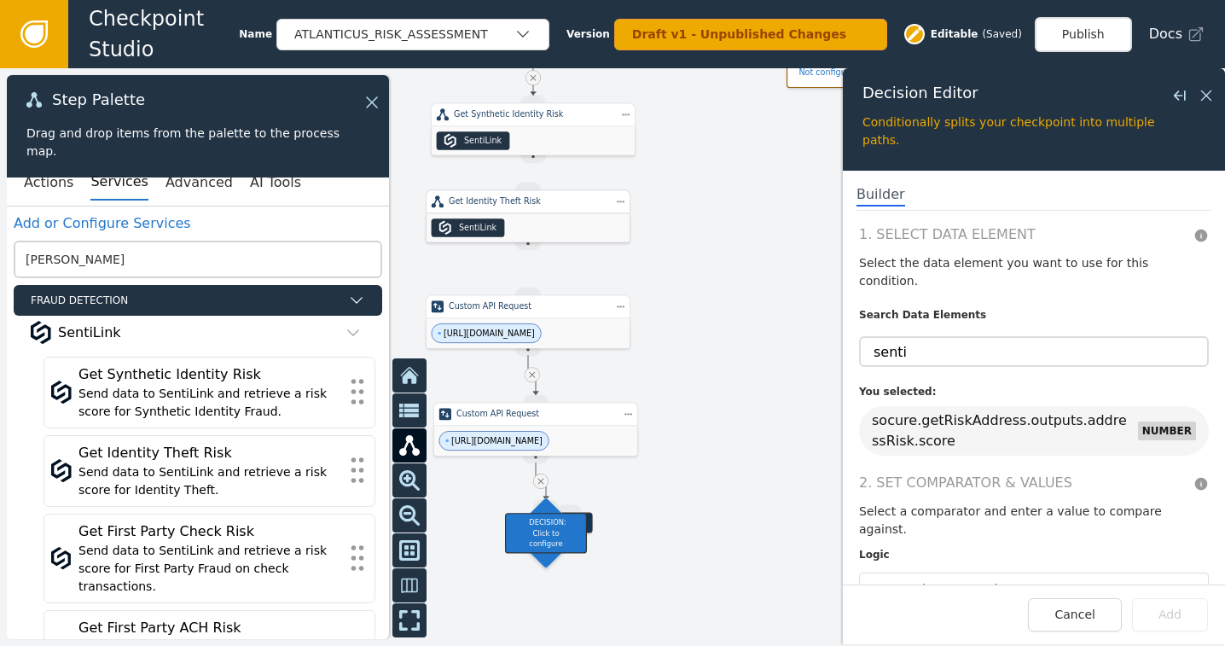
drag, startPoint x: 667, startPoint y: 203, endPoint x: 486, endPoint y: 223, distance: 181.8
click at [486, 223] on div "SentiLink" at bounding box center [478, 228] width 38 height 12
drag, startPoint x: 529, startPoint y: 149, endPoint x: 529, endPoint y: 188, distance: 39.2
drag, startPoint x: 530, startPoint y: 258, endPoint x: 527, endPoint y: 291, distance: 33.4
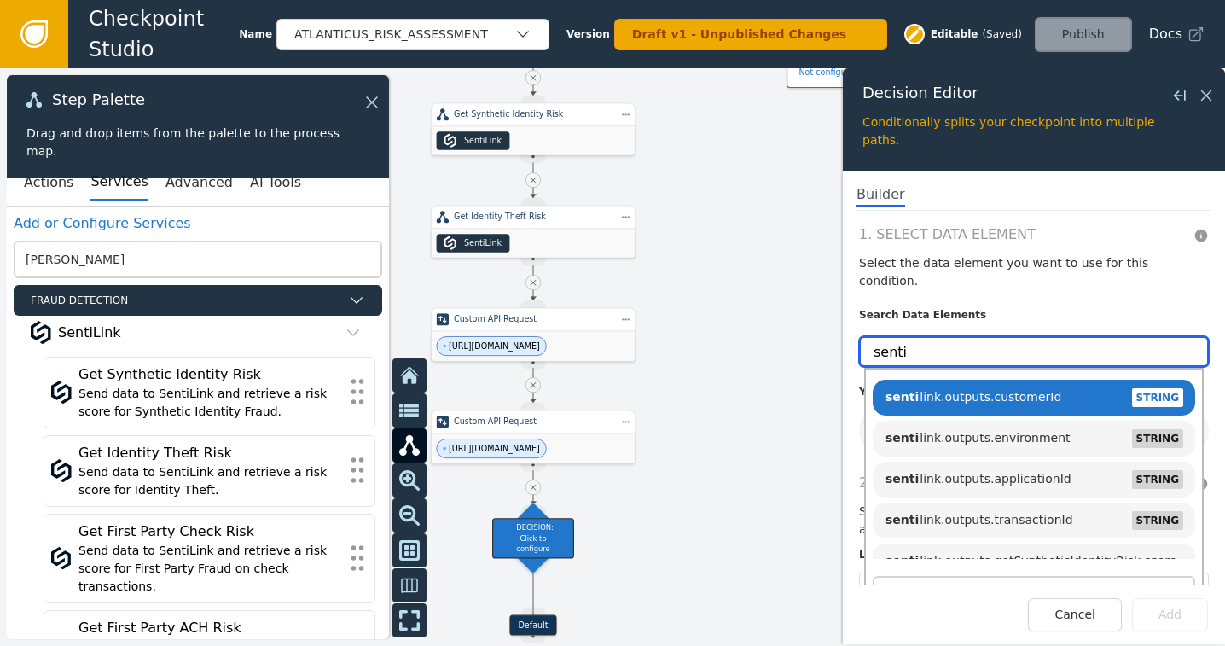
click at [933, 336] on input "senti" at bounding box center [1034, 351] width 350 height 31
type input "s"
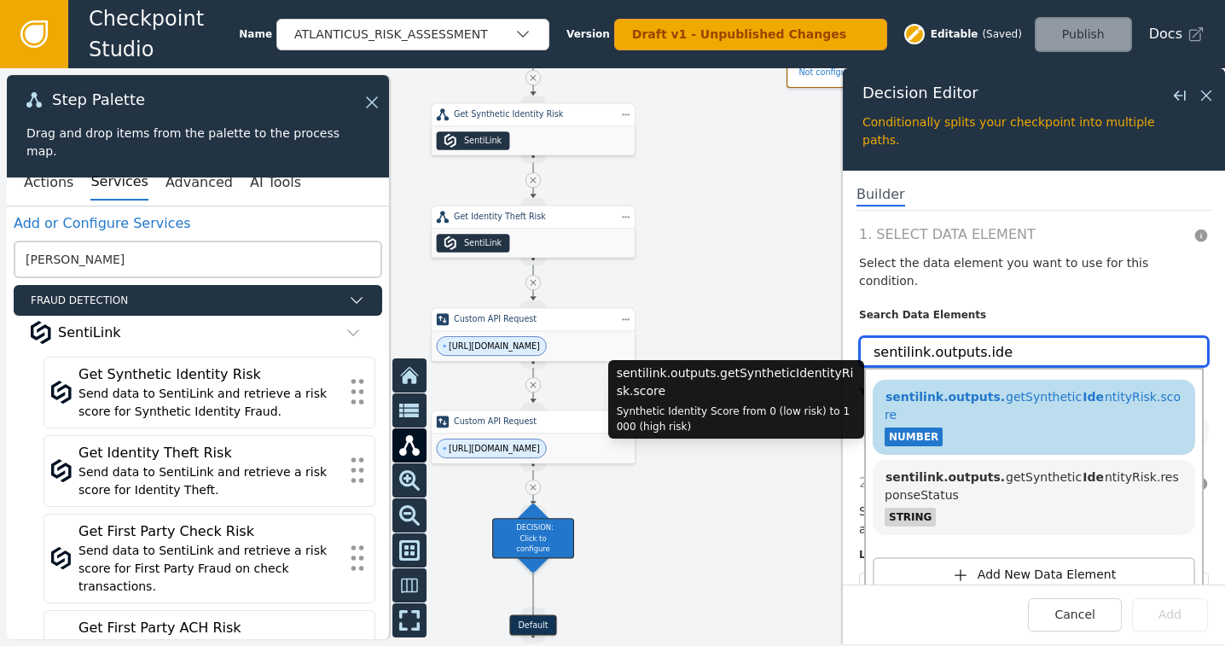
type input "sentilink.outputs.ide"
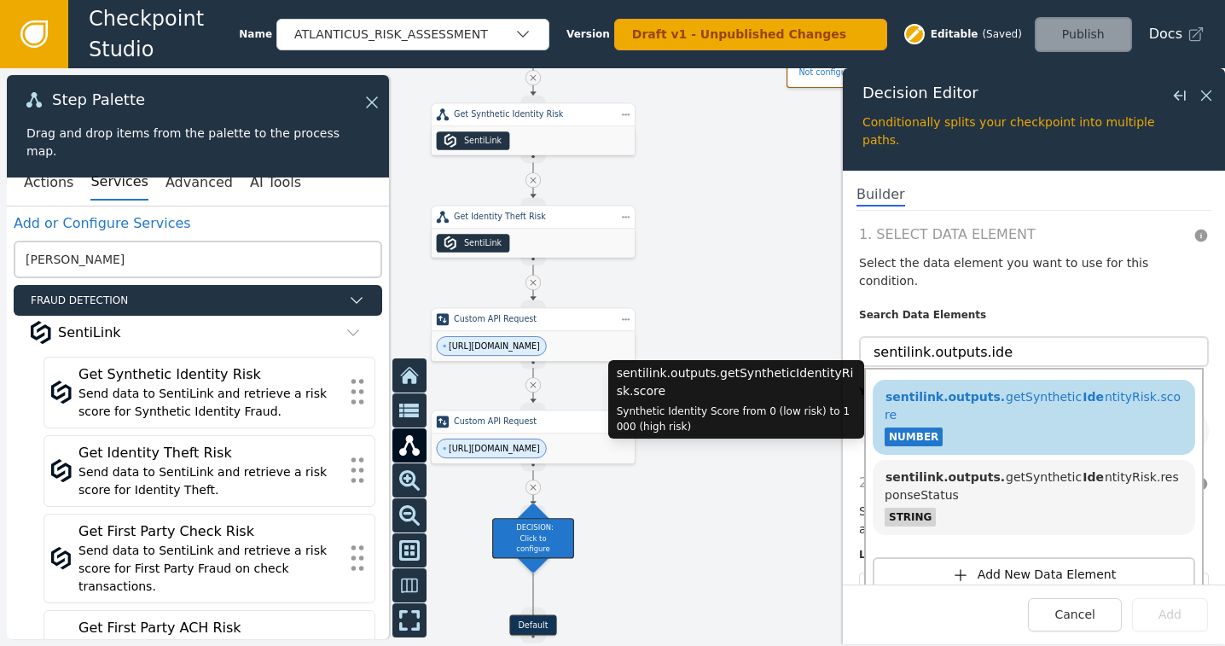
click at [988, 390] on span "sentilink.outputs." at bounding box center [944, 397] width 121 height 14
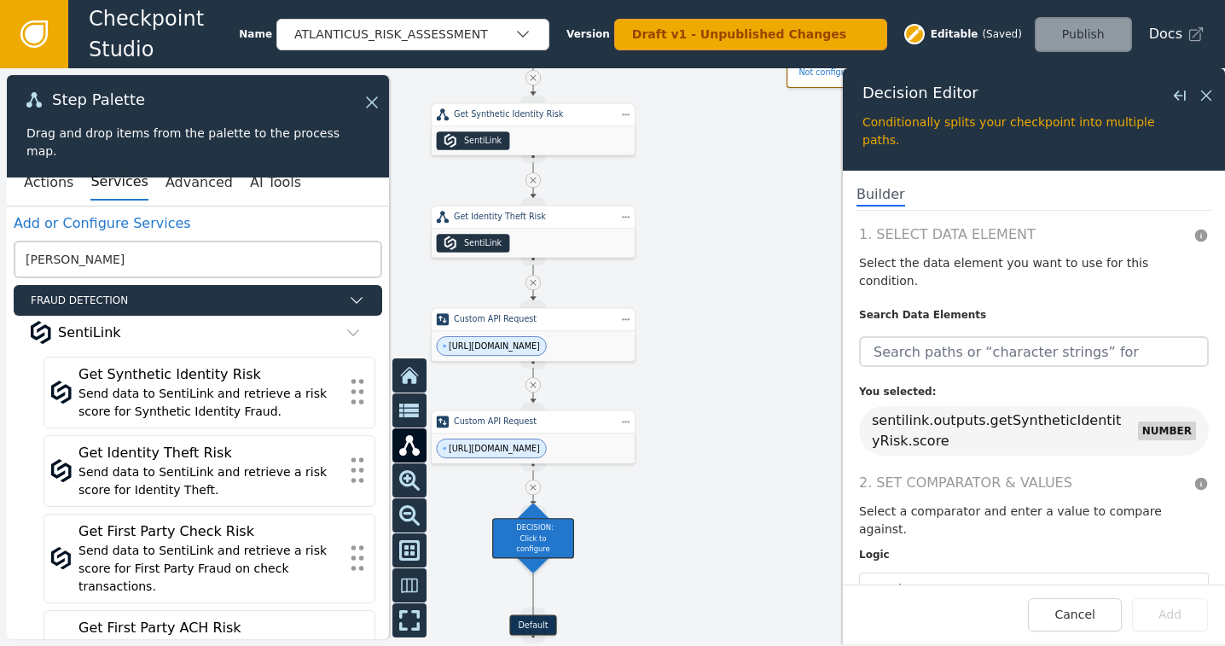
scroll to position [73, 0]
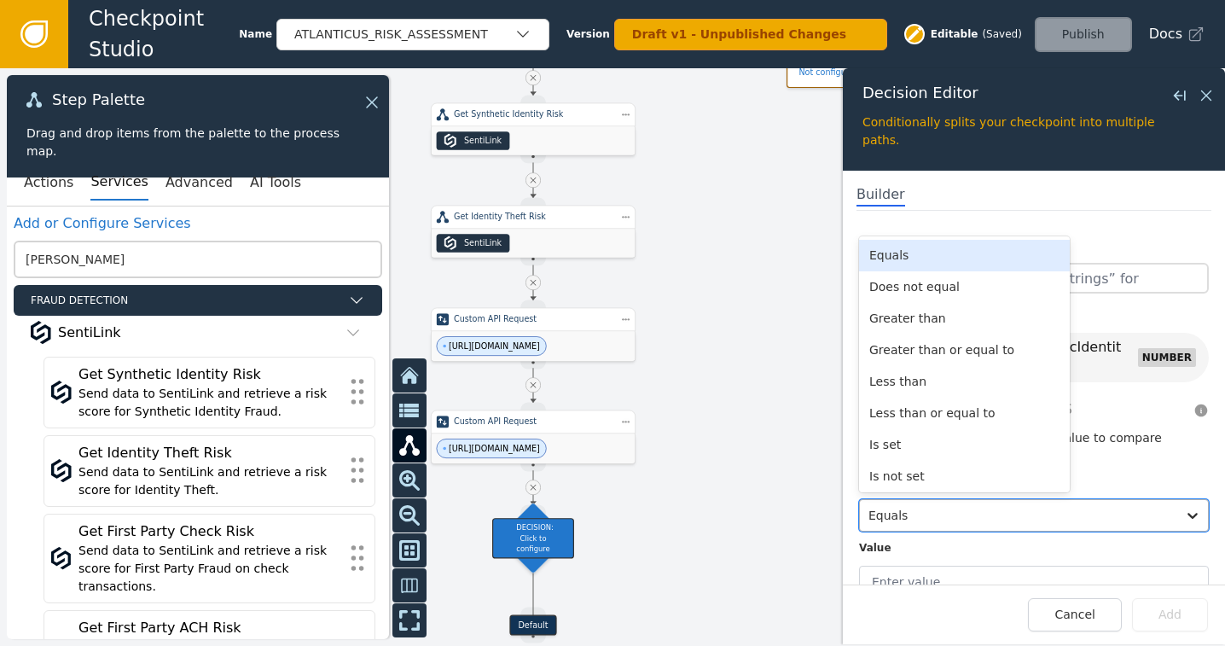
click at [1126, 503] on div at bounding box center [1017, 515] width 299 height 24
click at [971, 334] on div "Greater than or equal to" at bounding box center [964, 350] width 211 height 32
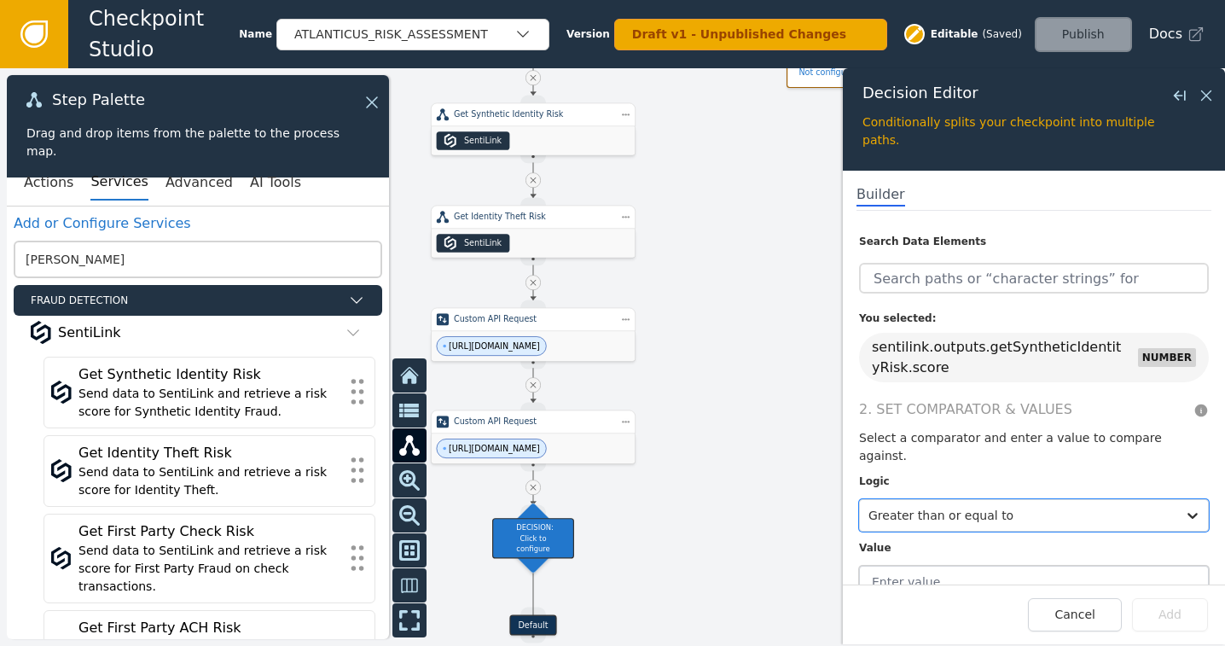
click at [899, 565] on input "text" at bounding box center [1034, 581] width 350 height 32
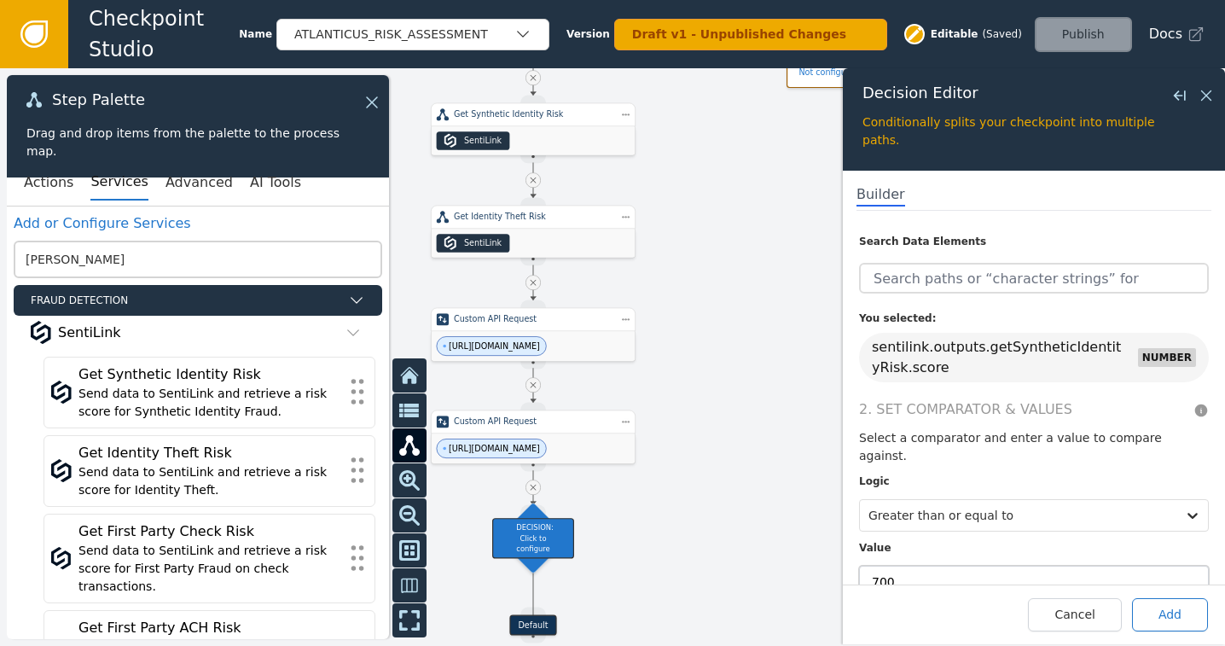
type input "700"
click at [1153, 611] on button "Add" at bounding box center [1170, 614] width 76 height 33
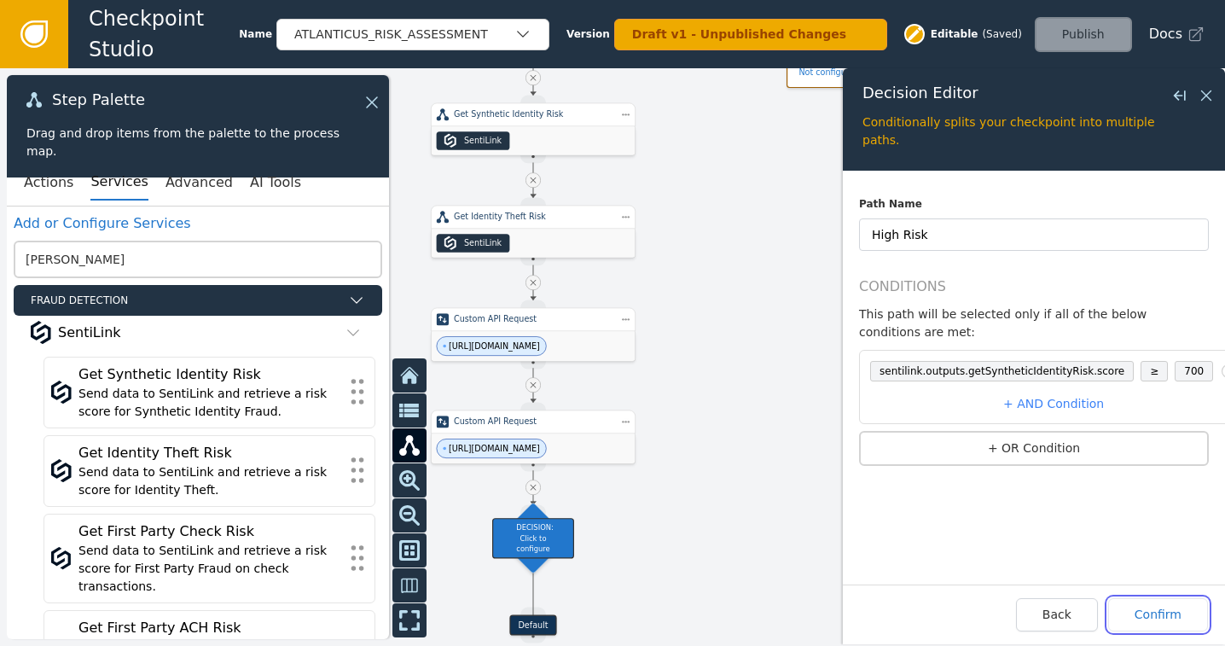
click at [1153, 611] on button "Confirm" at bounding box center [1158, 614] width 100 height 33
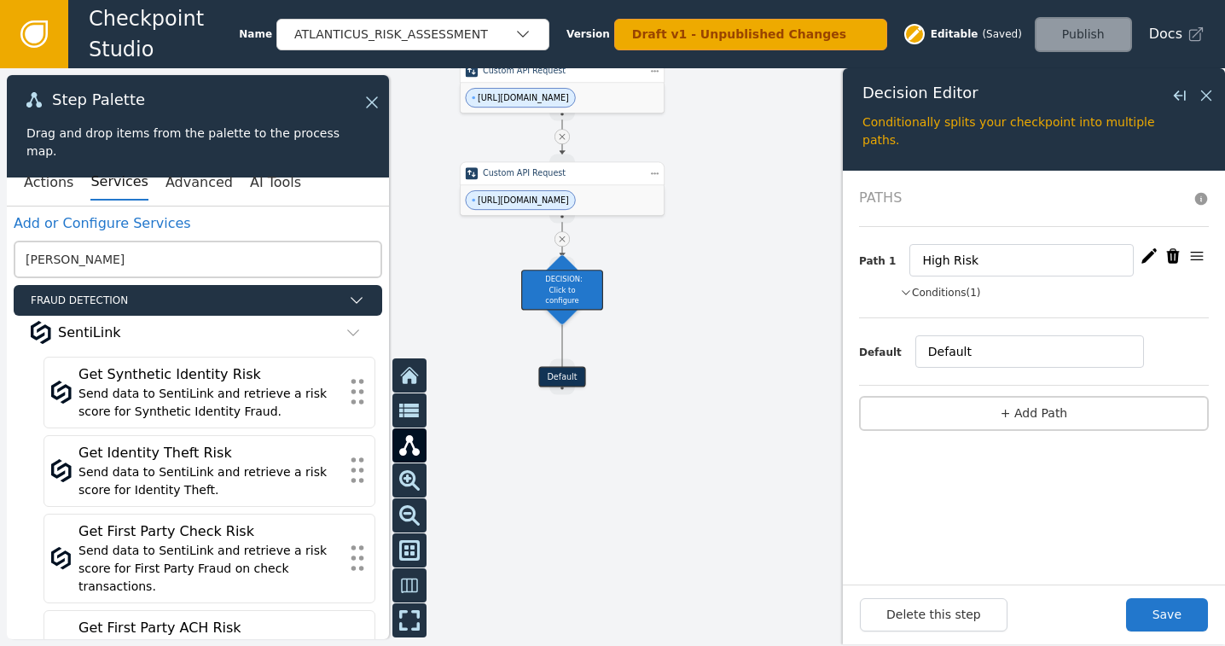
drag, startPoint x: 715, startPoint y: 412, endPoint x: 744, endPoint y: 164, distance: 249.8
click at [744, 164] on div at bounding box center [612, 356] width 1225 height 577
drag, startPoint x: 554, startPoint y: 284, endPoint x: 550, endPoint y: 302, distance: 18.4
click at [550, 302] on div "DECISION: Click to configure" at bounding box center [557, 310] width 82 height 40
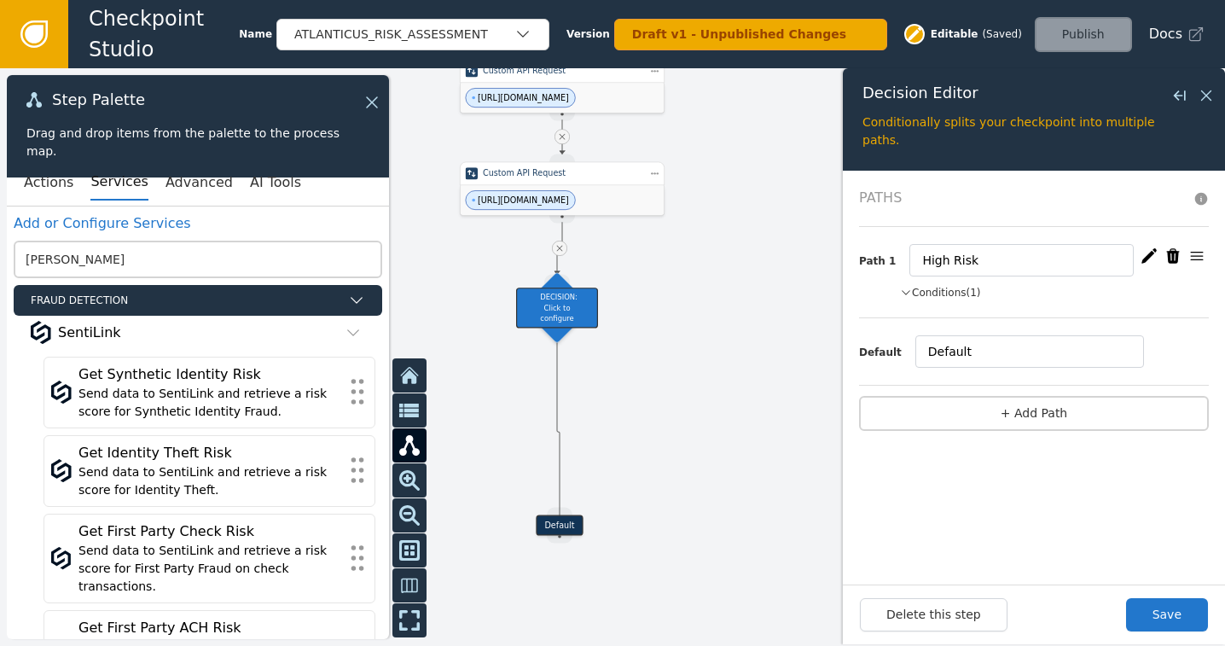
drag, startPoint x: 556, startPoint y: 376, endPoint x: 556, endPoint y: 528, distance: 151.8
click at [556, 528] on div "Default" at bounding box center [559, 525] width 47 height 20
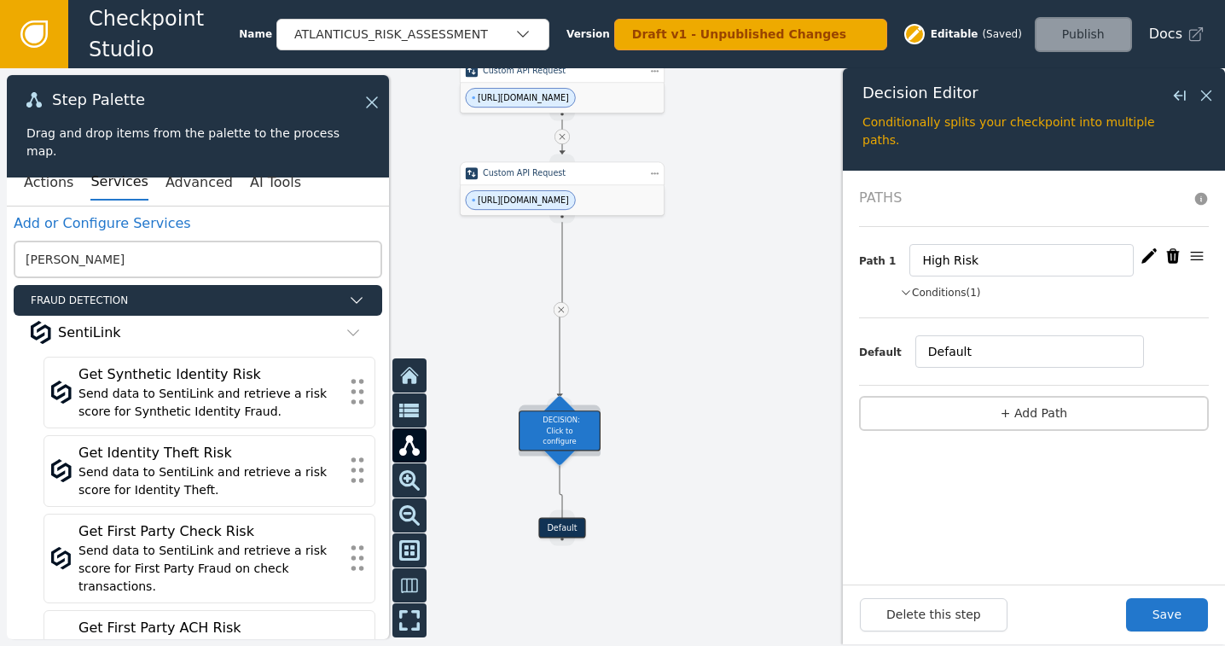
drag, startPoint x: 563, startPoint y: 301, endPoint x: 558, endPoint y: 417, distance: 116.1
click at [559, 420] on div "DECISION: Click to configure" at bounding box center [559, 430] width 82 height 40
click at [556, 305] on icon at bounding box center [558, 308] width 10 height 10
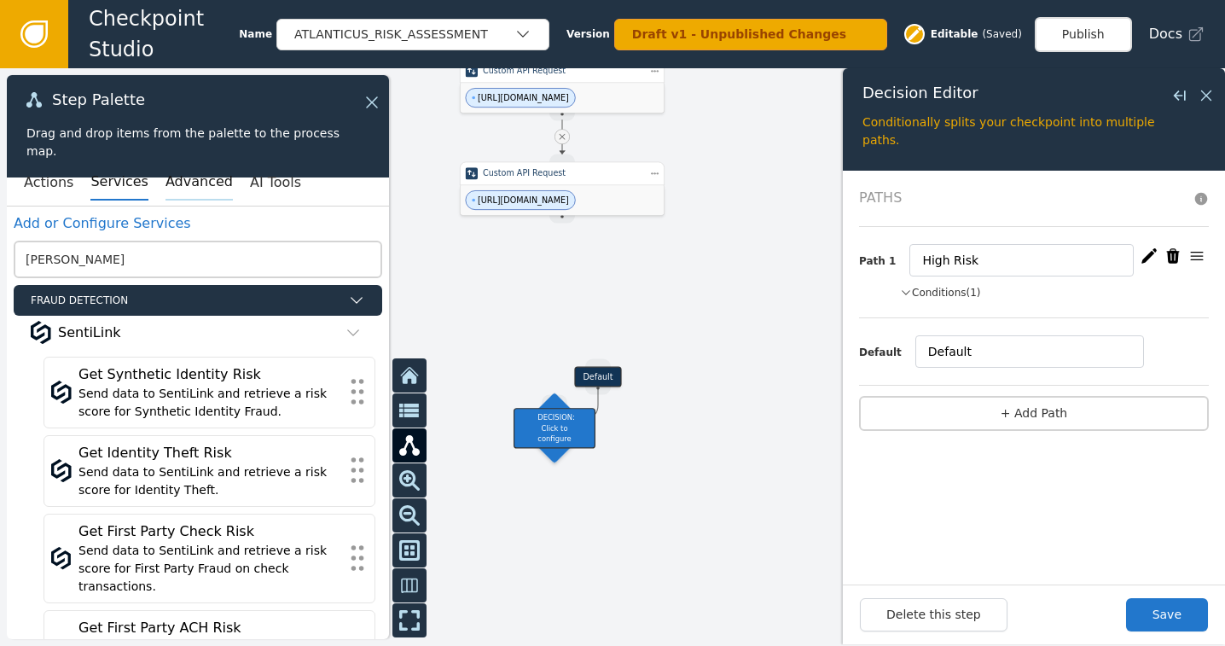
click at [167, 189] on button "Advanced" at bounding box center [198, 183] width 67 height 36
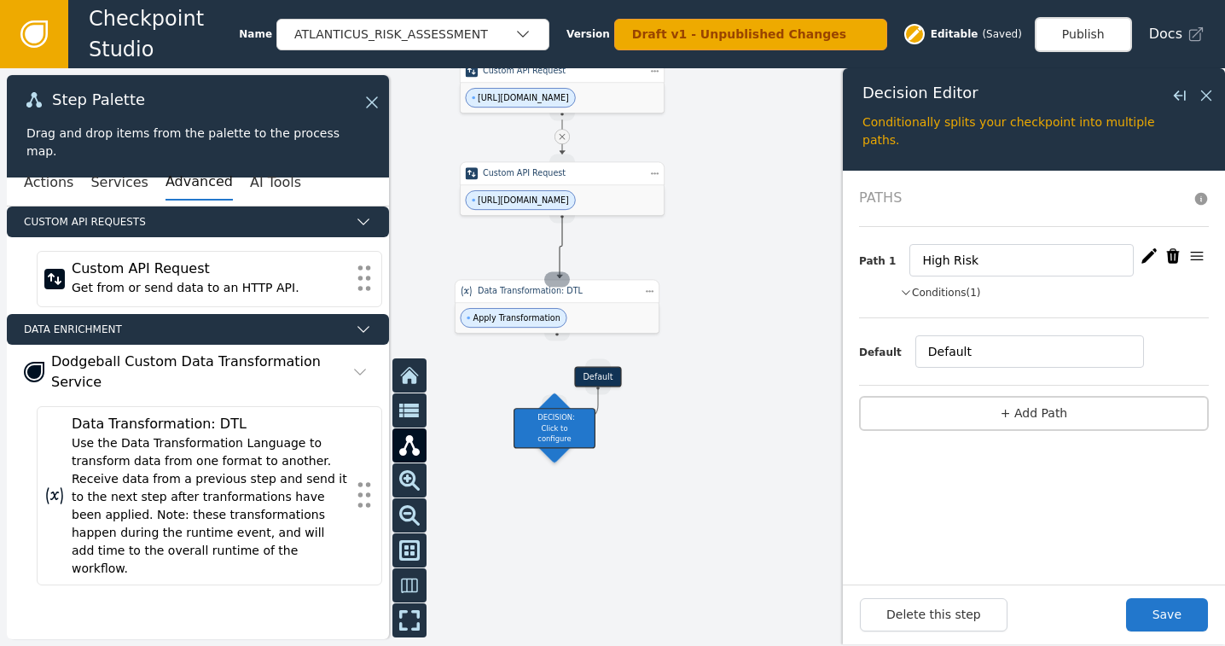
drag, startPoint x: 559, startPoint y: 216, endPoint x: 559, endPoint y: 278, distance: 62.3
drag, startPoint x: 560, startPoint y: 319, endPoint x: 552, endPoint y: 400, distance: 81.5
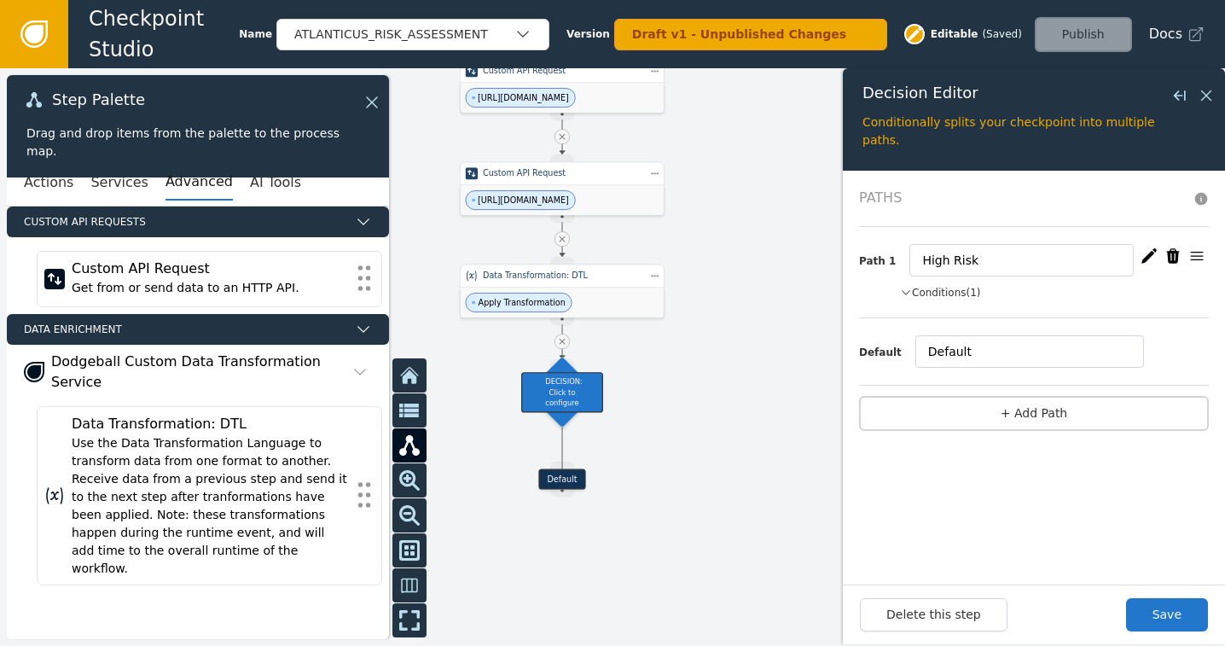
click at [899, 286] on div "Path 1 High Risk Conditions (1) sentilink.outputs.getSyntheticIdentityRisk.scor…" at bounding box center [1034, 272] width 350 height 91
click at [948, 292] on button "Conditions (1)" at bounding box center [940, 292] width 81 height 15
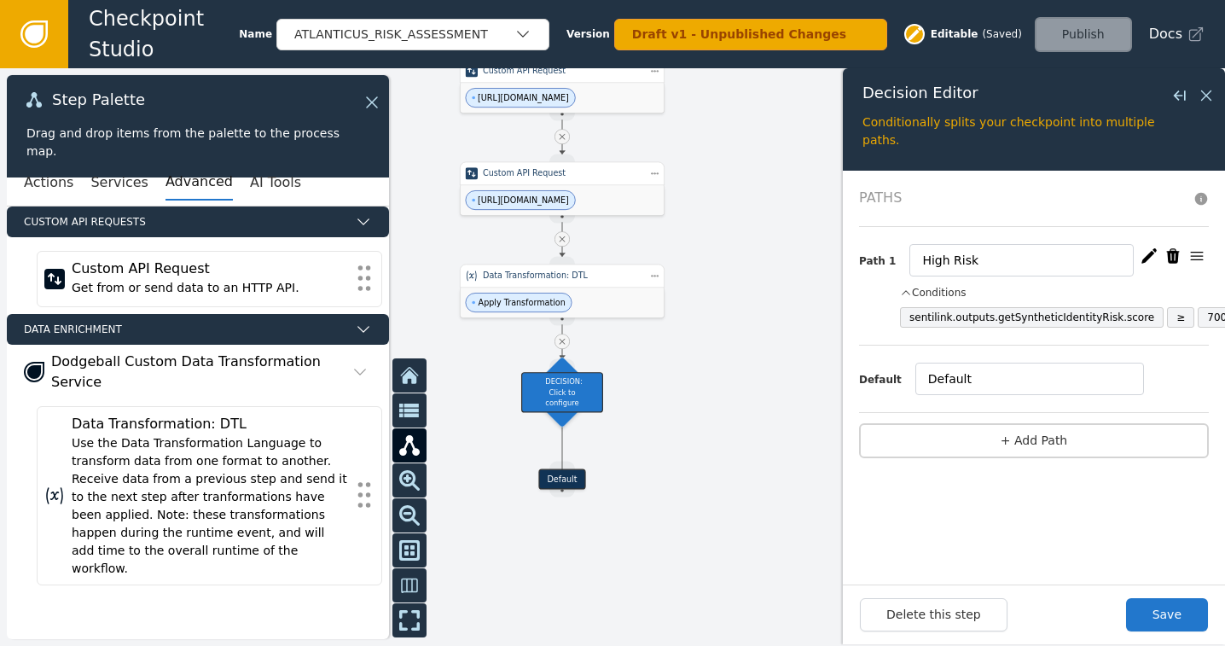
click at [1146, 258] on icon "button" at bounding box center [1148, 255] width 15 height 14
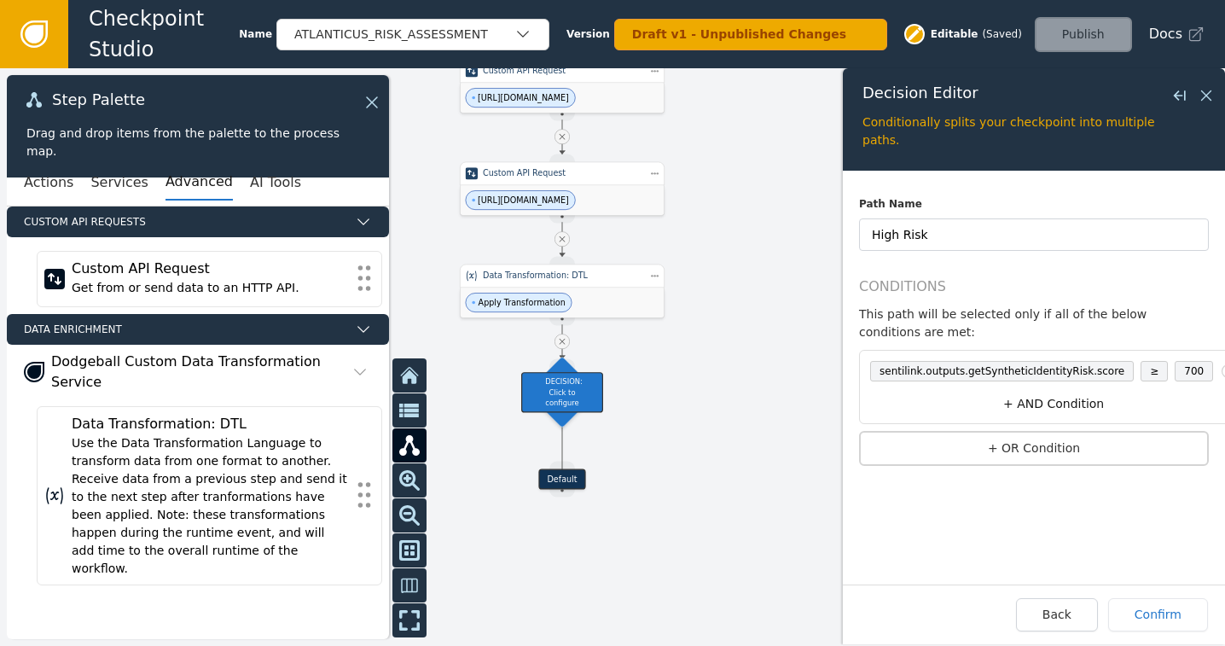
click at [1040, 388] on button "+ AND Condition" at bounding box center [1053, 404] width 380 height 32
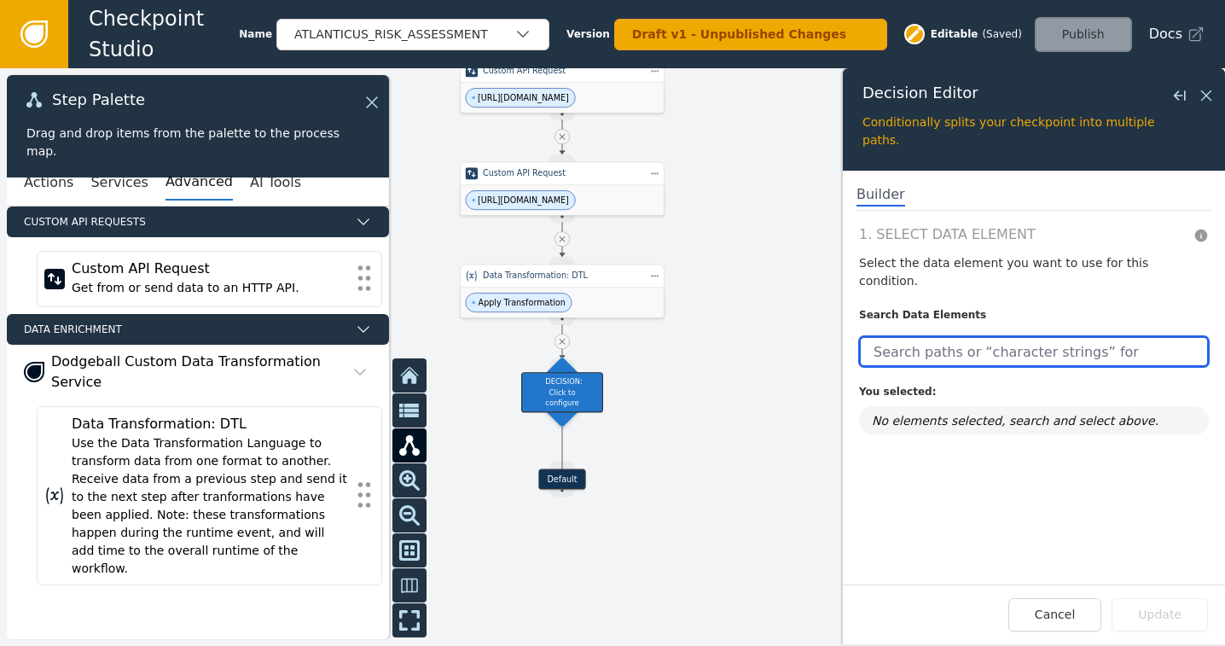
click at [935, 336] on input "text" at bounding box center [1034, 351] width 350 height 31
click at [993, 342] on input "text" at bounding box center [1034, 351] width 350 height 31
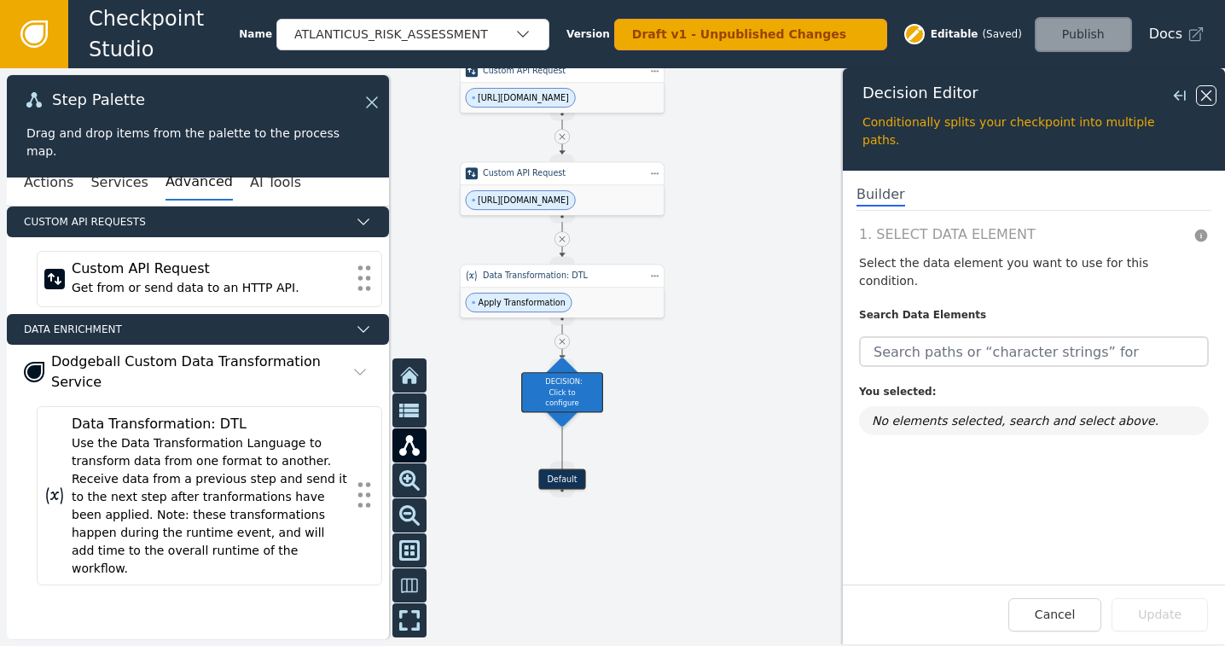
click at [1208, 92] on icon at bounding box center [1205, 95] width 19 height 19
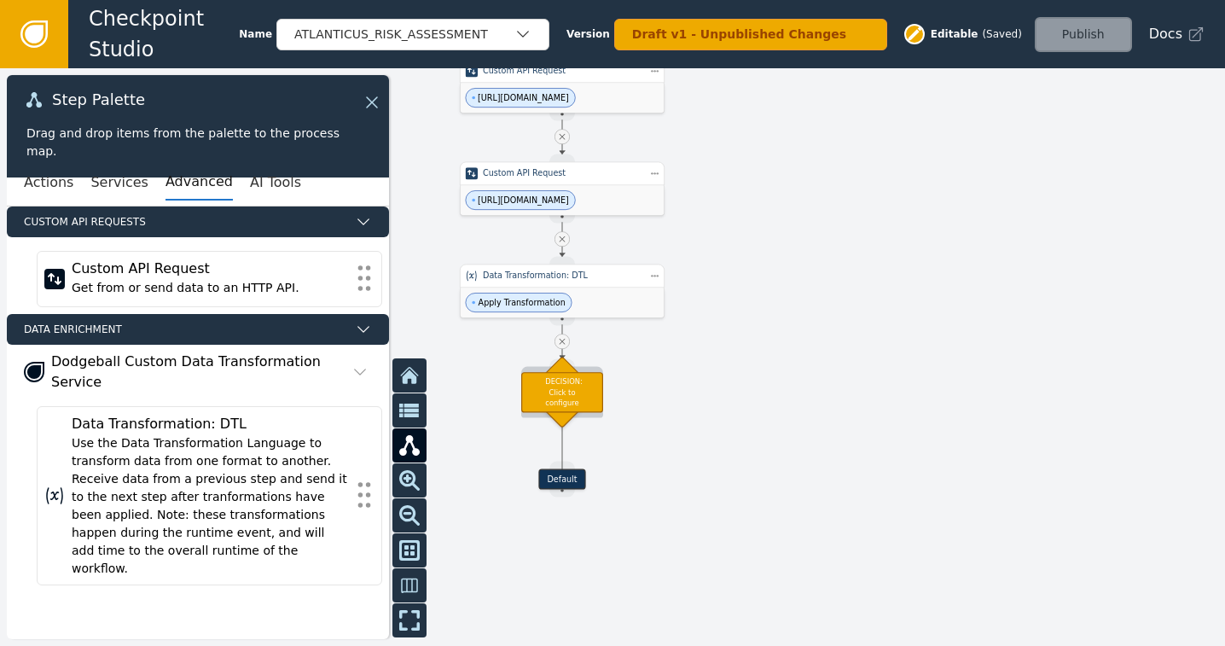
click at [553, 387] on div "DECISION: Click to configure" at bounding box center [562, 392] width 82 height 40
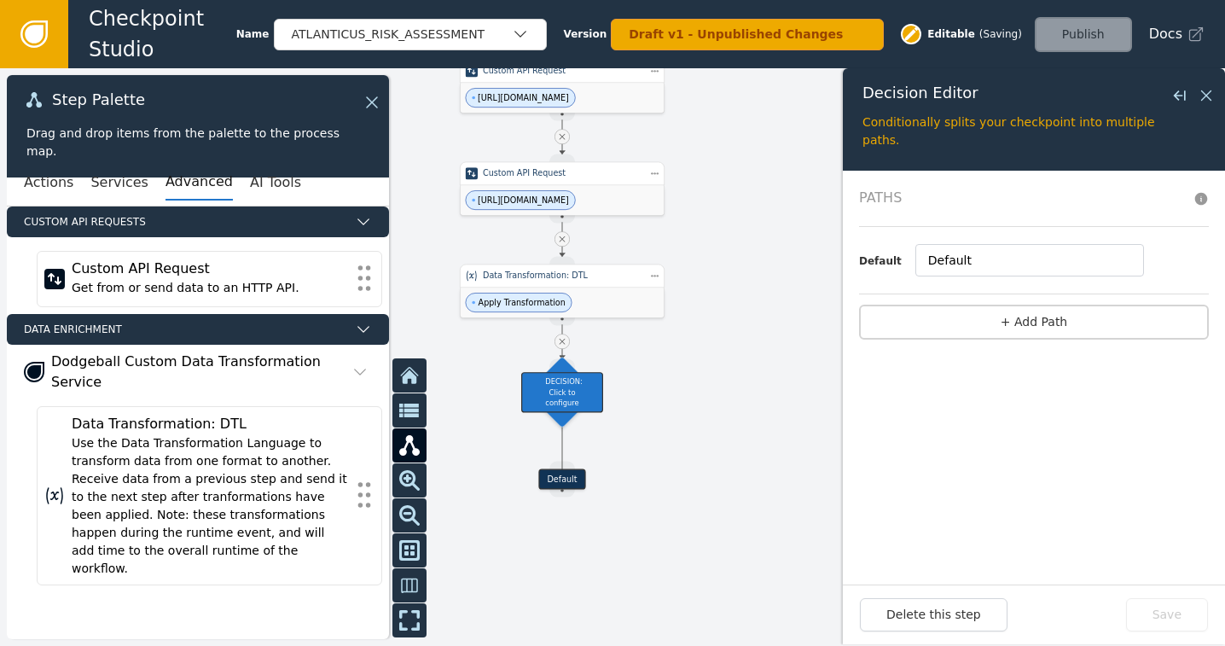
click at [1187, 262] on div "Default" at bounding box center [1061, 260] width 293 height 32
click at [1040, 319] on button "+ Add Path" at bounding box center [1034, 321] width 350 height 35
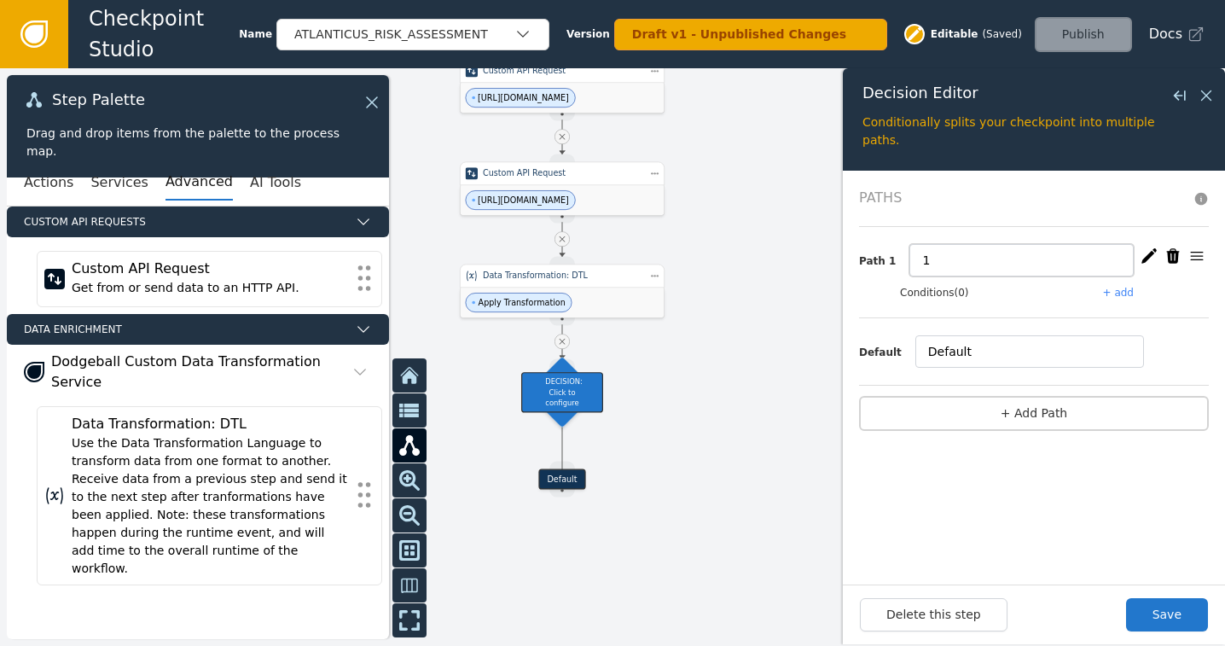
click at [945, 260] on input "1" at bounding box center [1021, 260] width 224 height 32
type input "high risk"
click at [1126, 285] on button "+ add" at bounding box center [1118, 292] width 31 height 15
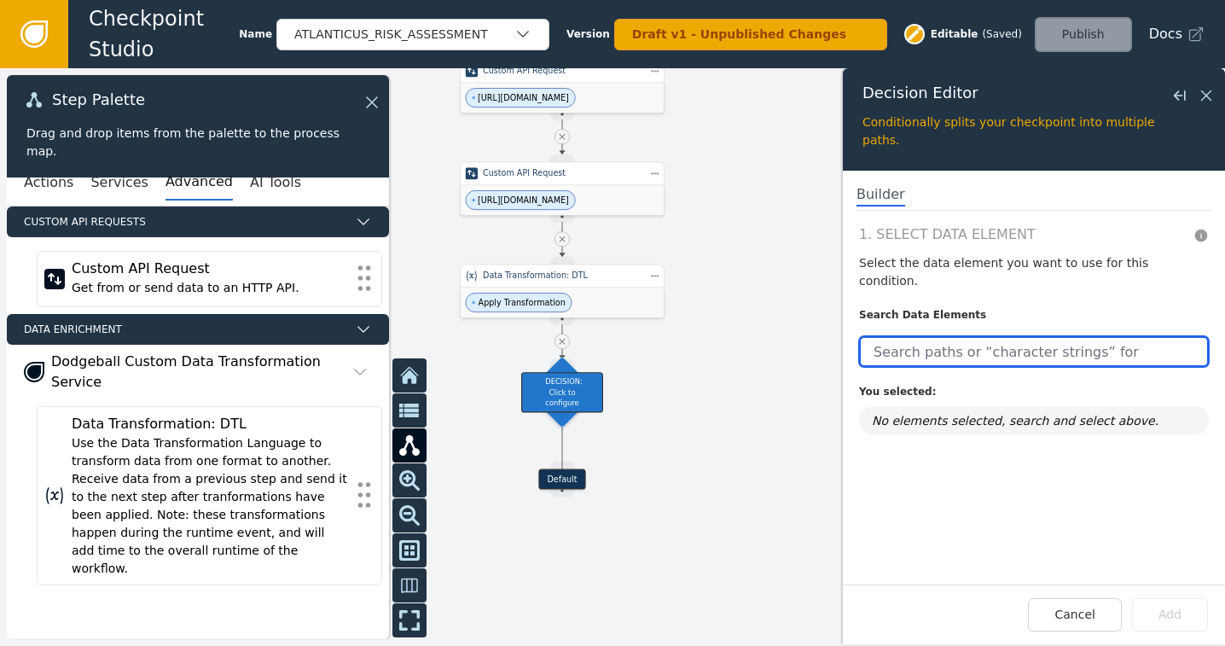
click at [972, 339] on input "text" at bounding box center [1034, 351] width 350 height 31
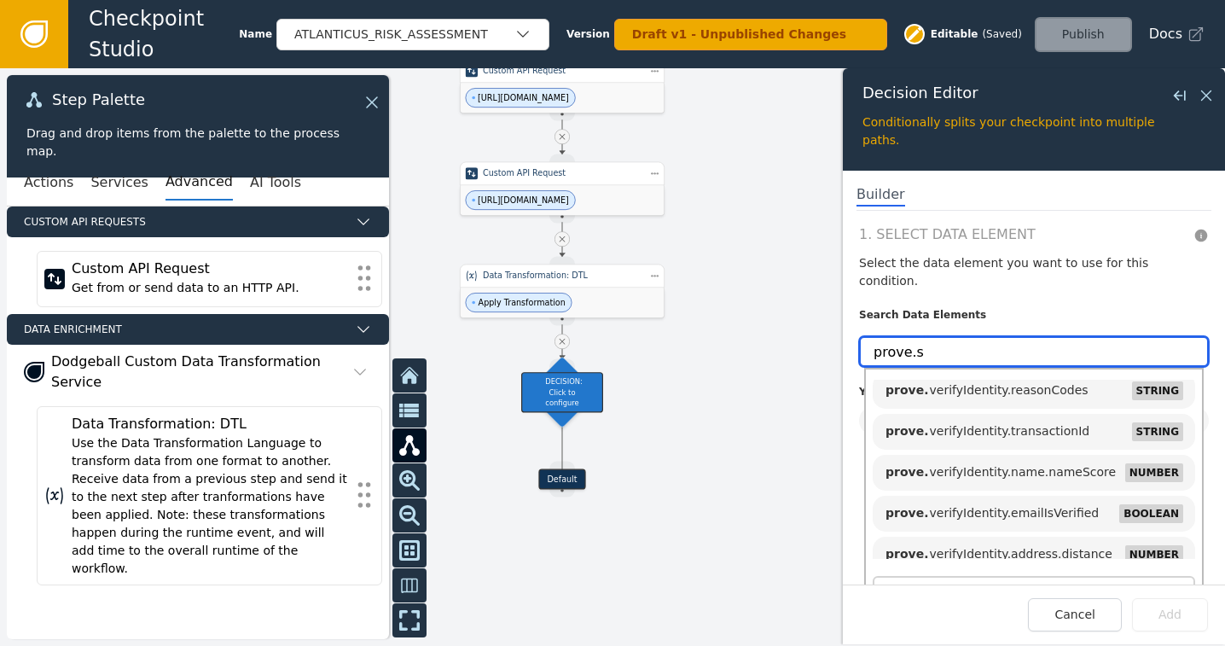
scroll to position [229, 0]
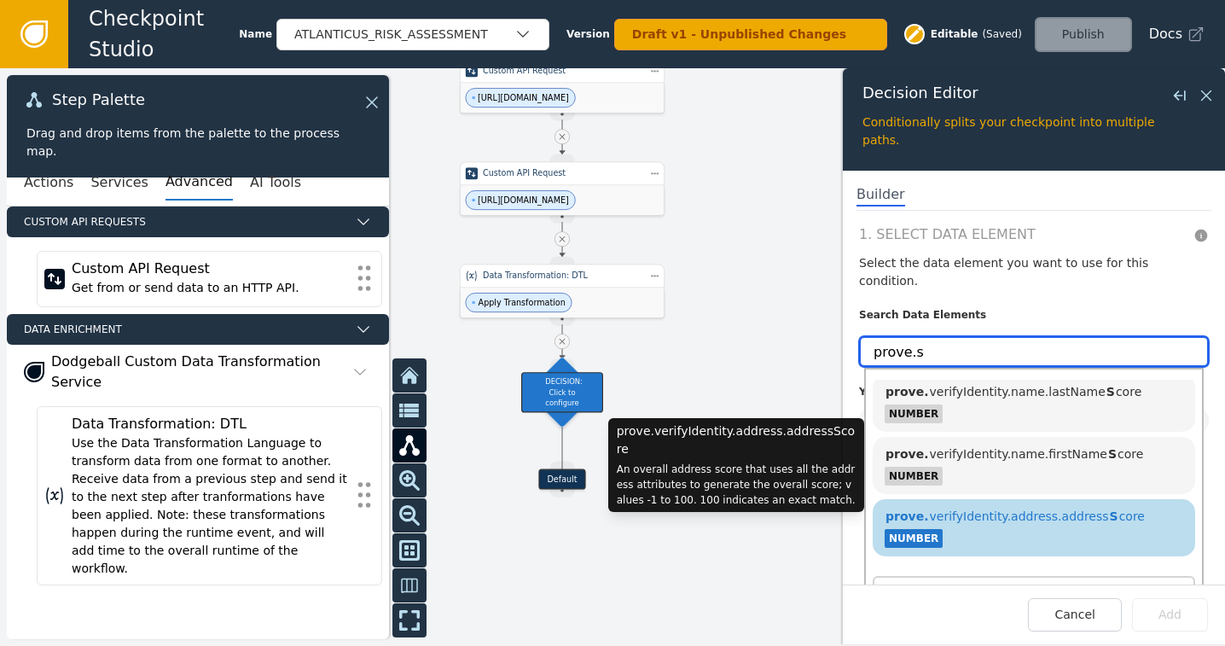
type input "prove.s"
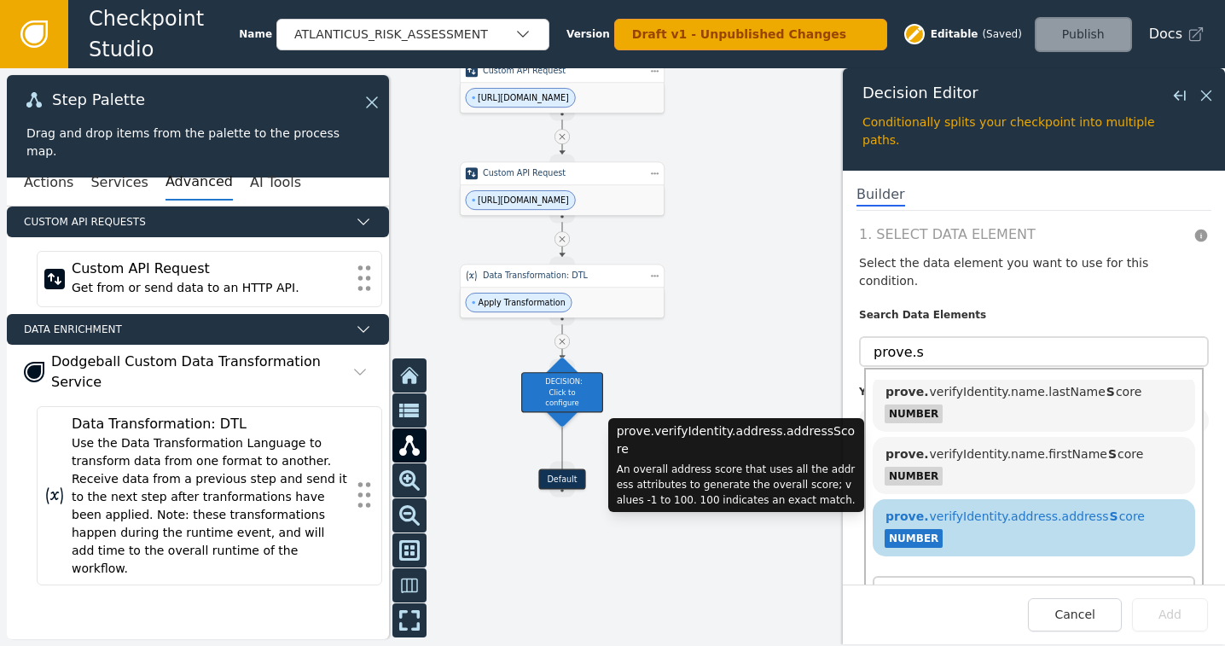
click at [1043, 509] on span "prove. verifyIdentity.address.address S core" at bounding box center [1014, 516] width 260 height 14
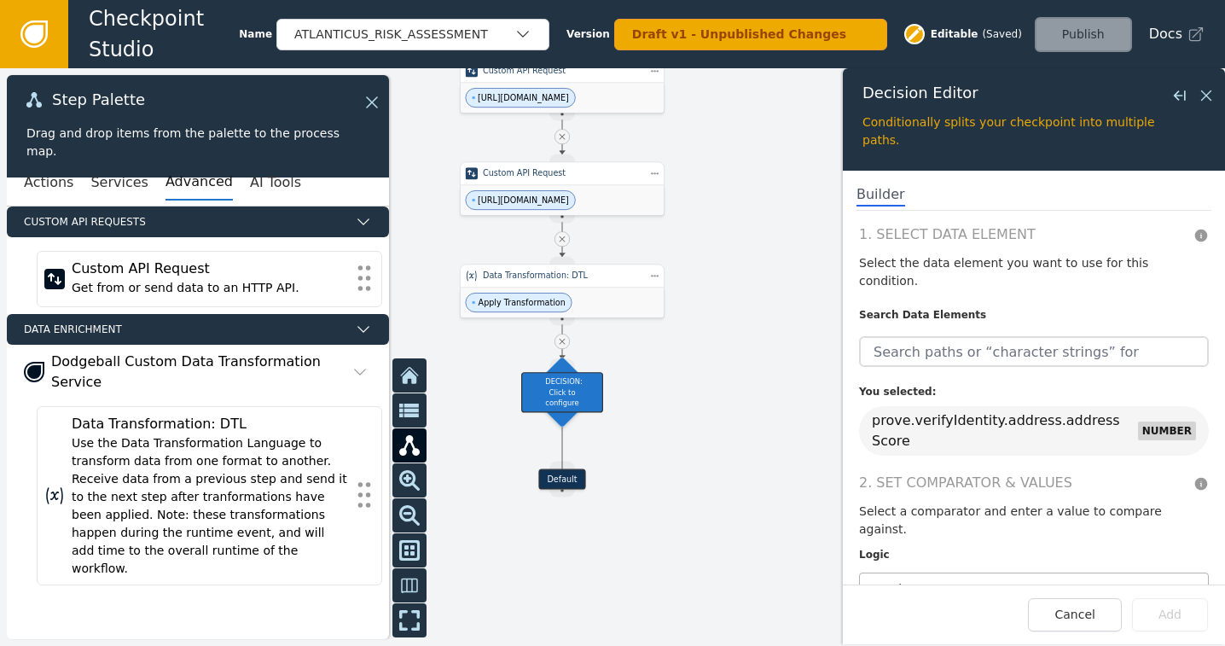
click at [972, 576] on div at bounding box center [1017, 588] width 299 height 24
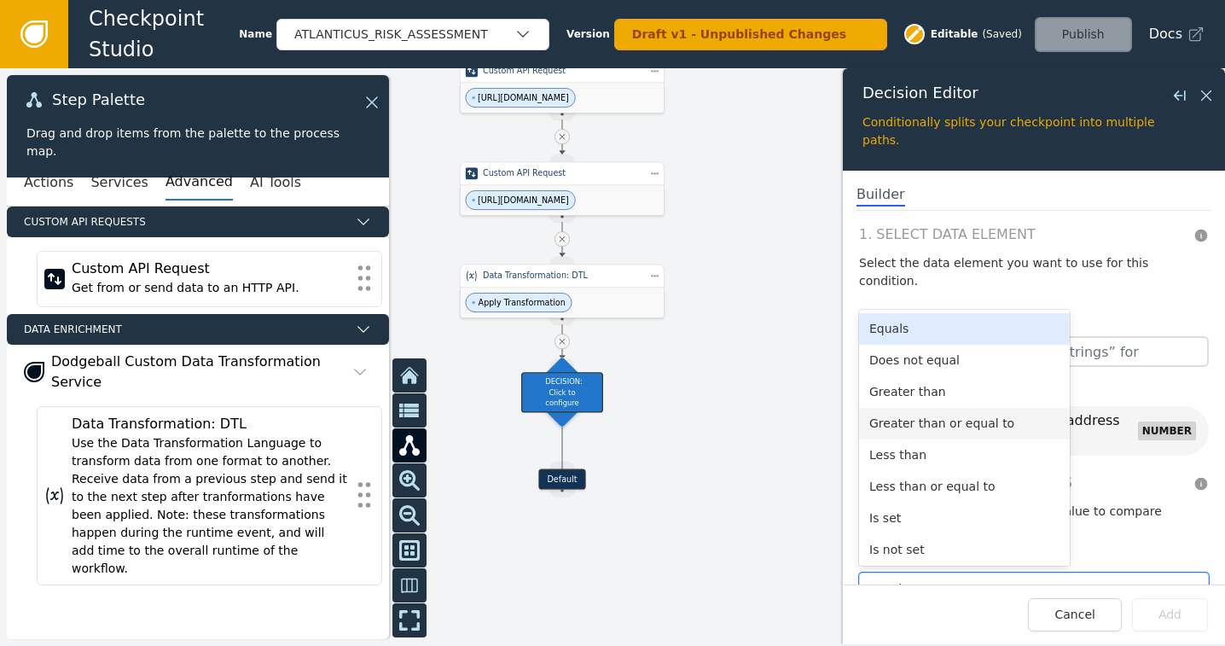
click at [929, 408] on div "Greater than or equal to" at bounding box center [964, 424] width 211 height 32
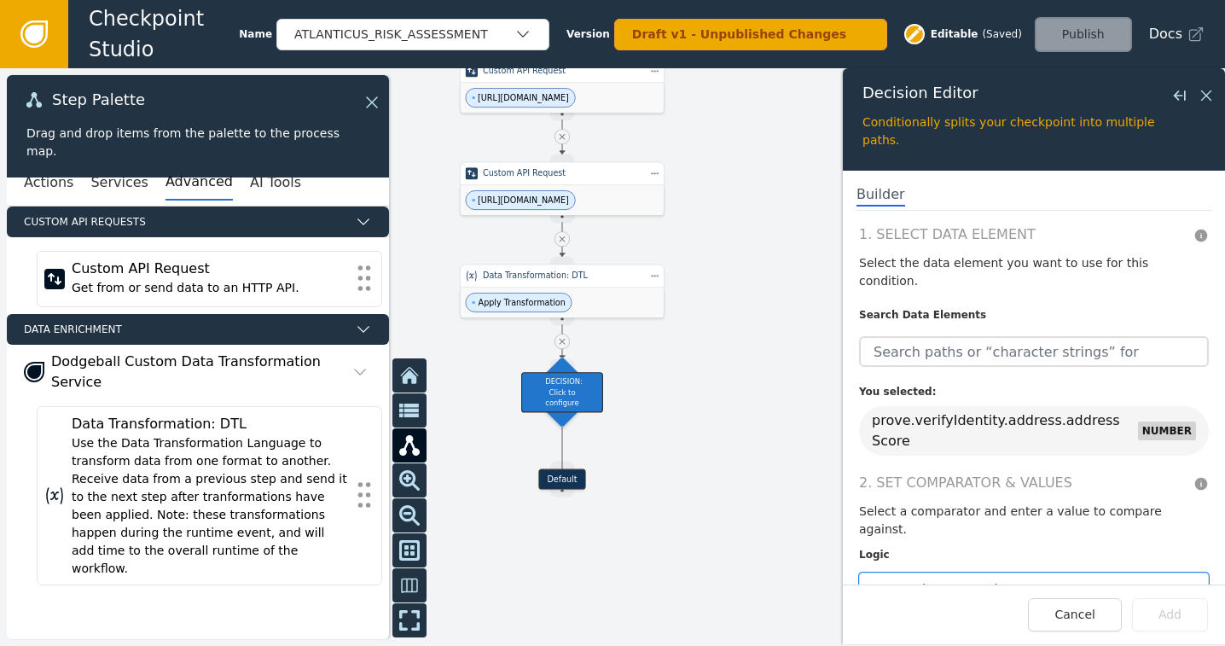
scroll to position [53, 0]
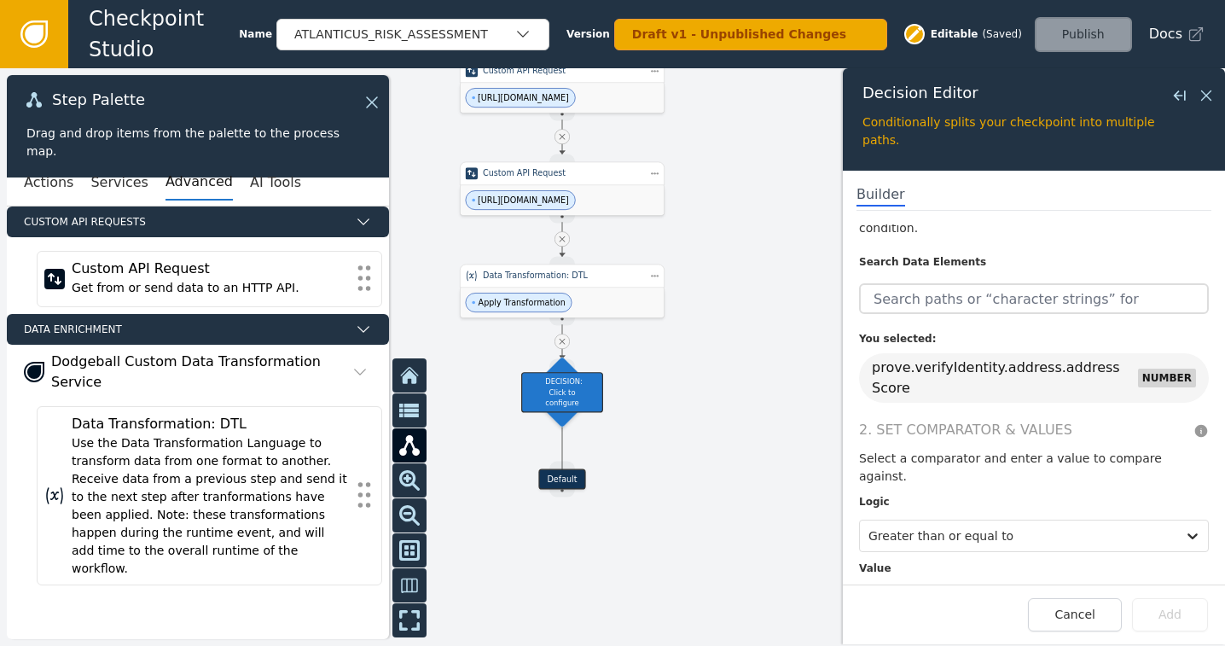
click at [934, 586] on input "text" at bounding box center [1034, 602] width 350 height 32
type input "50"
click at [675, 485] on div at bounding box center [612, 356] width 1225 height 577
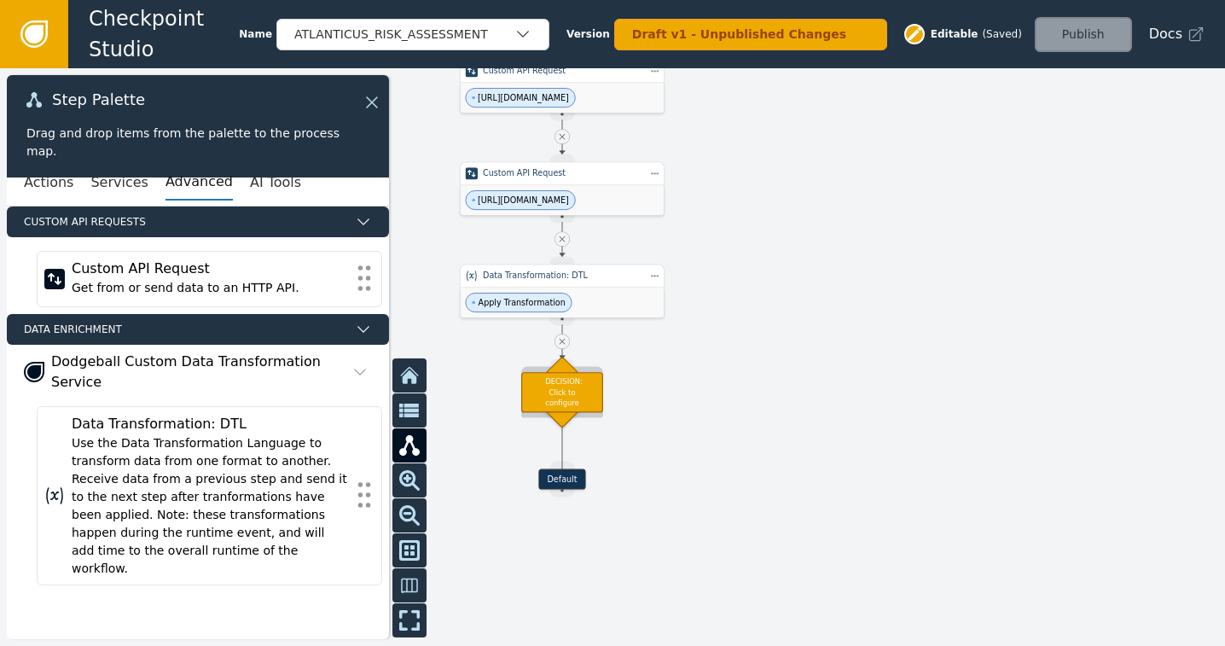
click at [553, 385] on div "DECISION: Click to configure" at bounding box center [562, 392] width 82 height 40
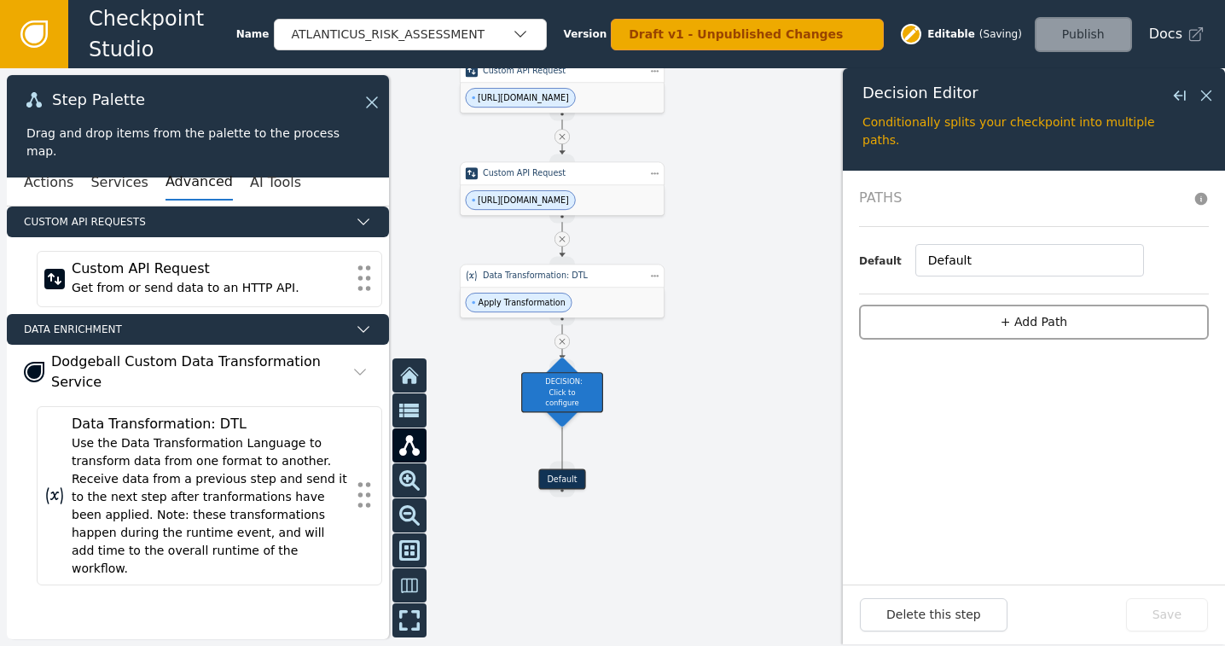
click at [1023, 325] on button "+ Add Path" at bounding box center [1034, 321] width 350 height 35
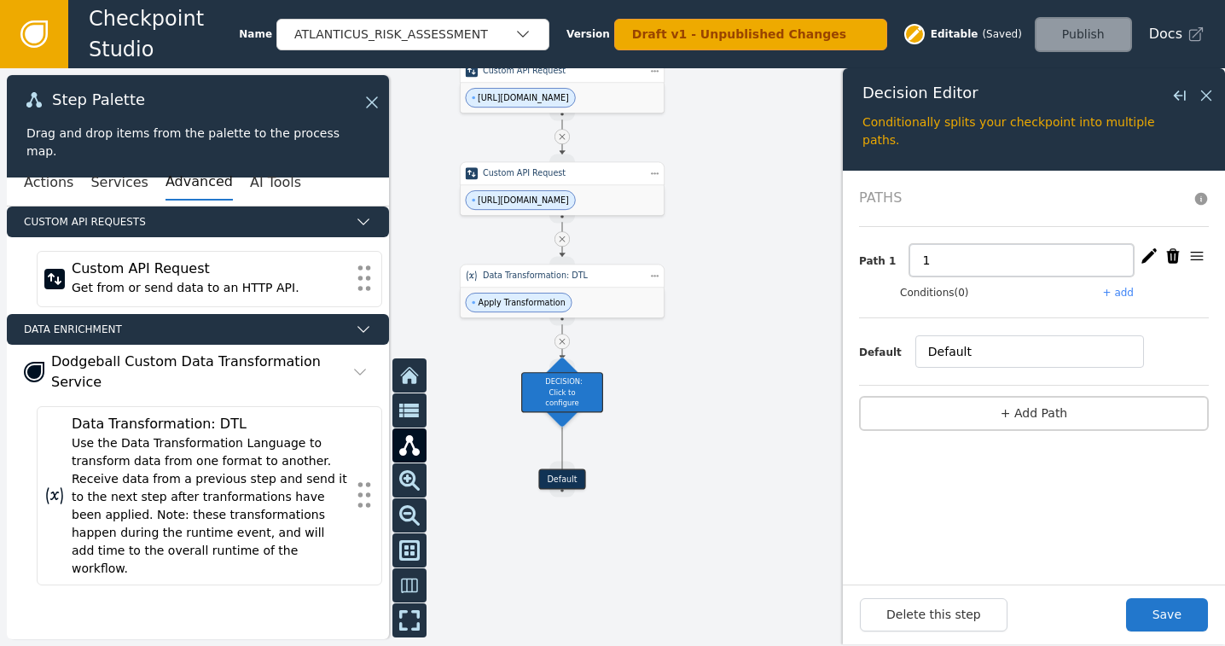
click at [949, 258] on input "1" at bounding box center [1021, 260] width 224 height 32
type input "High Risk"
click at [1122, 295] on button "+ add" at bounding box center [1118, 292] width 31 height 15
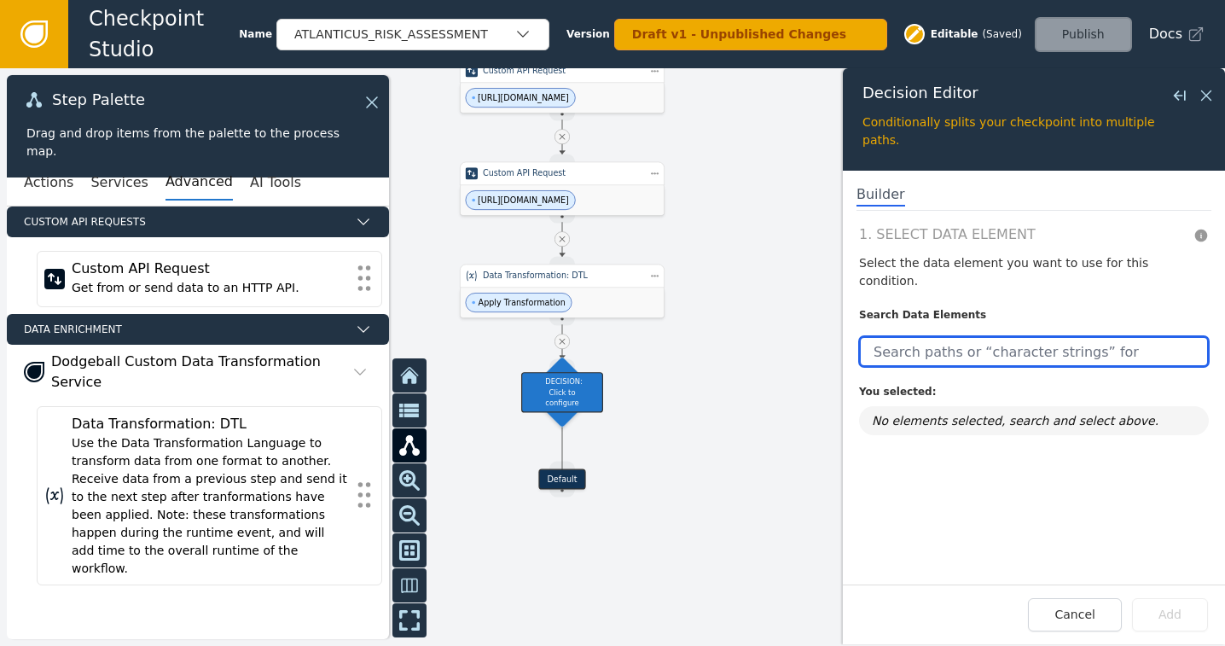
click at [1029, 336] on input "text" at bounding box center [1034, 351] width 350 height 31
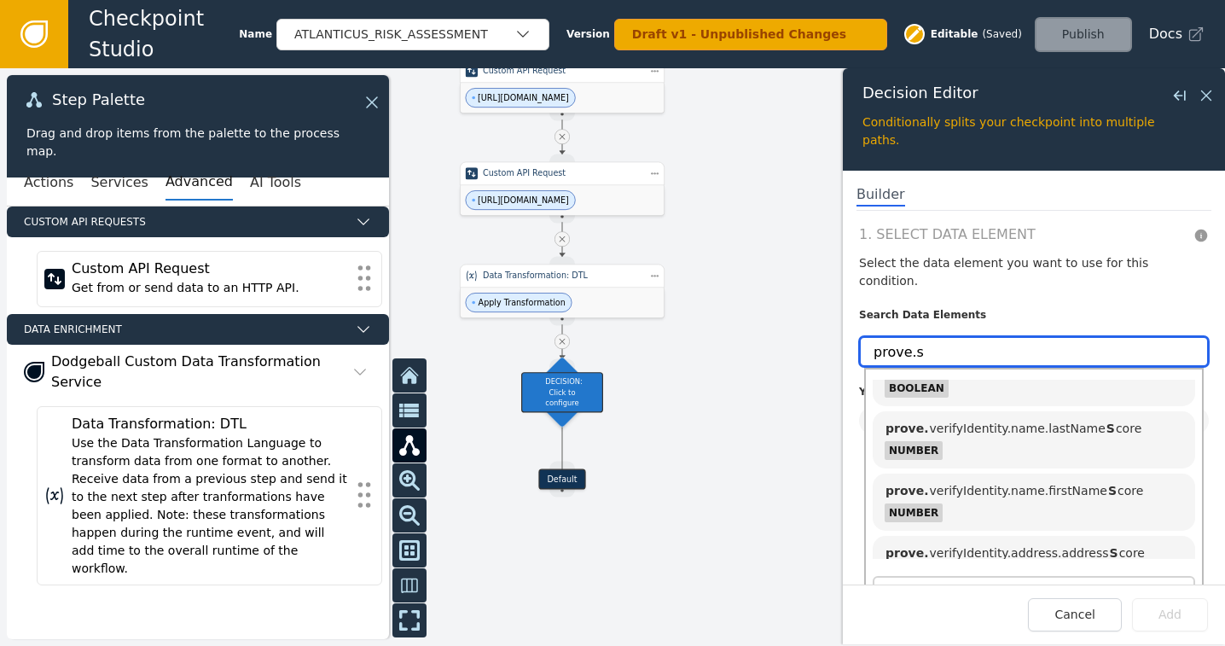
scroll to position [192, 0]
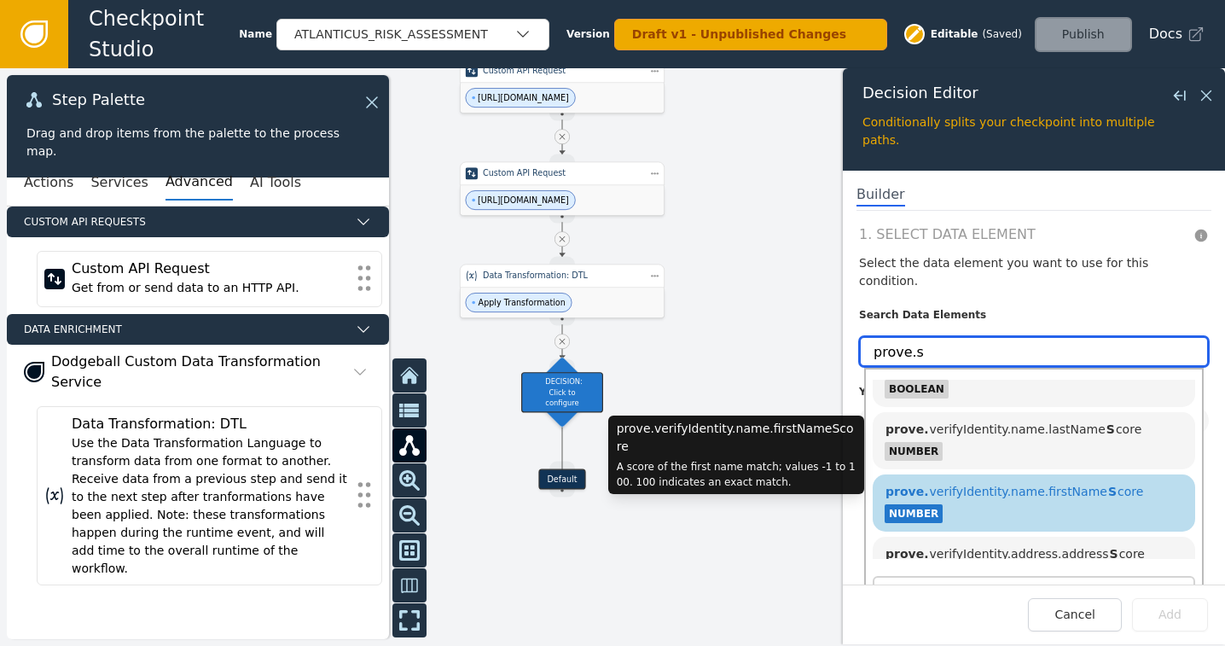
type input "prove.s"
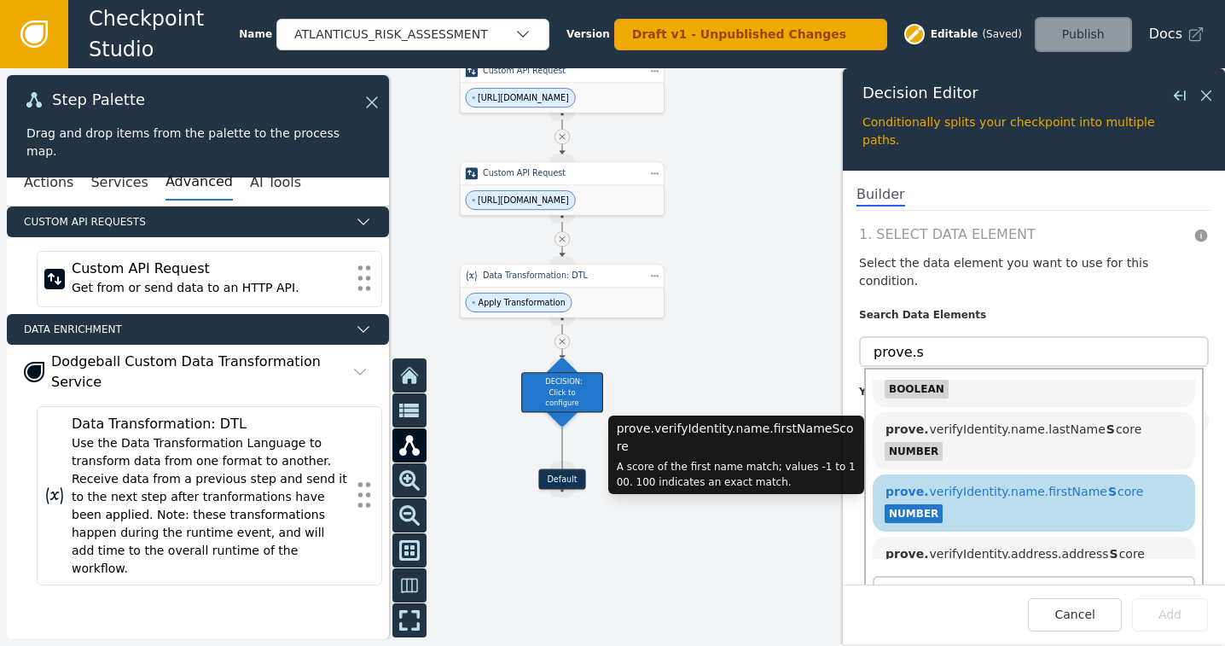
click at [1057, 484] on span "prove. verifyIdentity.name.firstName S core" at bounding box center [1013, 491] width 258 height 14
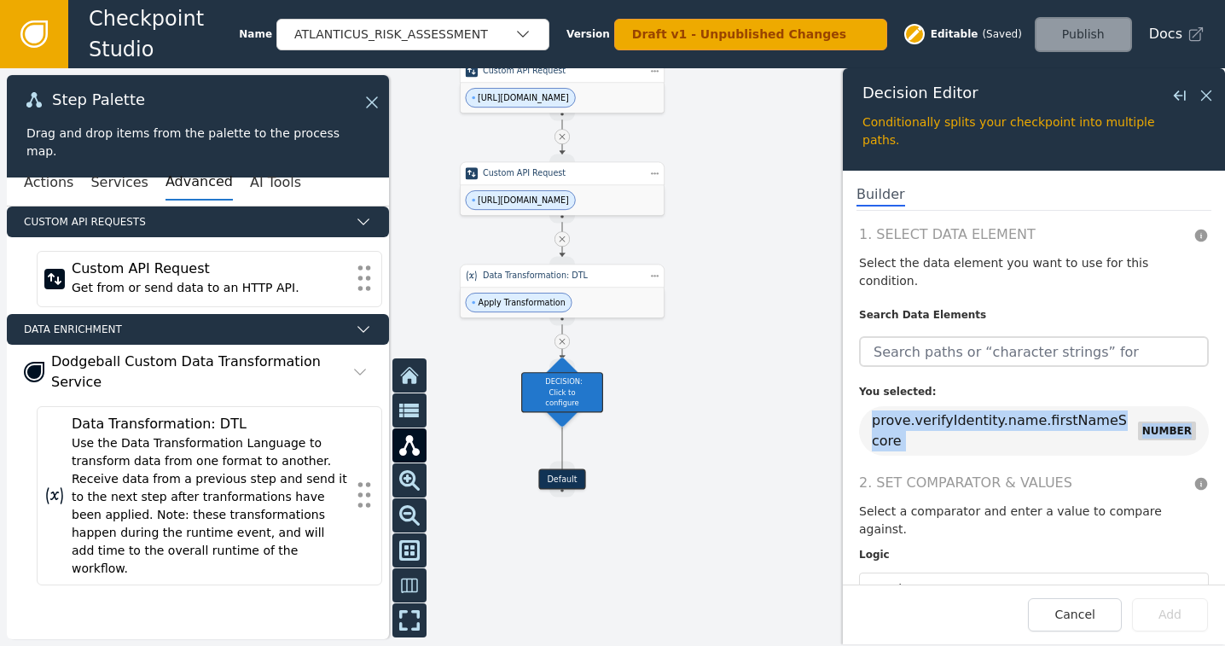
drag, startPoint x: 1211, startPoint y: 352, endPoint x: 1222, endPoint y: 407, distance: 55.7
click at [1222, 407] on div "1. Select Data Element Select the data element you want to use for this conditi…" at bounding box center [1034, 404] width 382 height 360
click at [951, 576] on div at bounding box center [1017, 588] width 299 height 24
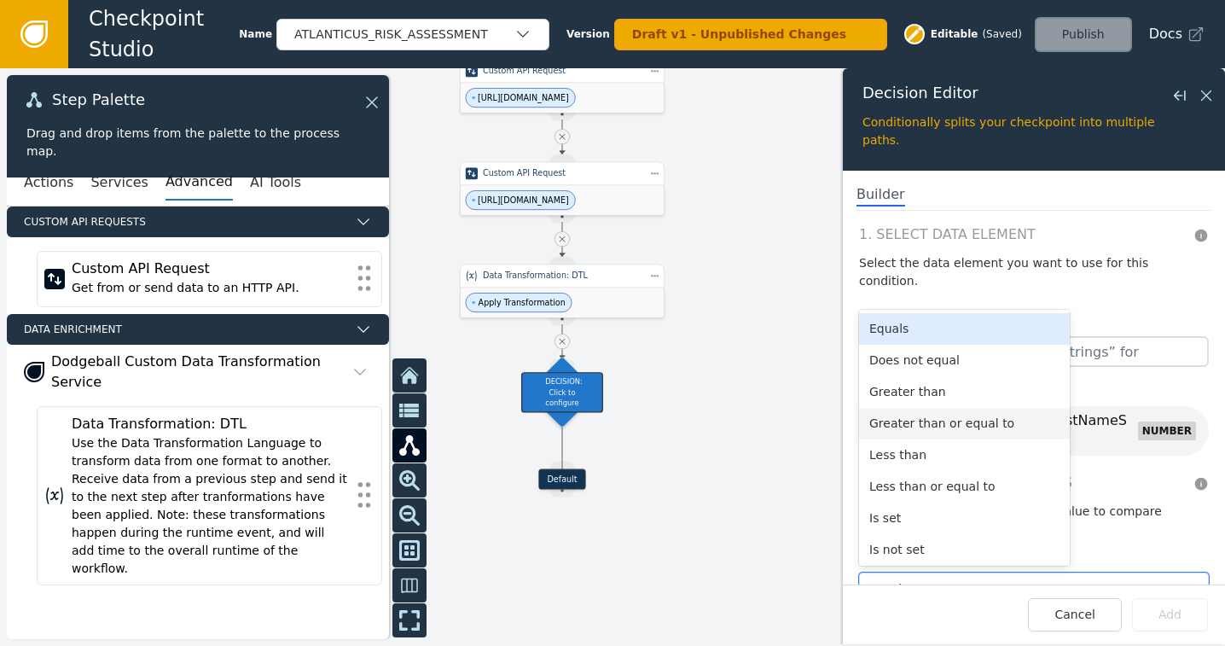
click at [921, 408] on div "Greater than or equal to" at bounding box center [964, 424] width 211 height 32
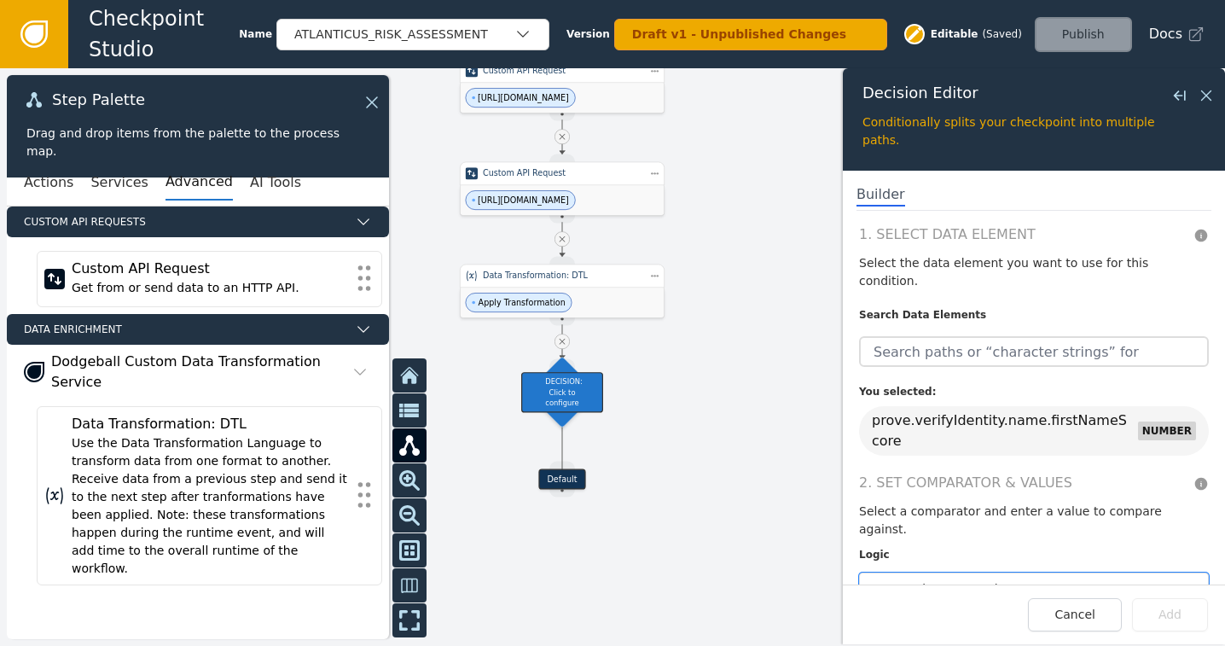
scroll to position [53, 0]
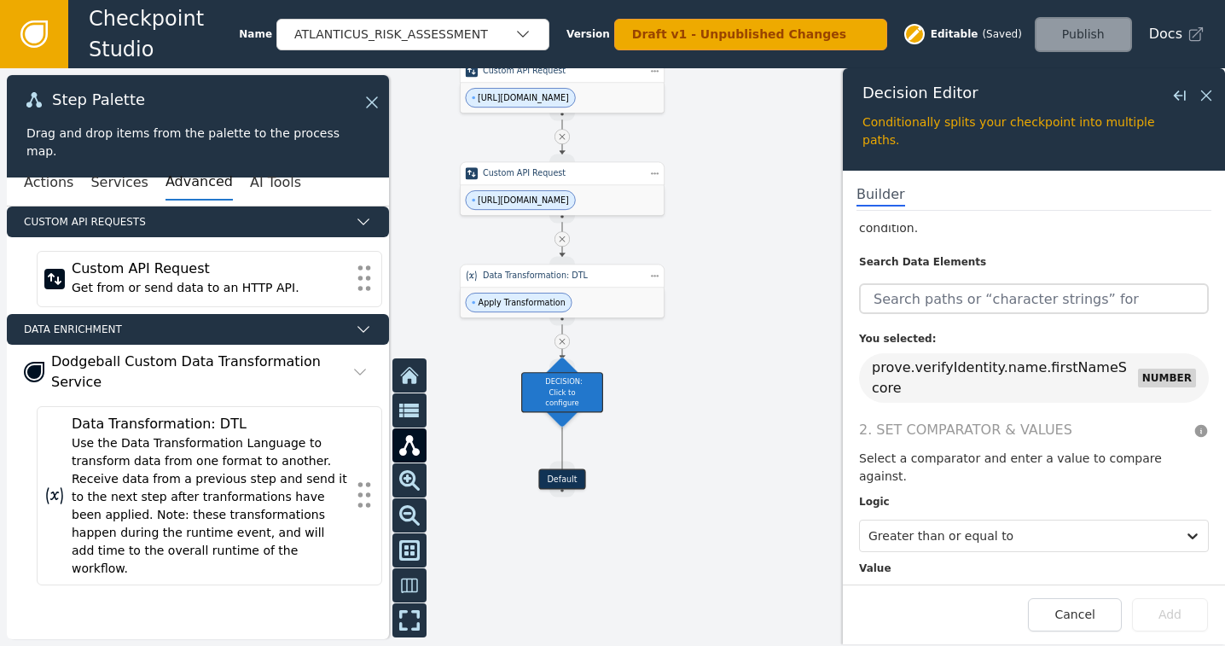
click at [921, 586] on input "text" at bounding box center [1034, 602] width 350 height 32
click at [969, 586] on input "70" at bounding box center [1034, 602] width 350 height 32
type input "70"
click at [1179, 617] on button "Add" at bounding box center [1170, 614] width 76 height 33
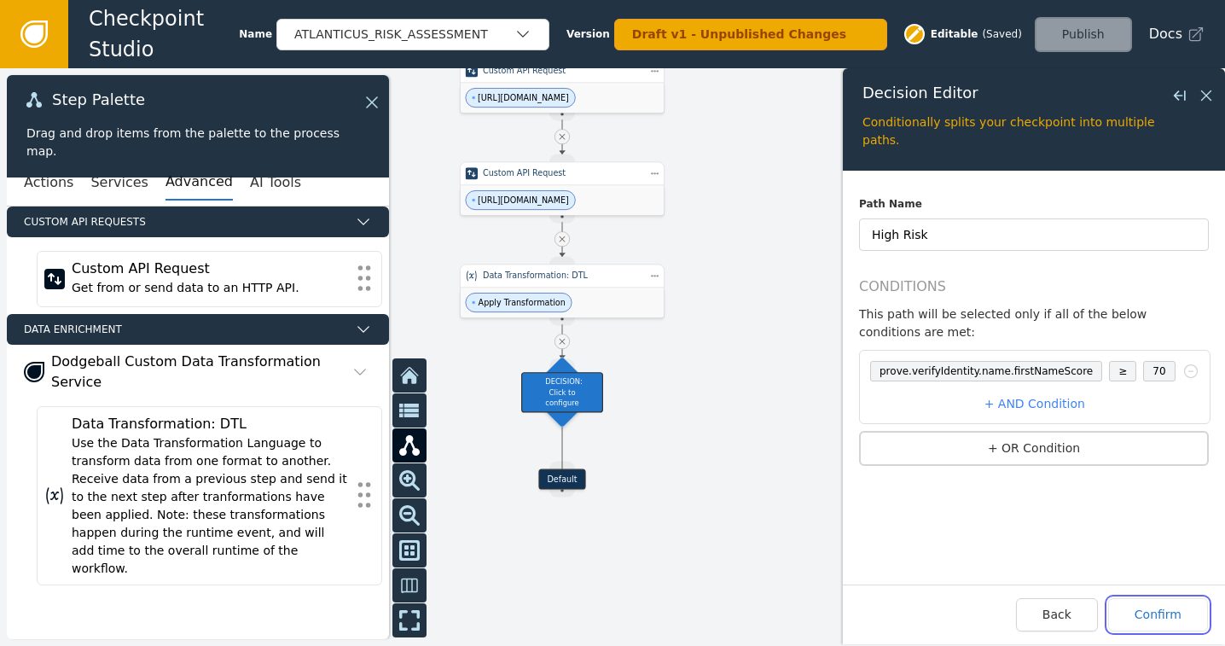
click at [1179, 617] on button "Confirm" at bounding box center [1158, 614] width 100 height 33
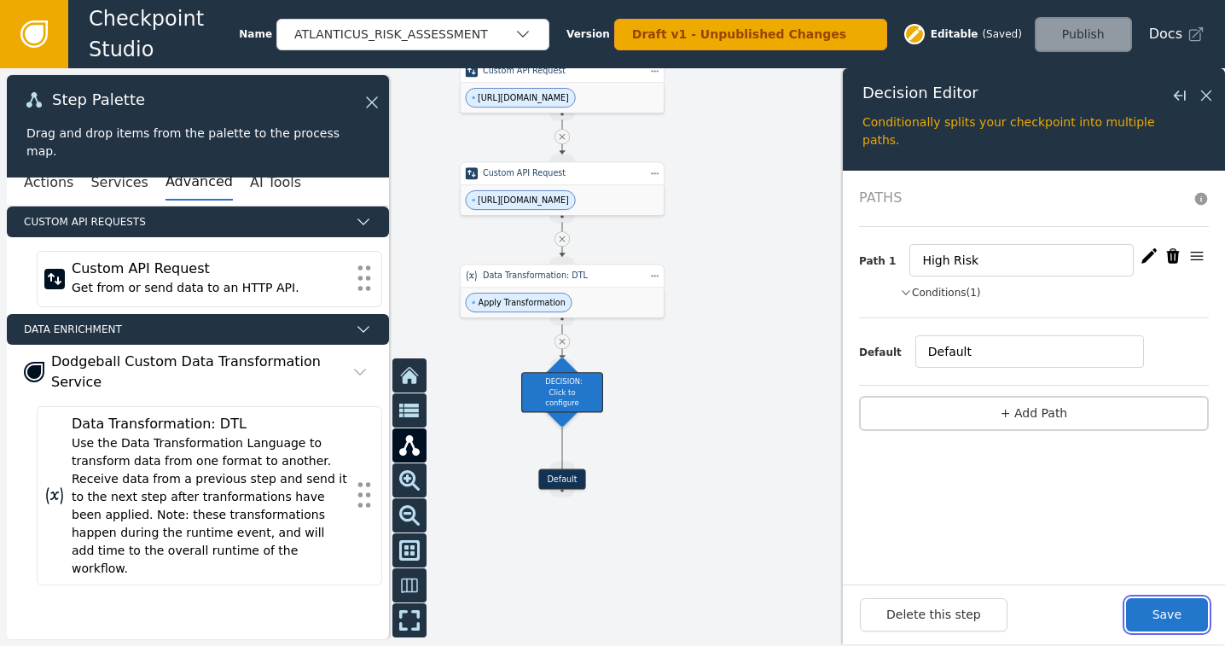
click at [1179, 617] on button "Save" at bounding box center [1167, 614] width 82 height 33
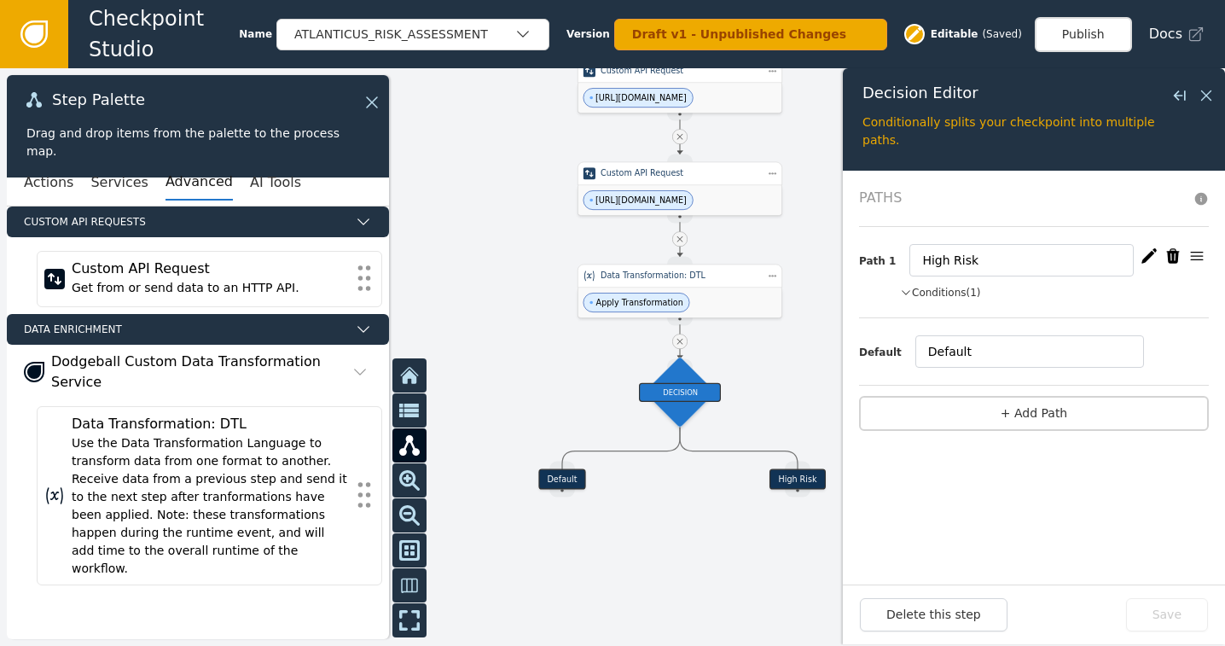
click at [925, 285] on button "Conditions (1)" at bounding box center [940, 292] width 81 height 15
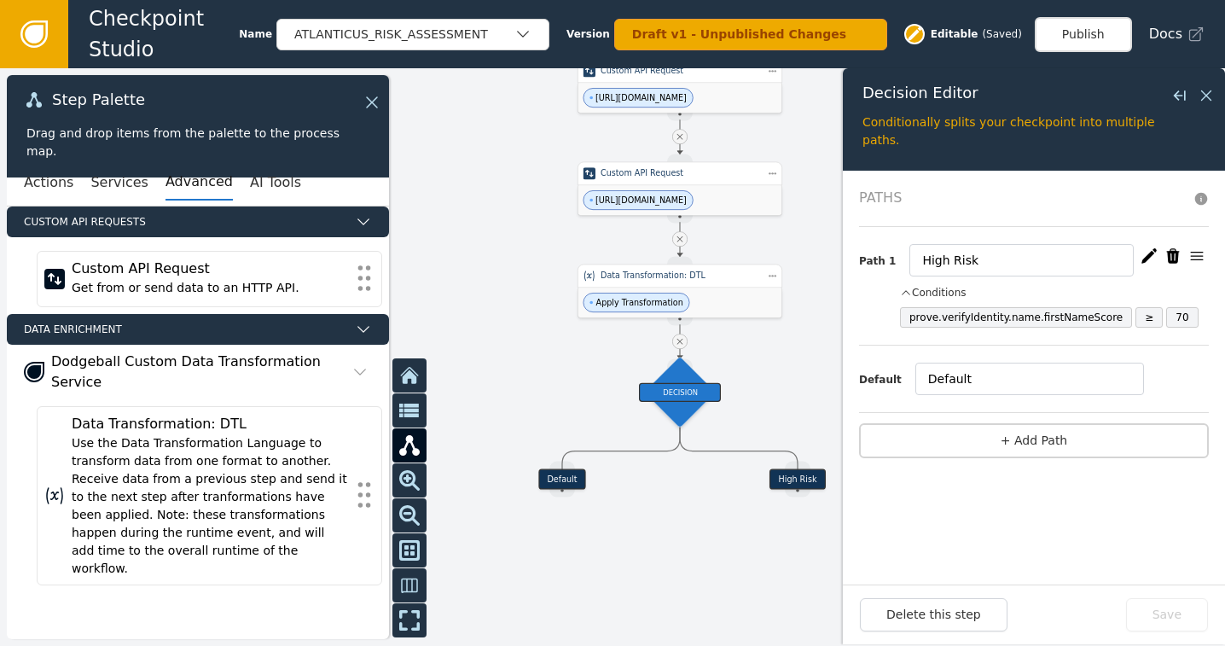
click at [1148, 259] on icon "button" at bounding box center [1148, 255] width 17 height 17
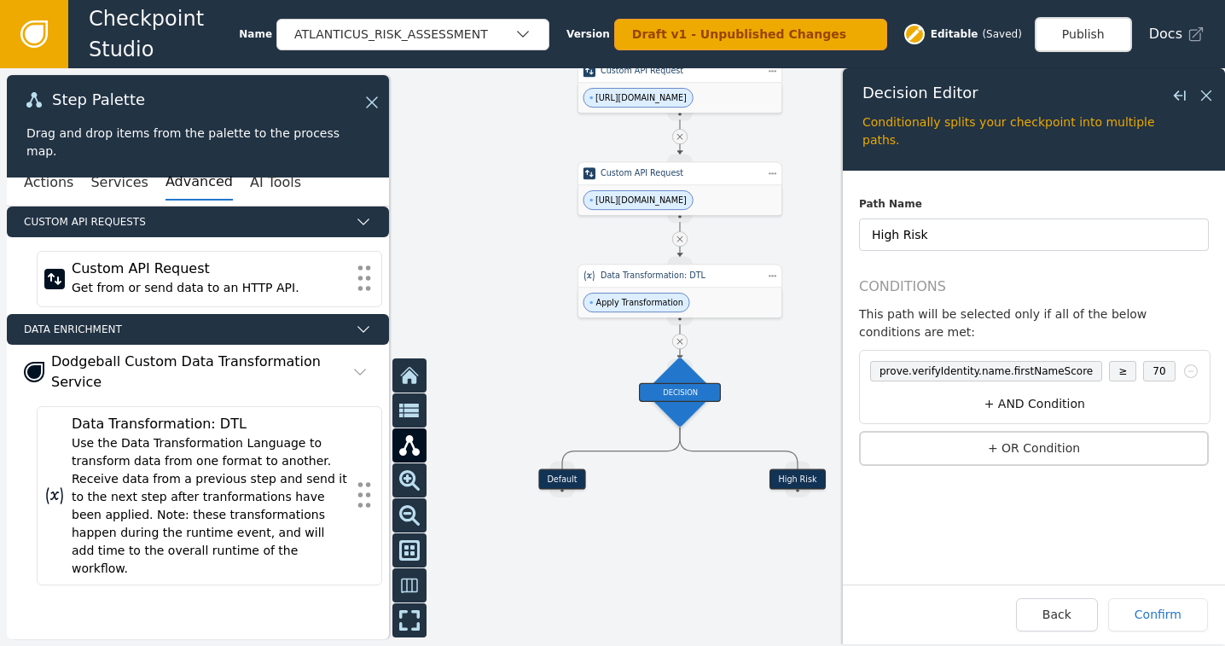
click at [1051, 388] on button "+ AND Condition" at bounding box center [1034, 404] width 343 height 32
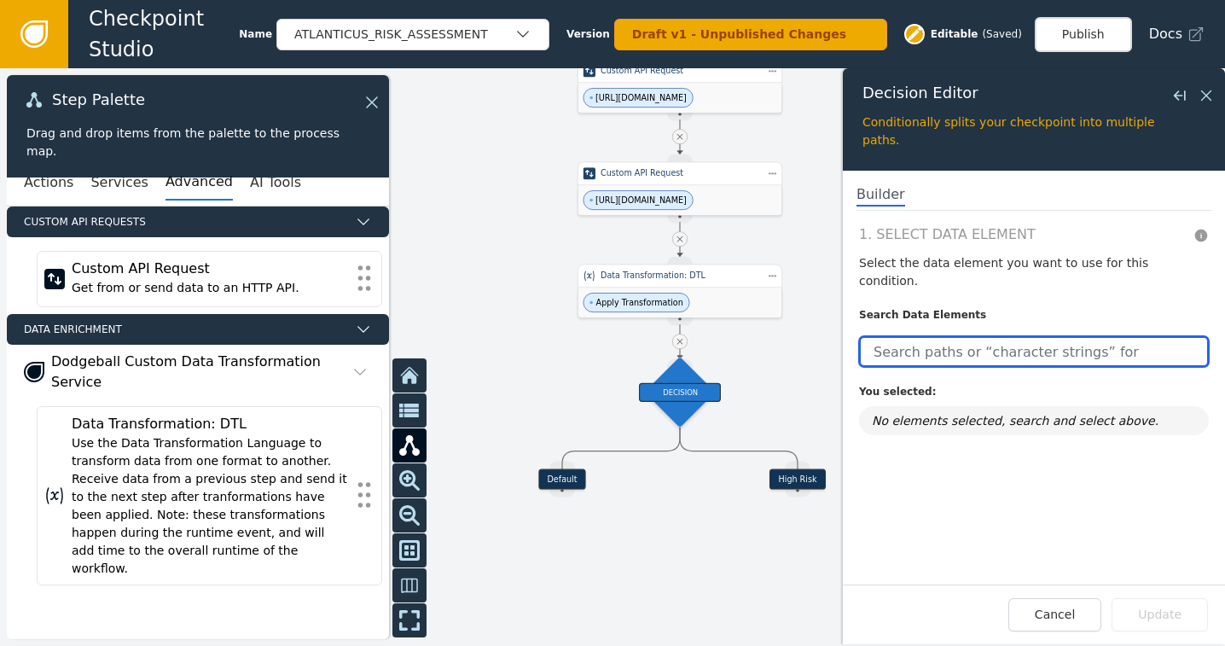
click at [999, 336] on input "text" at bounding box center [1034, 351] width 350 height 31
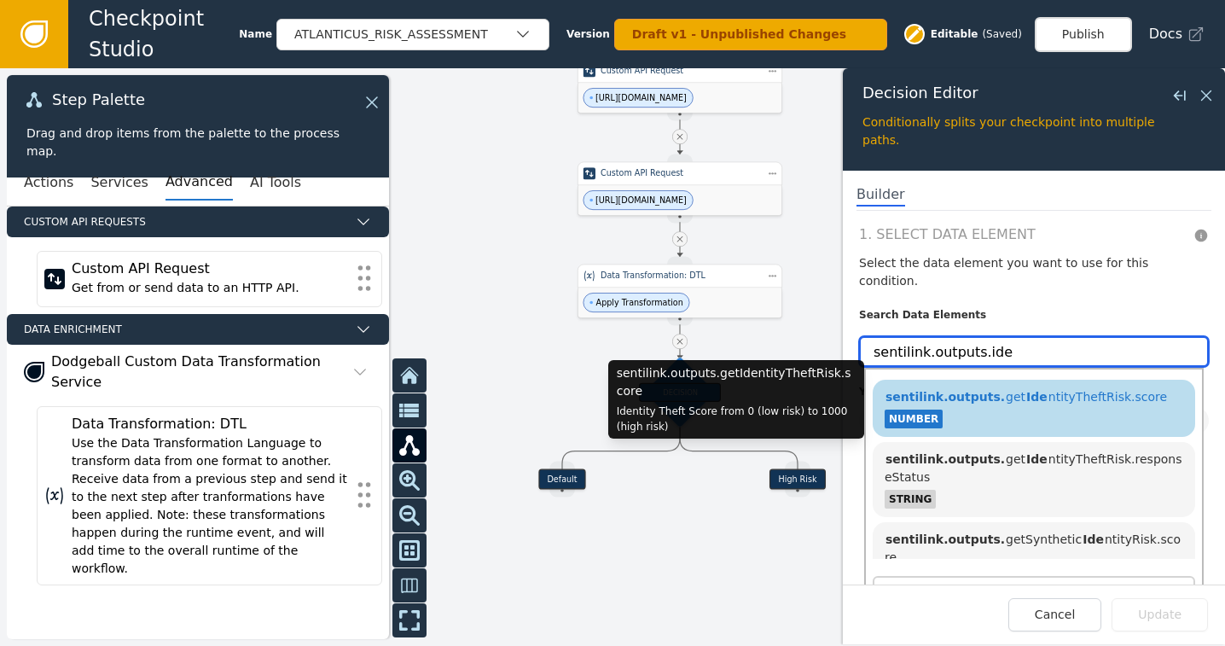
type input "sentilink.outputs.ide"
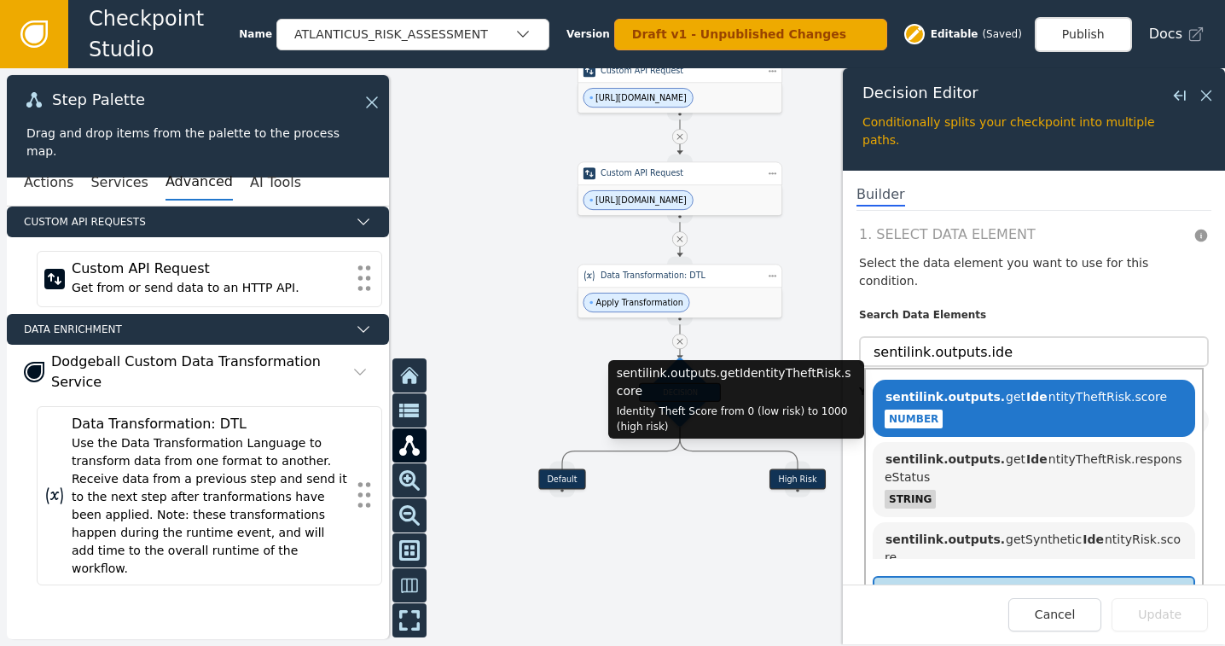
click at [1038, 390] on span "sentilink.outputs. get Ide ntityTheftRisk.score" at bounding box center [1025, 397] width 282 height 14
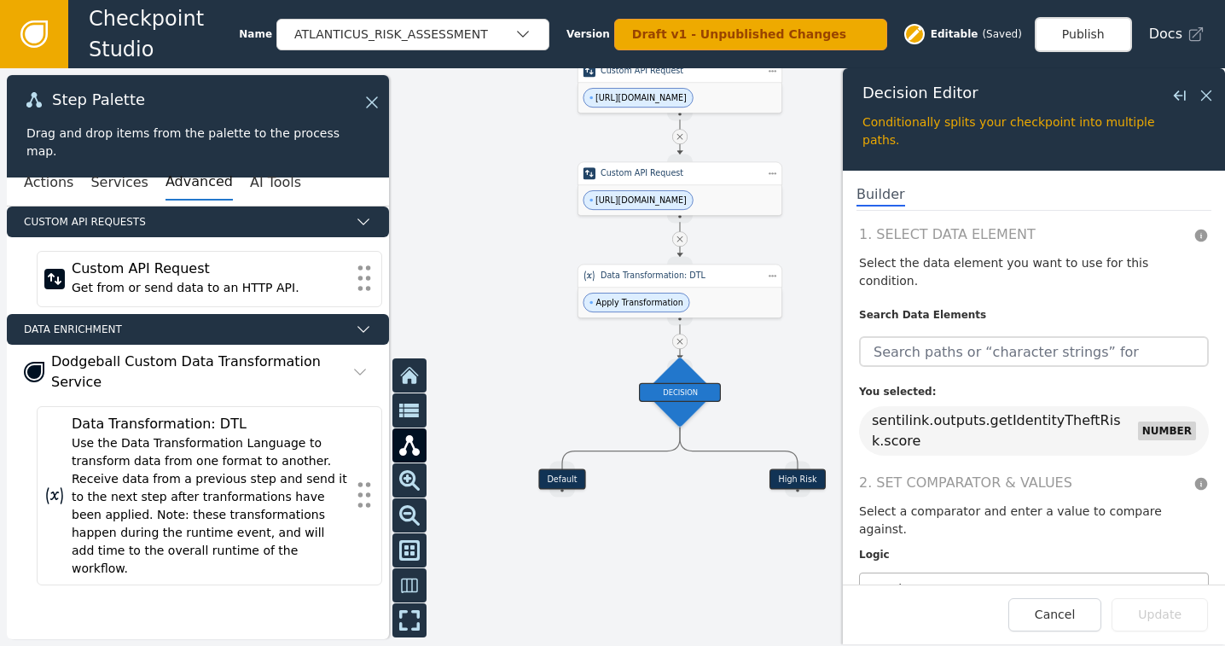
click at [968, 576] on div at bounding box center [1017, 588] width 299 height 24
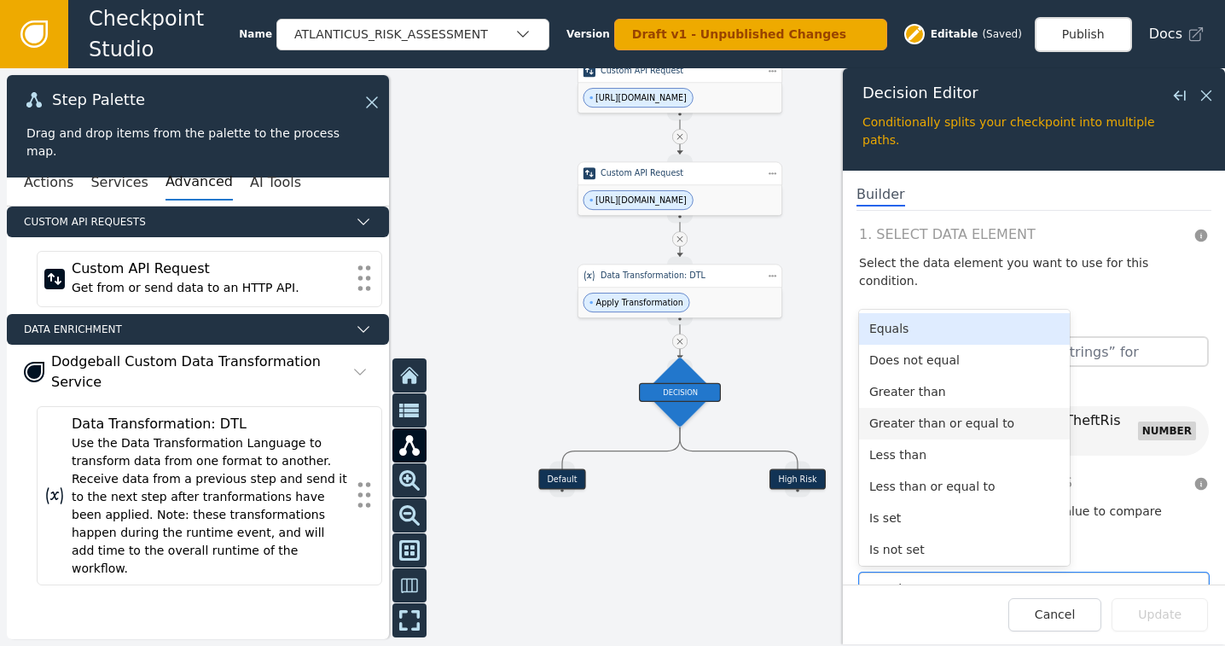
click at [957, 408] on div "Greater than or equal to" at bounding box center [964, 424] width 211 height 32
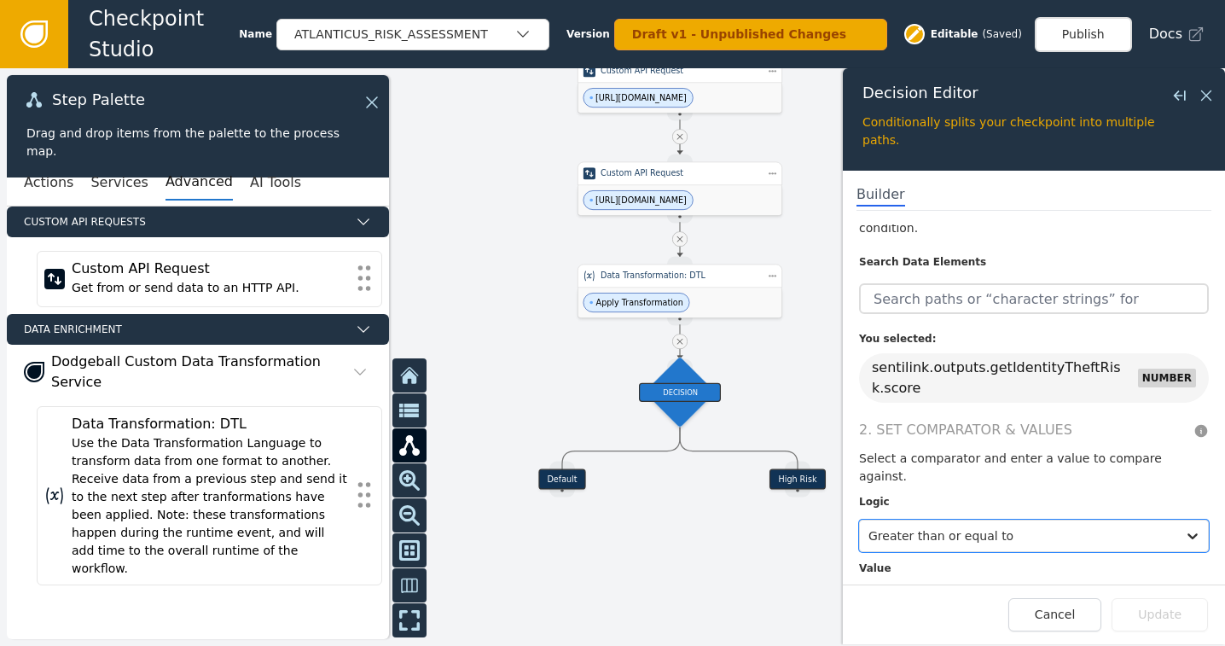
scroll to position [73, 0]
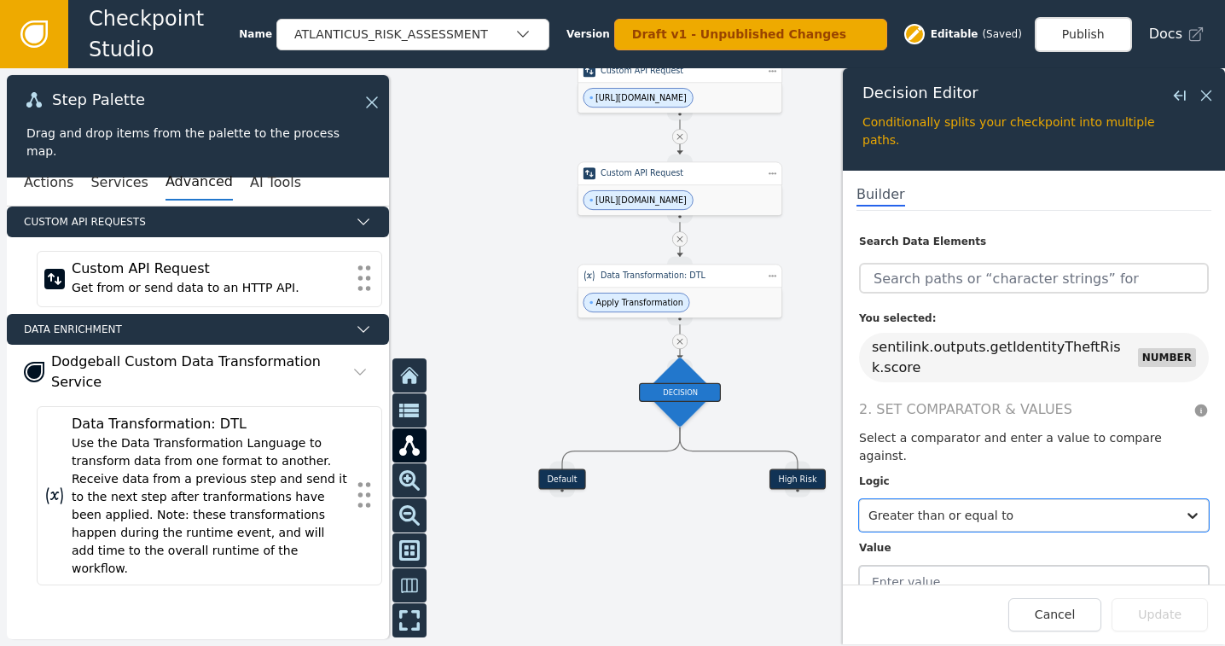
click at [1005, 565] on input "text" at bounding box center [1034, 581] width 350 height 32
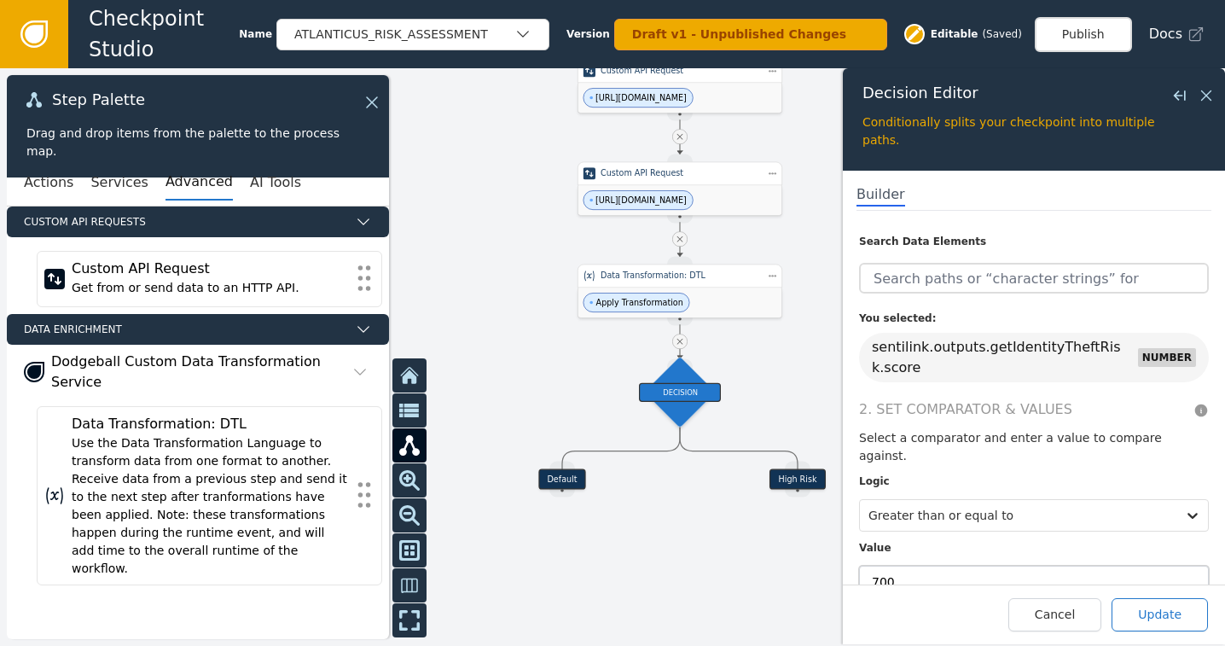
type input "700"
click at [1151, 609] on button "Update" at bounding box center [1159, 614] width 96 height 33
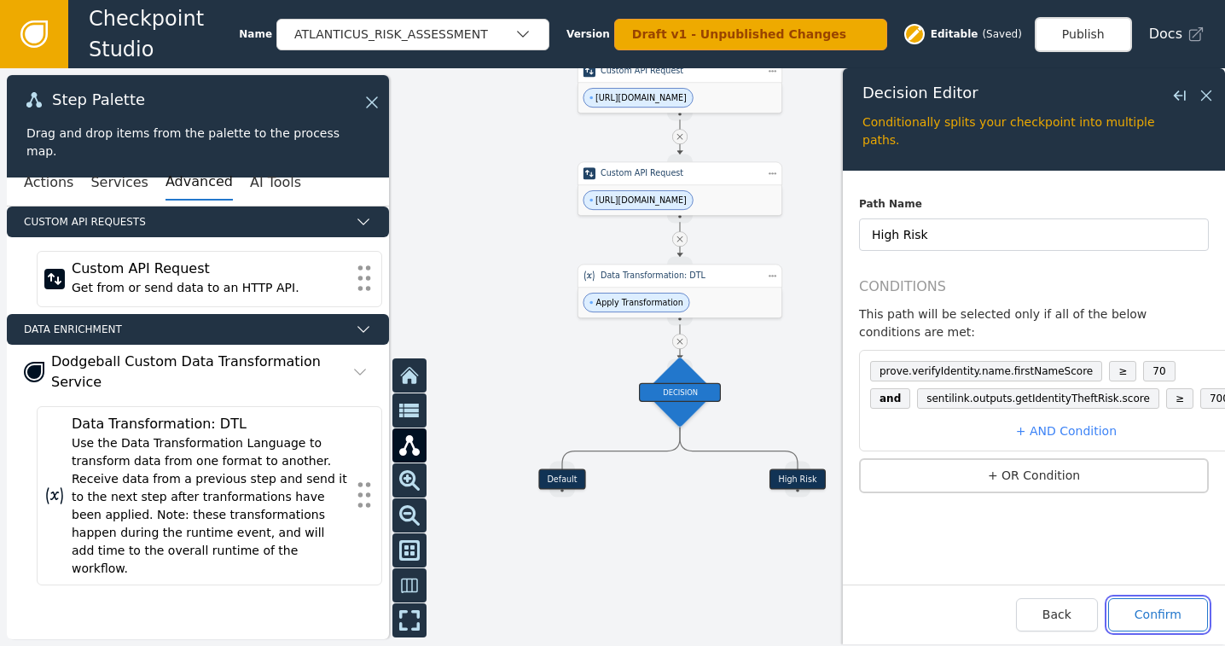
click at [1160, 611] on button "Confirm" at bounding box center [1158, 614] width 100 height 33
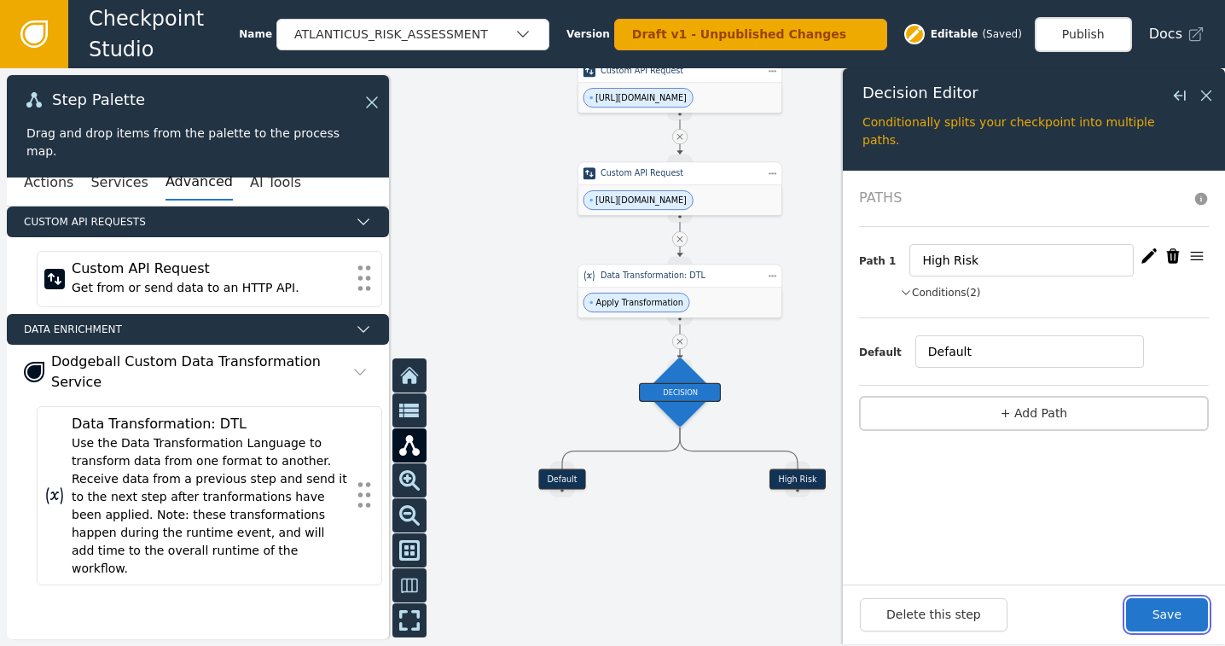
click at [1160, 611] on button "Save" at bounding box center [1167, 614] width 82 height 33
click at [933, 295] on button "Conditions (2)" at bounding box center [940, 292] width 81 height 15
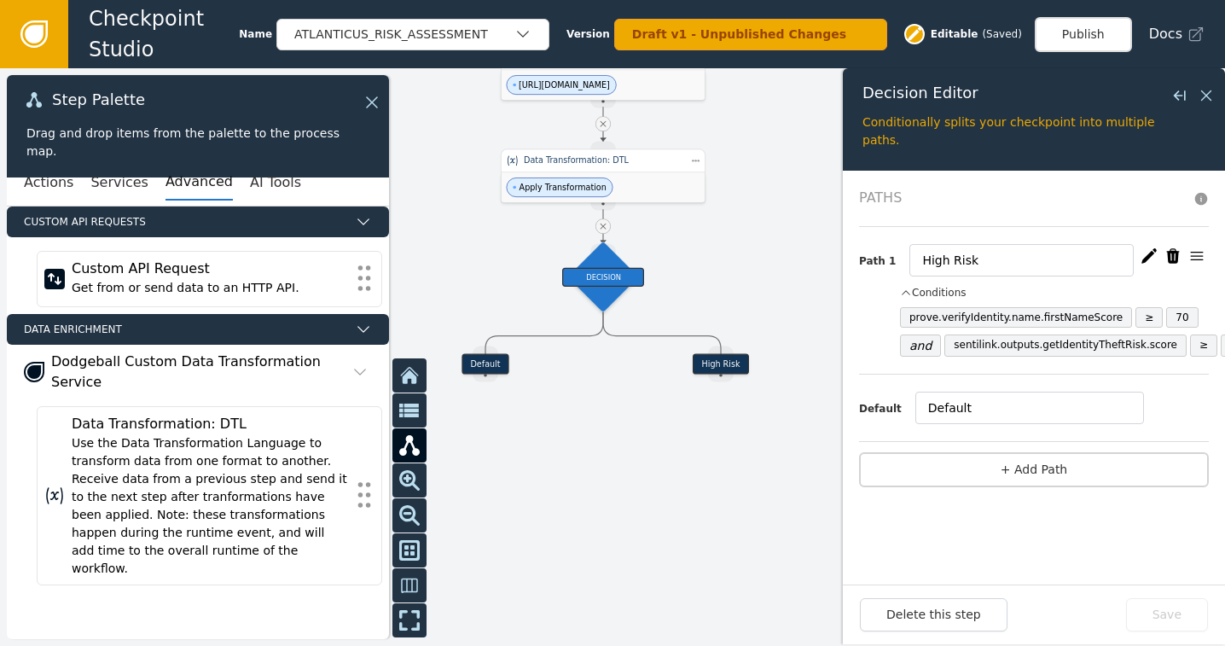
drag, startPoint x: 807, startPoint y: 369, endPoint x: 730, endPoint y: 254, distance: 138.4
click at [730, 254] on div at bounding box center [612, 356] width 1225 height 577
click at [45, 182] on button "Actions" at bounding box center [48, 183] width 49 height 36
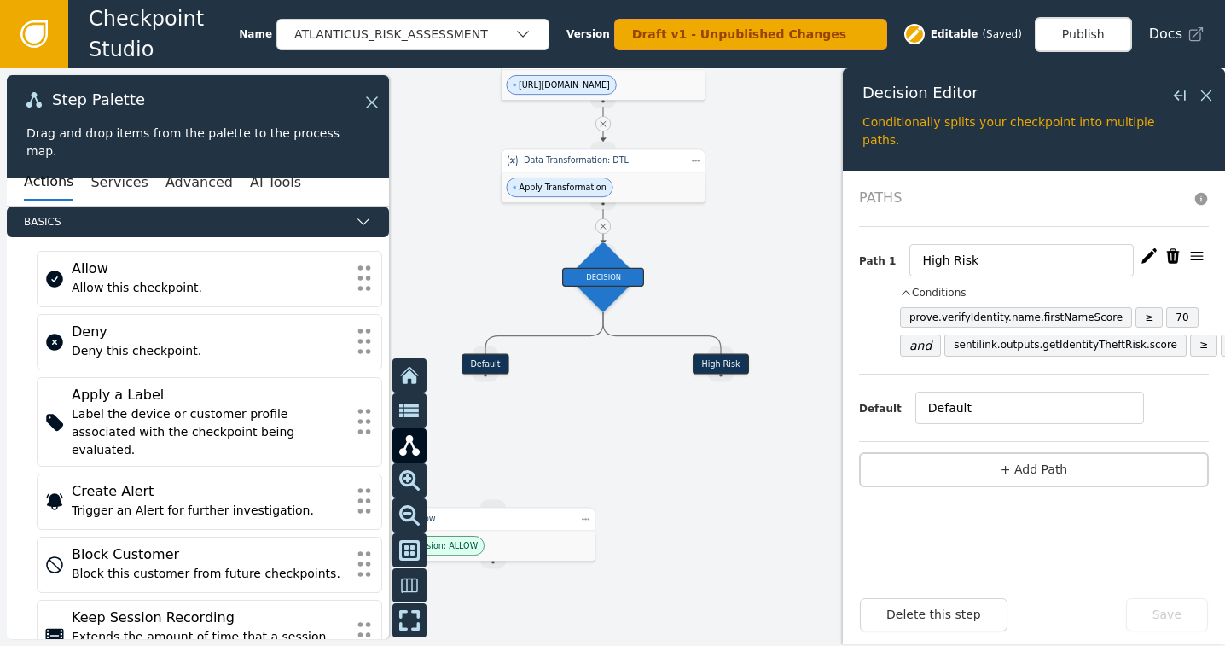
drag, startPoint x: 486, startPoint y: 375, endPoint x: 472, endPoint y: 472, distance: 98.3
click at [472, 472] on div "Target Handle for step Default Source Handle for step Target Handle for step Hi…" at bounding box center [612, 356] width 1225 height 577
drag, startPoint x: 489, startPoint y: 377, endPoint x: 478, endPoint y: 501, distance: 124.9
click at [472, 495] on div "Decision: ALLOW" at bounding box center [486, 494] width 204 height 30
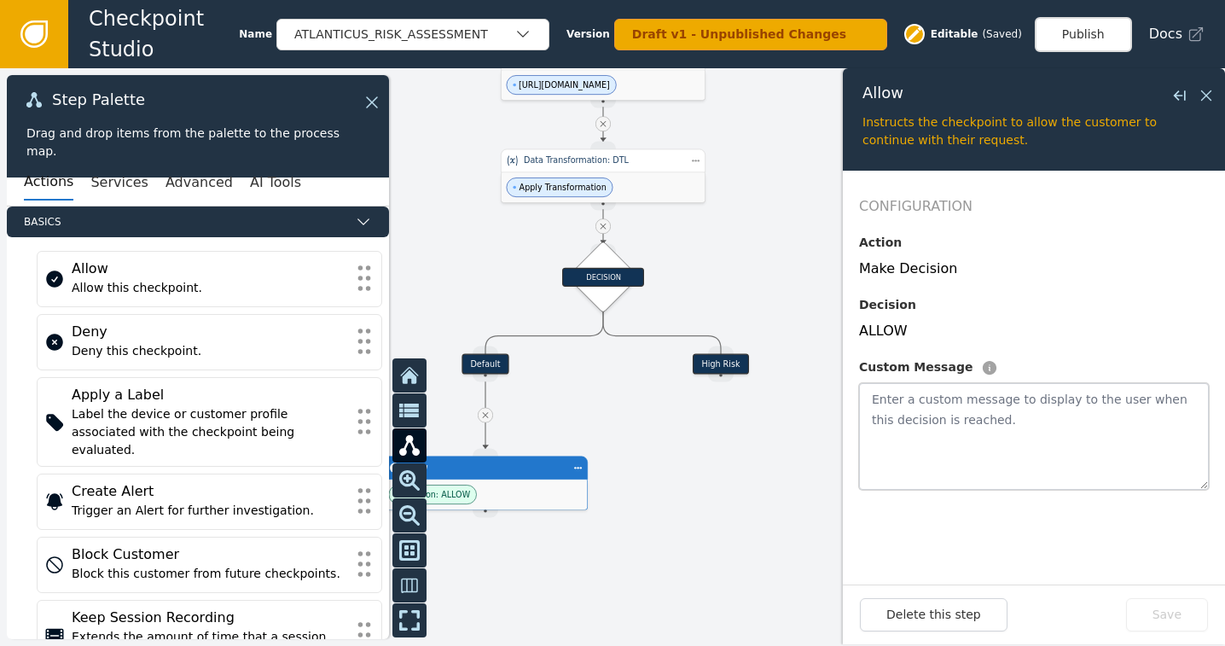
click at [925, 398] on textarea at bounding box center [1034, 436] width 350 height 107
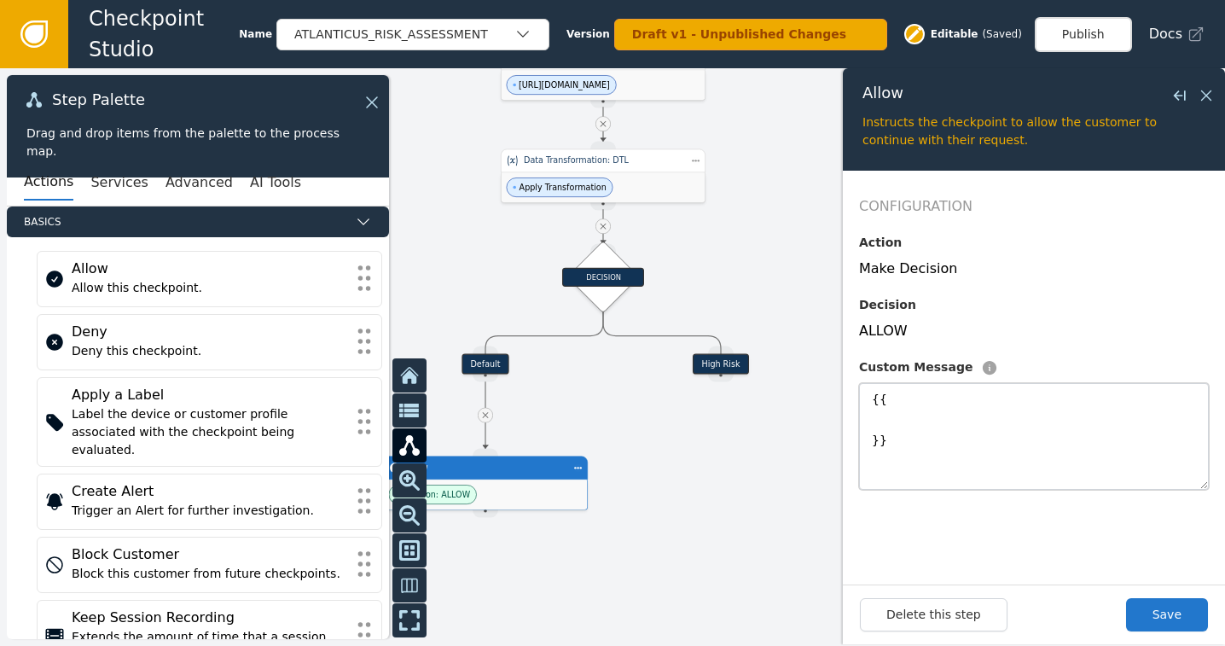
click at [866, 395] on textarea "{{ }}" at bounding box center [1034, 436] width 350 height 107
click at [866, 436] on textarea "8380: {{ }}" at bounding box center [1034, 436] width 350 height 107
click at [901, 435] on textarea ": {{}}" at bounding box center [1034, 436] width 350 height 107
drag, startPoint x: 959, startPoint y: 398, endPoint x: 860, endPoint y: 405, distance: 99.2
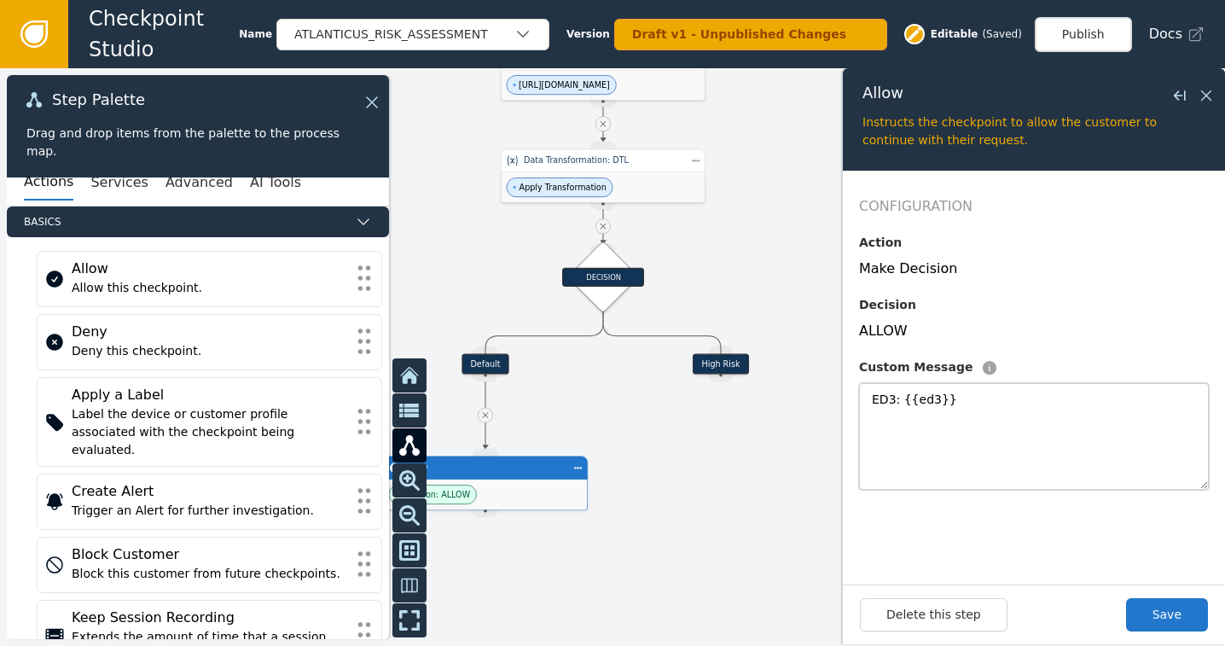
click at [860, 405] on textarea "ED3: {{ed3}}" at bounding box center [1034, 436] width 350 height 107
click at [933, 398] on textarea "ED3: {{ed3}}" at bounding box center [1034, 436] width 350 height 107
type textarea "ED3: {{ed3}}"
click at [1203, 93] on icon at bounding box center [1206, 95] width 10 height 10
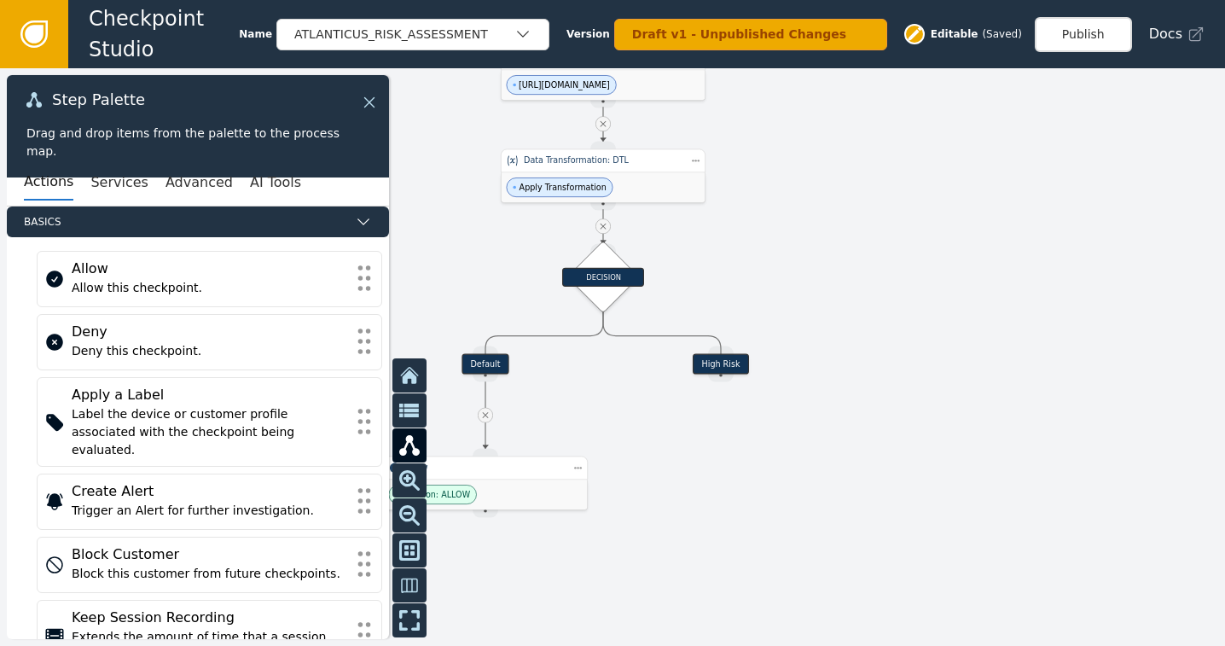
click at [365, 97] on icon at bounding box center [369, 102] width 10 height 10
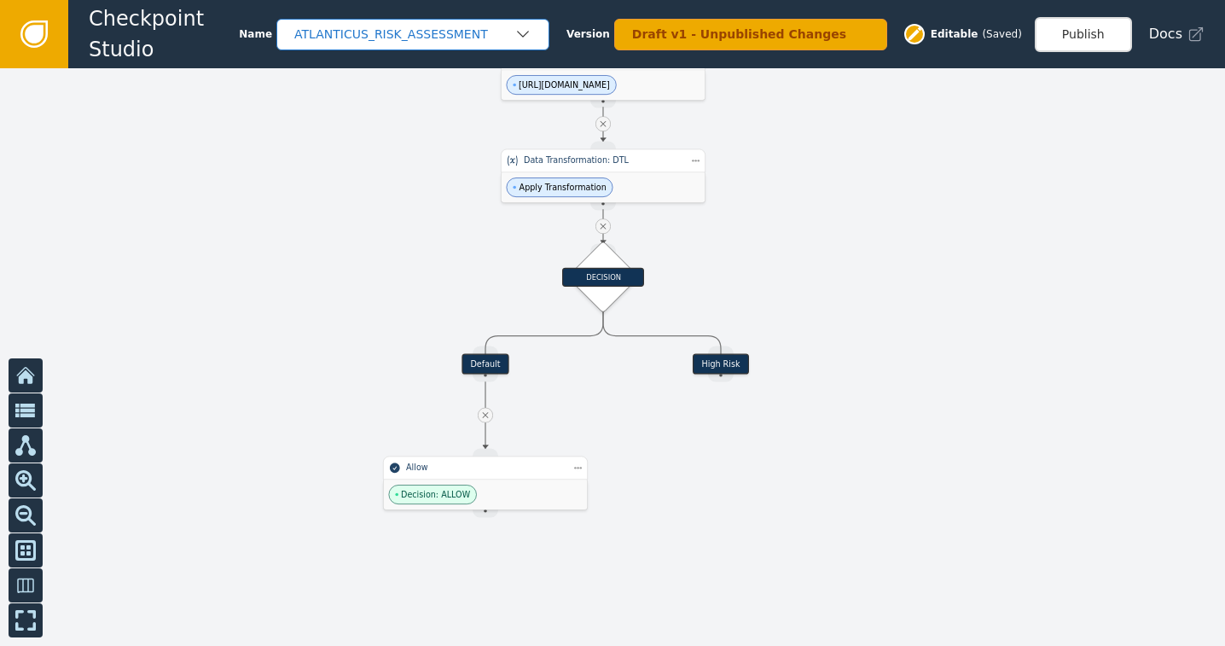
click at [514, 33] on div "ATLANTICUS_RISK_ASSESSMENT" at bounding box center [404, 35] width 220 height 18
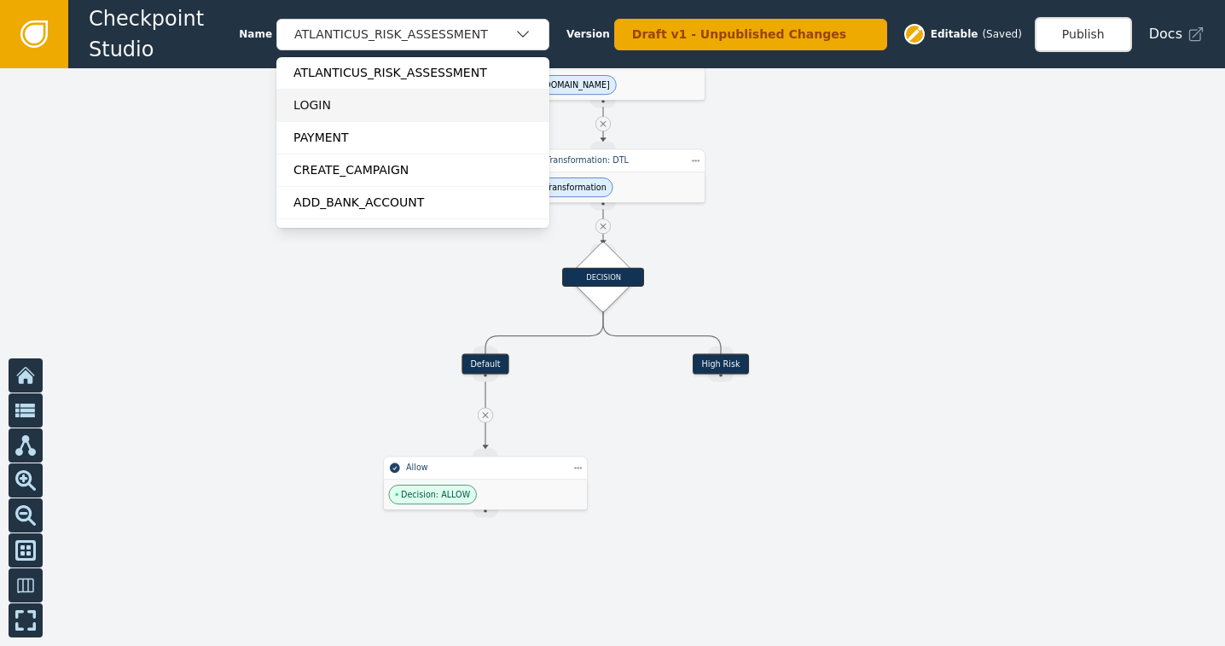
click at [342, 101] on div "LOGIN" at bounding box center [412, 105] width 239 height 18
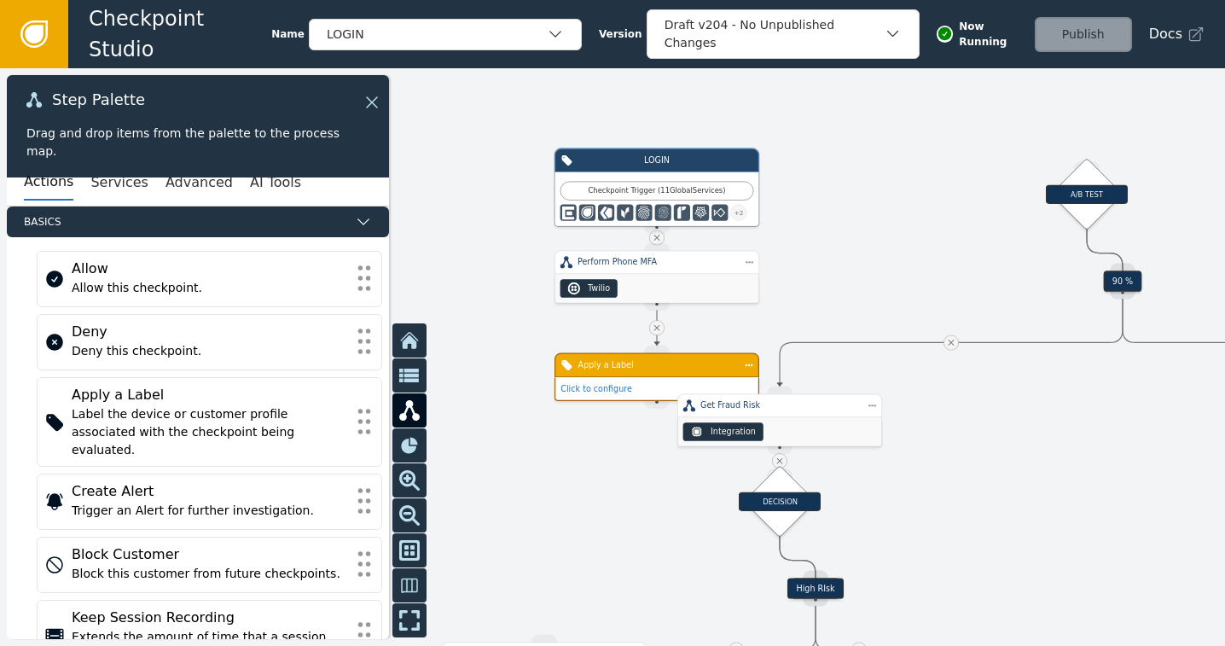
drag, startPoint x: 982, startPoint y: 204, endPoint x: 1027, endPoint y: 251, distance: 64.5
click at [1027, 251] on div at bounding box center [612, 356] width 1225 height 577
click at [373, 104] on icon at bounding box center [369, 102] width 19 height 19
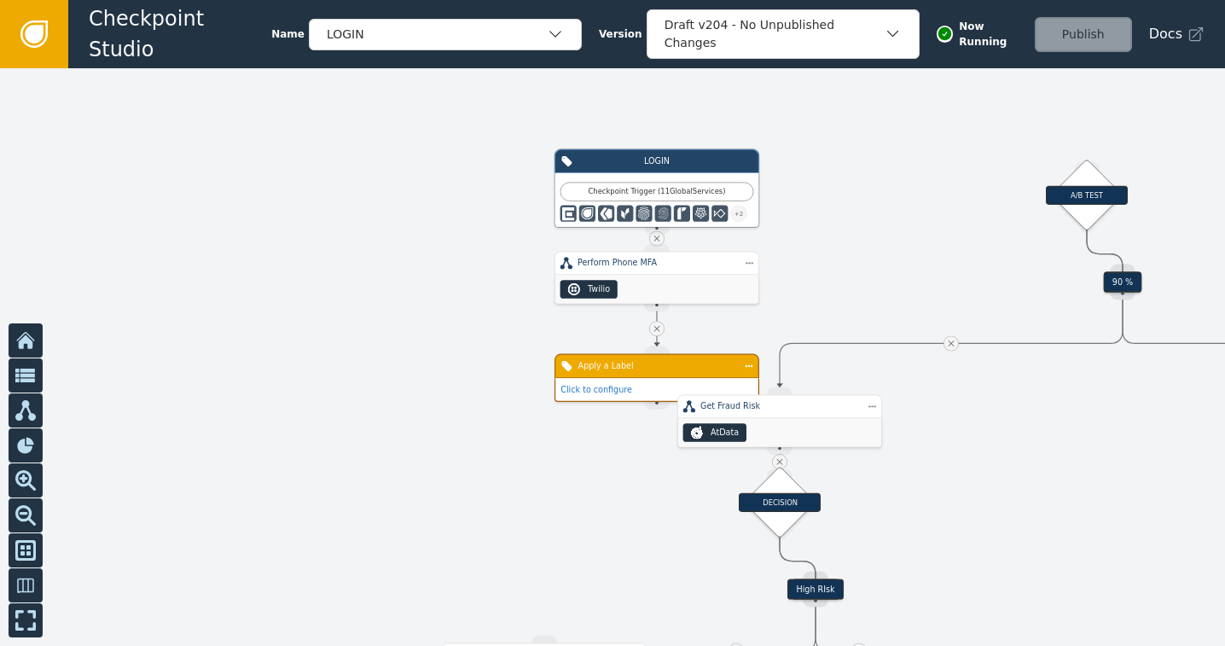
drag, startPoint x: 343, startPoint y: 217, endPoint x: 250, endPoint y: 234, distance: 94.5
click at [250, 234] on div at bounding box center [612, 356] width 1225 height 577
click at [25, 449] on icon at bounding box center [25, 445] width 16 height 16
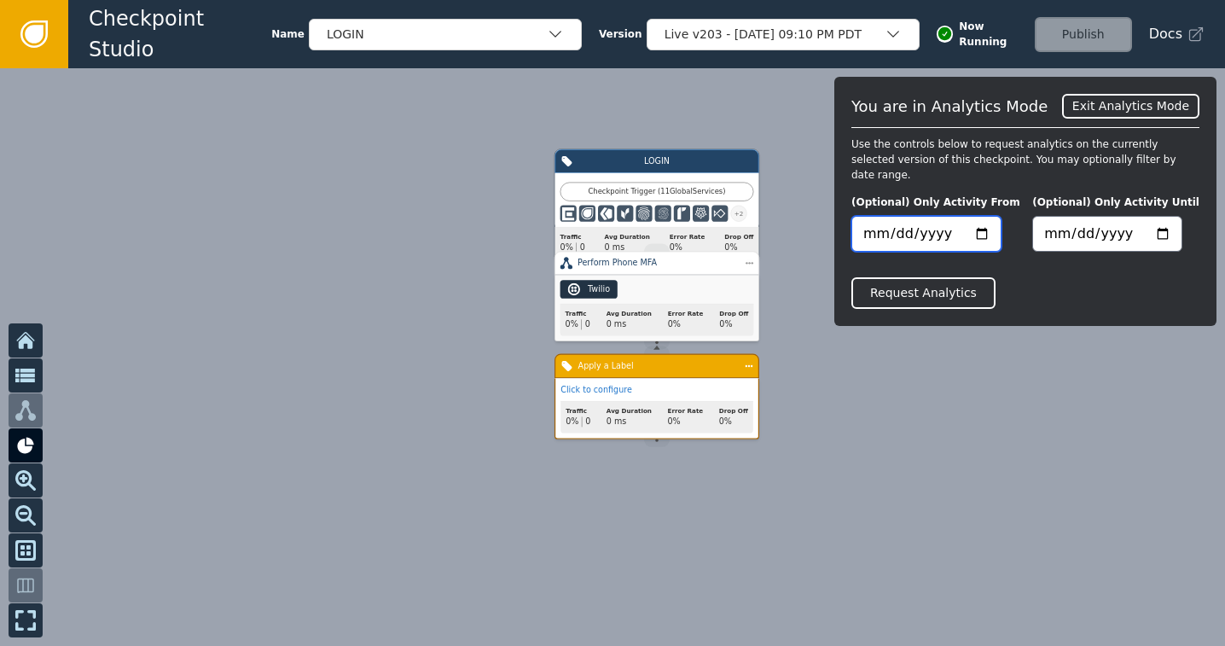
click at [885, 216] on input "date" at bounding box center [926, 234] width 150 height 36
click at [970, 218] on input "date" at bounding box center [926, 234] width 150 height 36
type input "[DATE]"
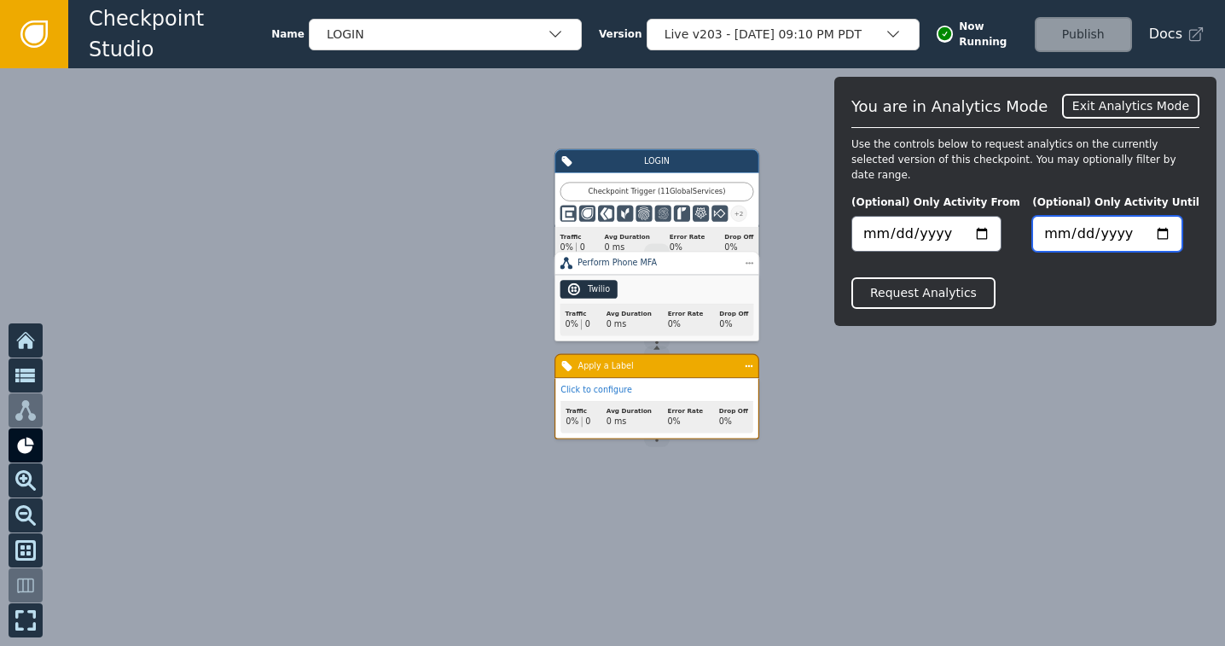
click at [1124, 220] on input "date" at bounding box center [1107, 234] width 150 height 36
click at [1182, 223] on input "date" at bounding box center [1107, 234] width 150 height 36
click at [1178, 217] on input "date" at bounding box center [1107, 234] width 150 height 36
type input "[DATE]"
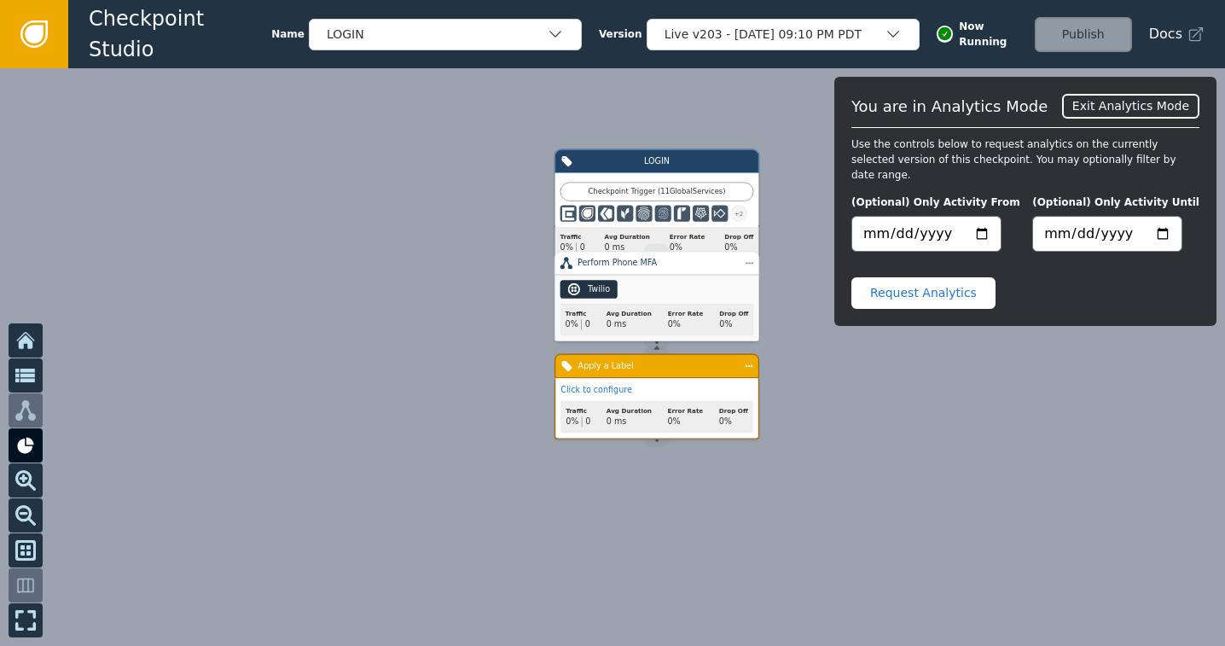
click at [953, 284] on button "Request Analytics" at bounding box center [923, 293] width 144 height 32
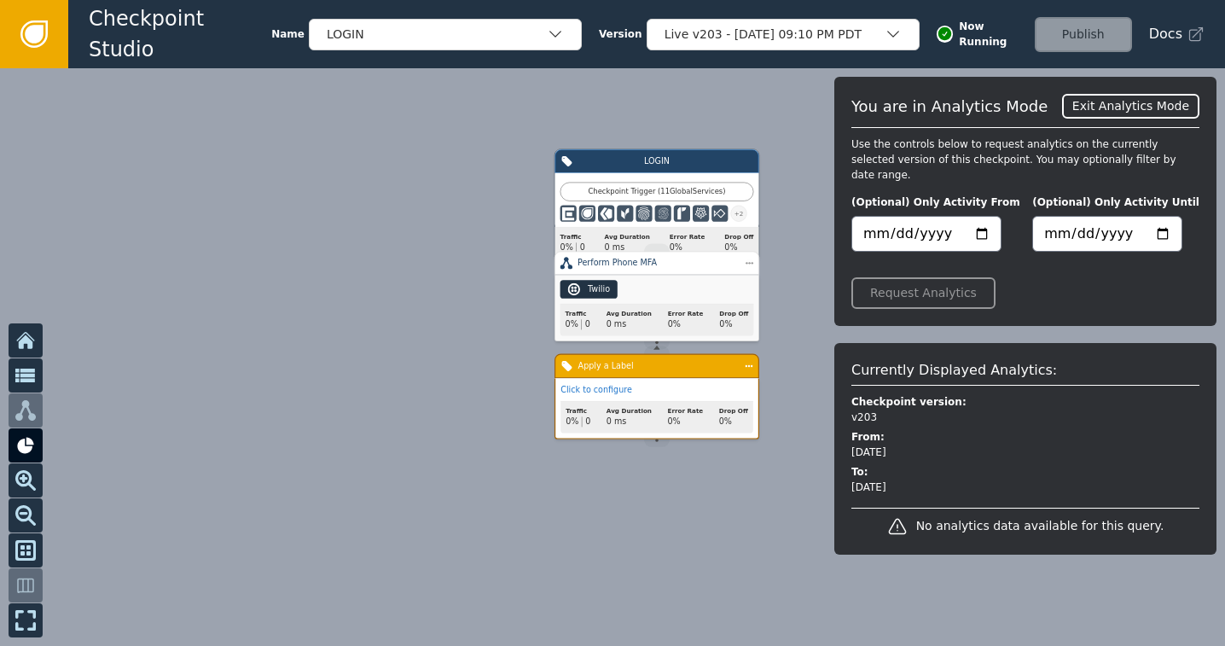
drag, startPoint x: 594, startPoint y: 165, endPoint x: 592, endPoint y: 130, distance: 35.9
click at [588, 122] on div "Target Handle for step APPLY_LABEL--undefined Apply a Label Click to configure …" at bounding box center [612, 356] width 1225 height 577
drag, startPoint x: 652, startPoint y: 374, endPoint x: 655, endPoint y: 384, distance: 10.8
click at [652, 418] on div "Apply a Label Click to configure Traffic 0% 0 Avg Duration 0 ms Error Rate 0% D…" at bounding box center [656, 396] width 205 height 85
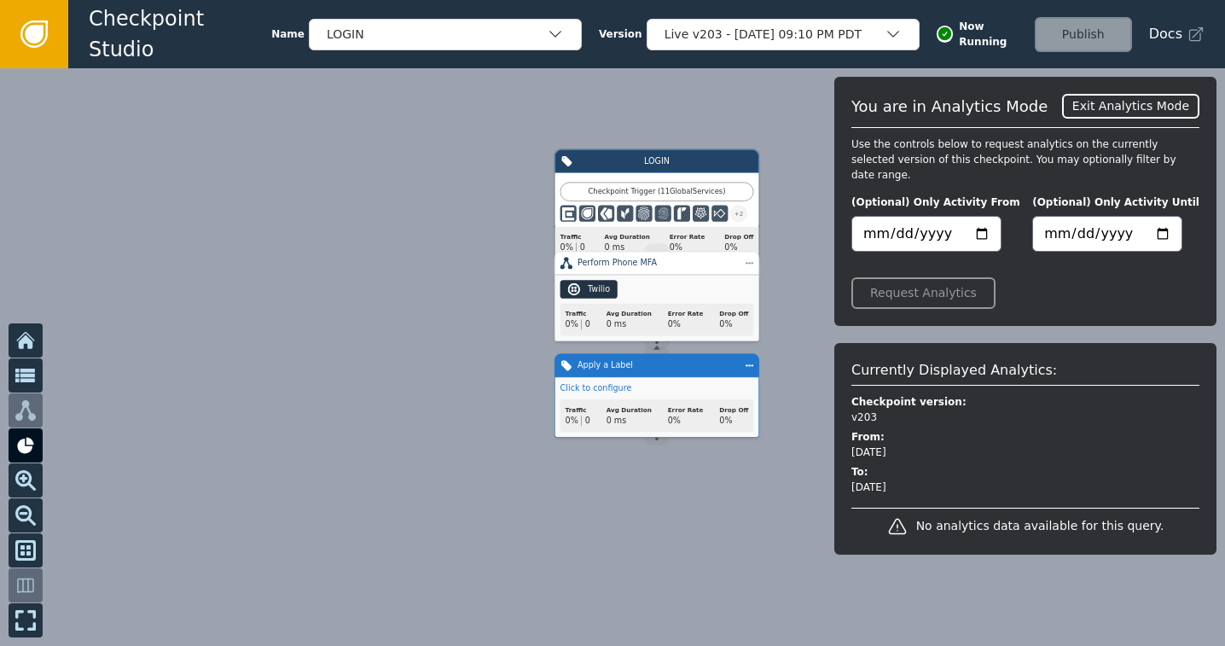
click at [642, 374] on div "Apply a Label" at bounding box center [656, 366] width 205 height 24
click at [971, 216] on input "[DATE]" at bounding box center [926, 234] width 150 height 36
type input "[DATE]"
click at [936, 277] on button "Request Analytics" at bounding box center [923, 293] width 144 height 32
click at [1159, 98] on button "Exit Analytics Mode" at bounding box center [1130, 106] width 137 height 25
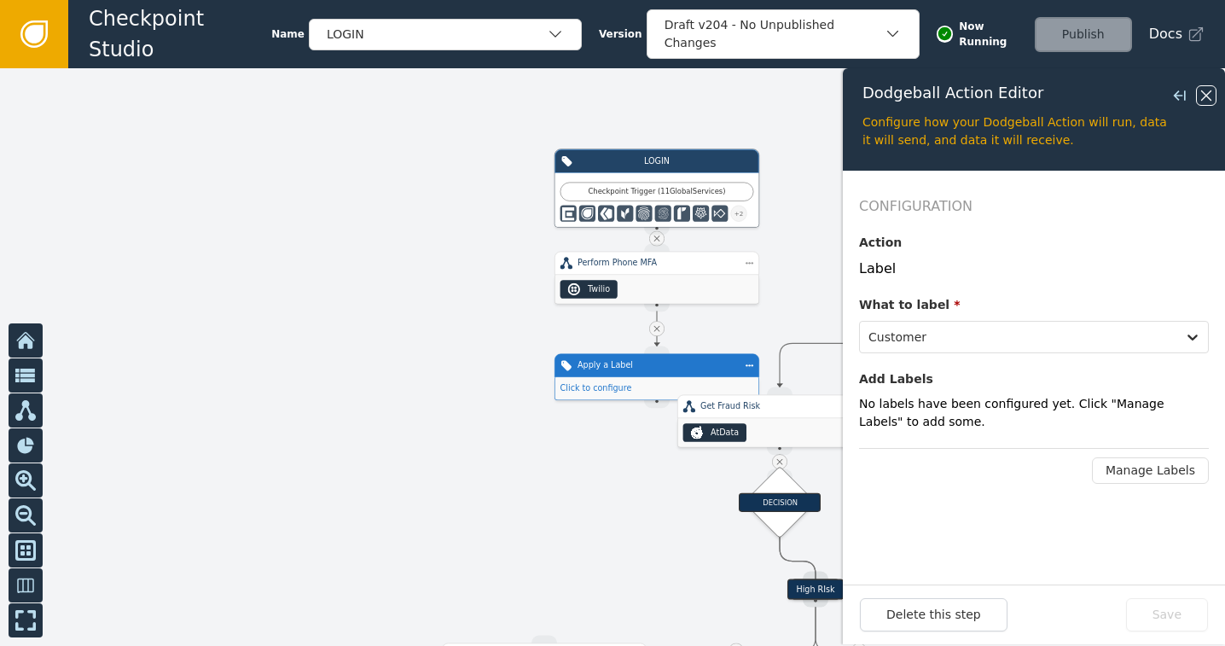
click at [1202, 90] on icon at bounding box center [1205, 95] width 19 height 19
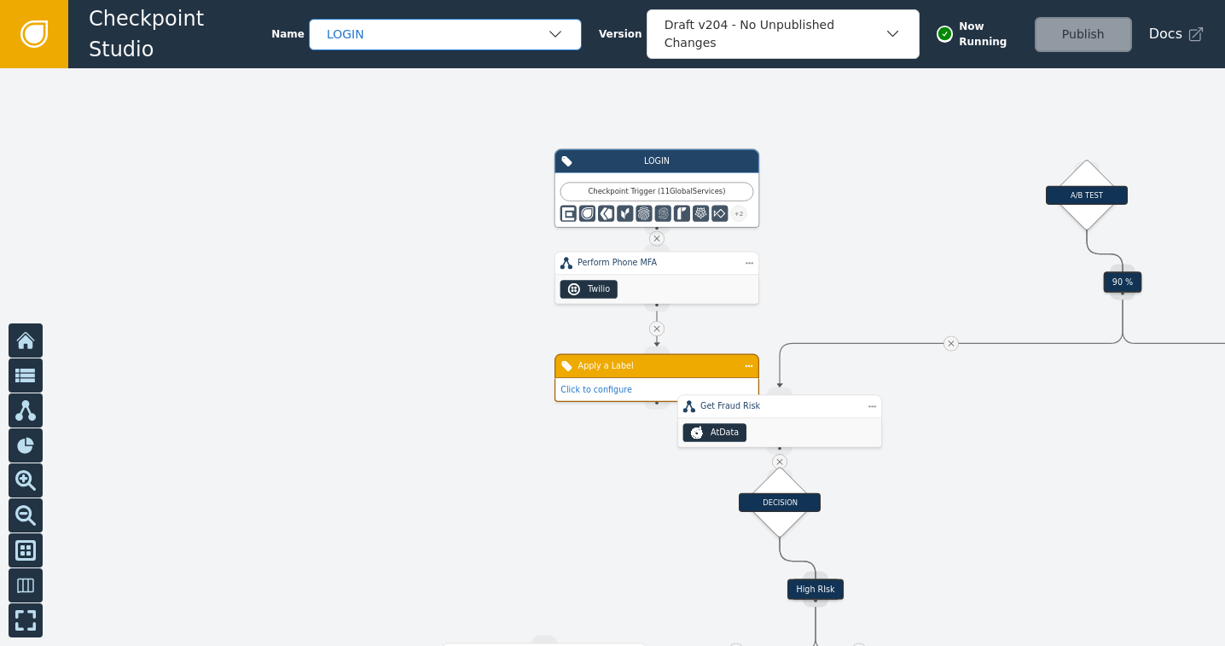
click at [547, 42] on icon "button" at bounding box center [555, 34] width 17 height 17
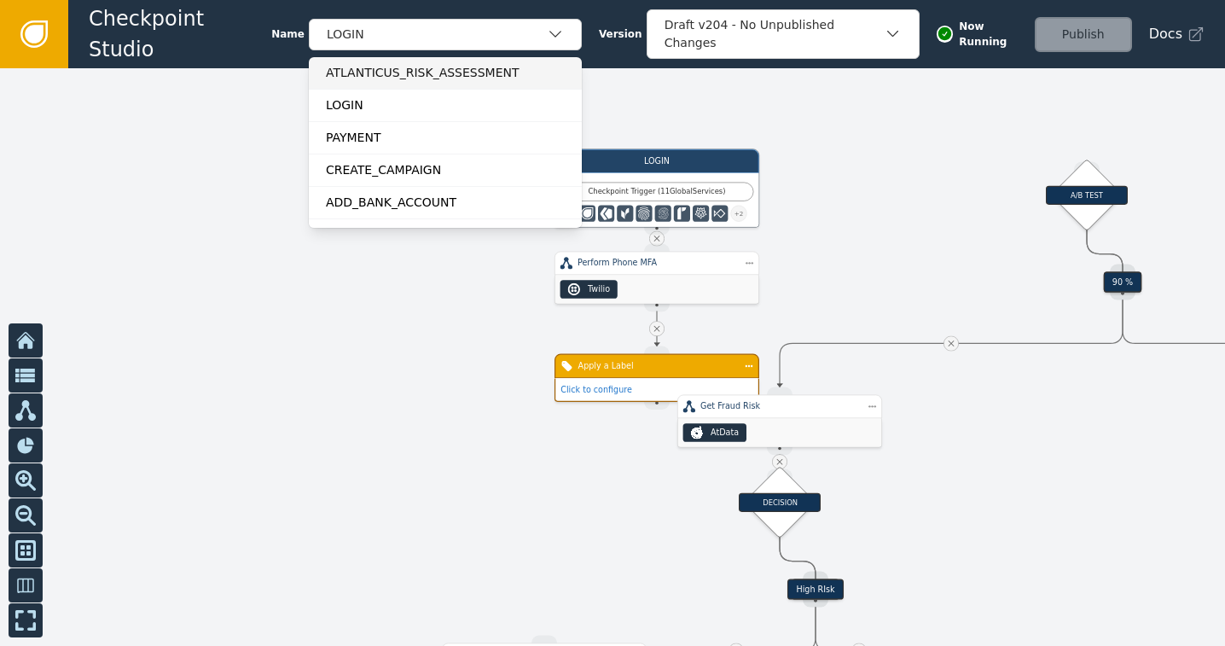
click at [462, 79] on div "ATLANTICUS_RISK_ASSESSMENT" at bounding box center [445, 73] width 239 height 18
